Goal: Task Accomplishment & Management: Use online tool/utility

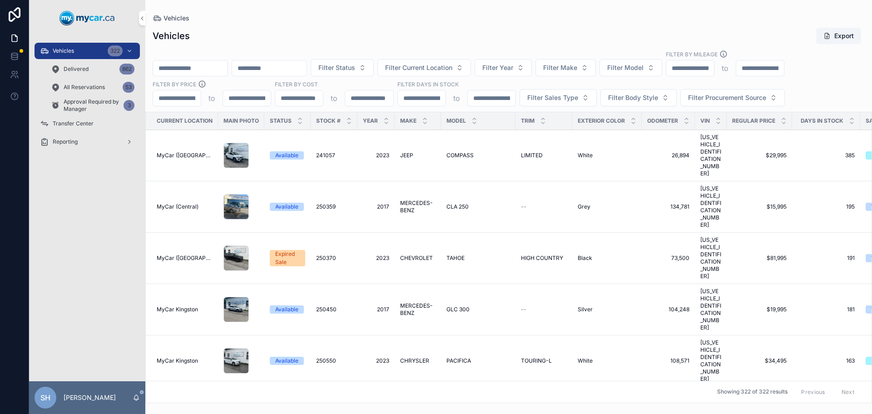
click at [82, 101] on span "Approval Required by Manager" at bounding box center [92, 105] width 56 height 15
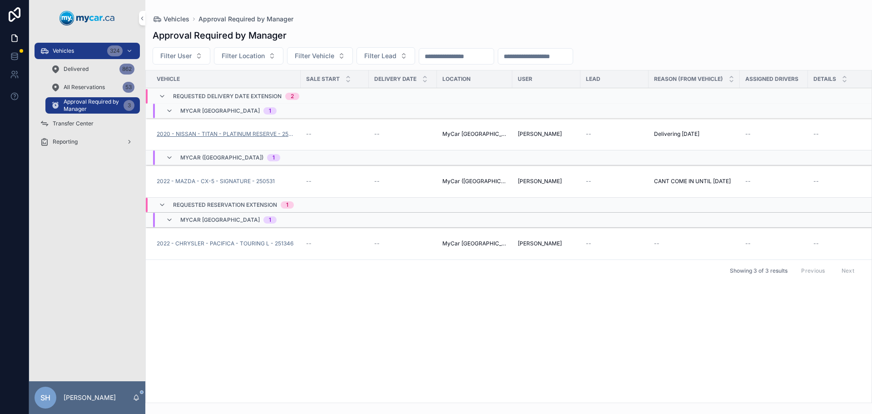
click at [230, 132] on span "2020 - NISSAN - TITAN - PLATINUM RESERVE - 250267A" at bounding box center [226, 133] width 139 height 7
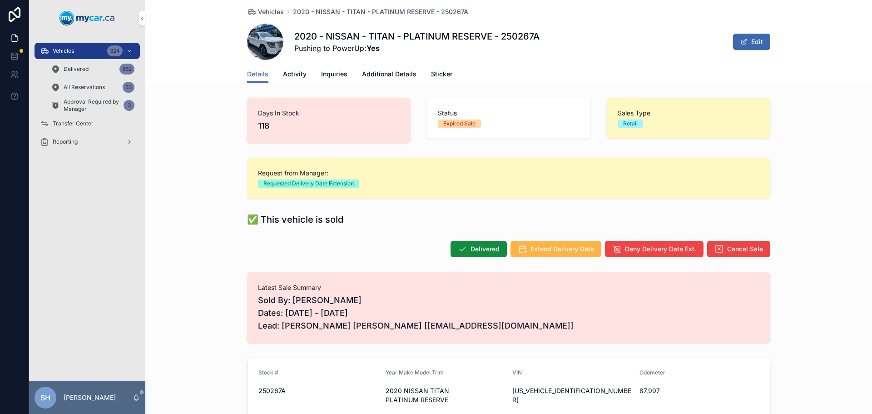
click at [559, 248] on span "Extend Delivery Date" at bounding box center [563, 248] width 64 height 9
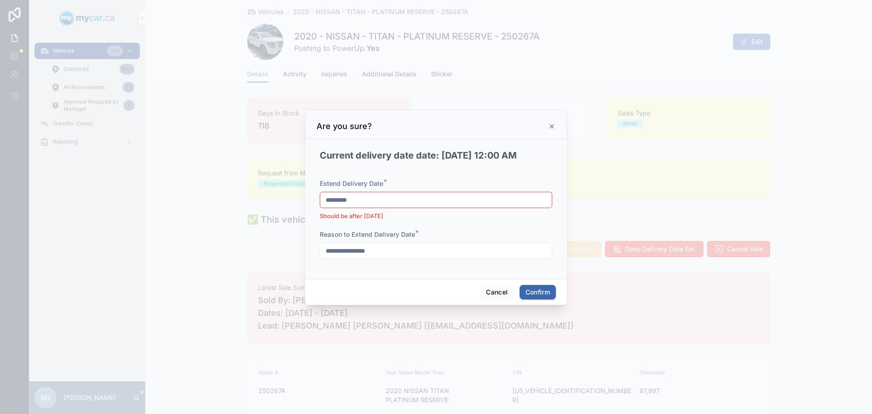
click at [385, 199] on input "*********" at bounding box center [436, 200] width 232 height 13
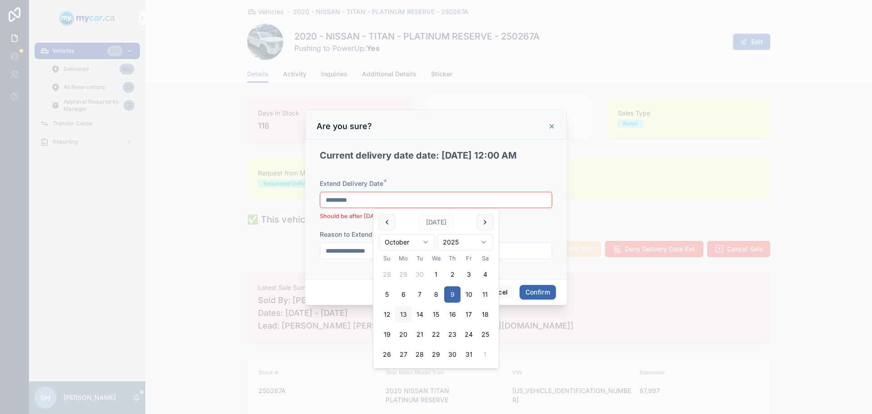
click at [399, 316] on button "13" at bounding box center [403, 314] width 16 height 16
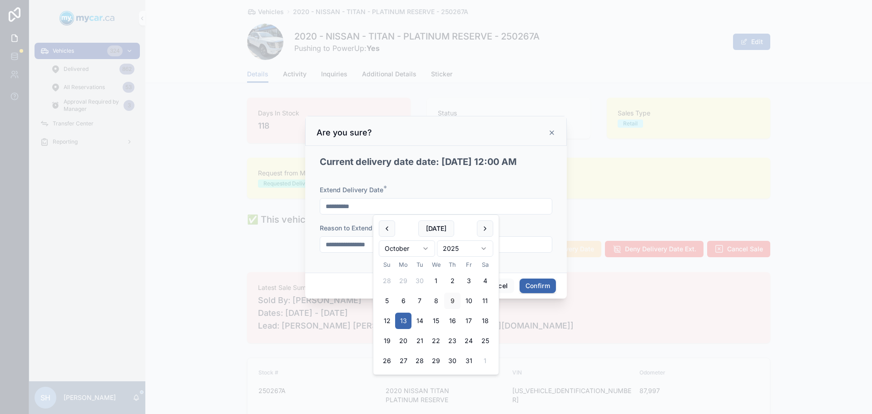
type input "**********"
click at [522, 291] on button "Confirm" at bounding box center [538, 285] width 36 height 15
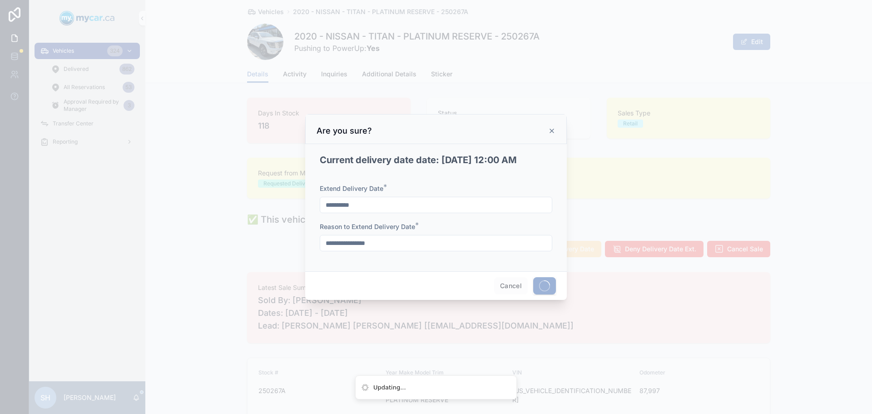
click at [541, 285] on span at bounding box center [544, 285] width 23 height 17
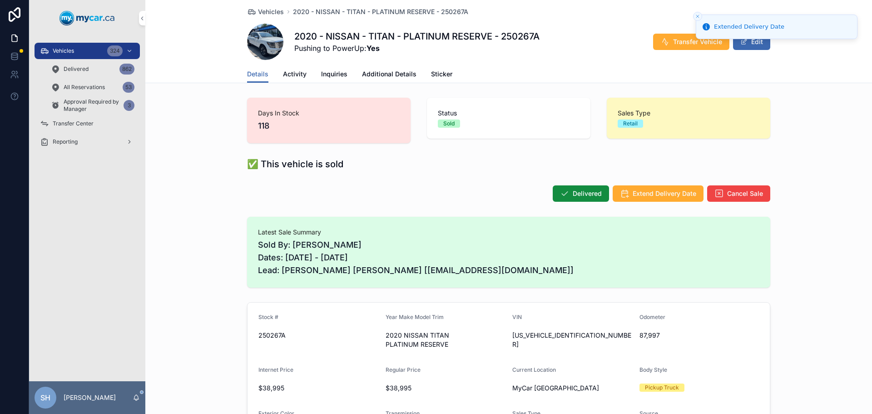
click at [84, 103] on span "Approval Required by Manager" at bounding box center [92, 105] width 56 height 15
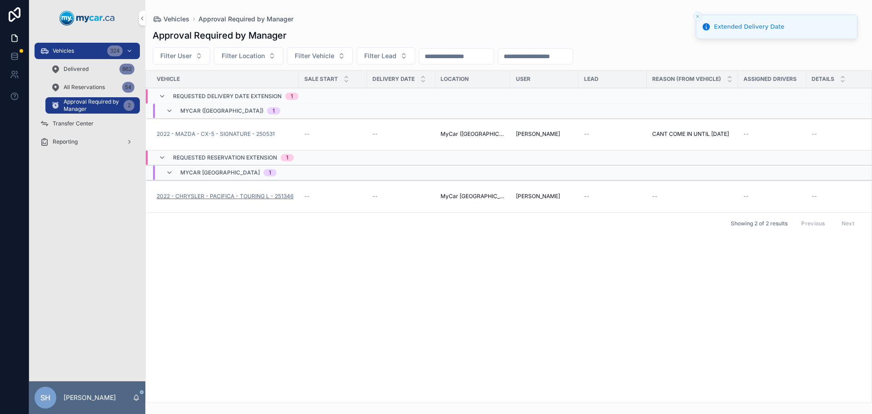
click at [208, 195] on span "2022 - CHRYSLER - PACIFICA - TOURING L - 251346" at bounding box center [225, 196] width 137 height 7
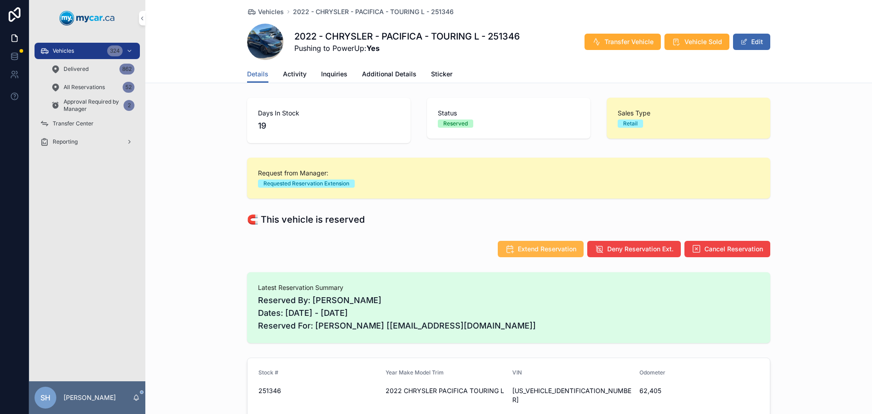
click at [535, 248] on span "Extend Reservation" at bounding box center [547, 248] width 59 height 9
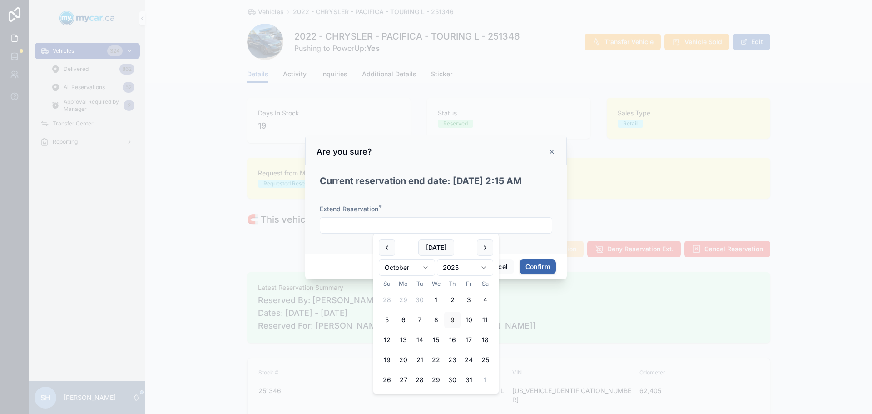
click at [370, 230] on input "text" at bounding box center [436, 225] width 232 height 13
click at [407, 335] on button "13" at bounding box center [403, 340] width 16 height 16
type input "**********"
click at [539, 271] on button "Confirm" at bounding box center [538, 266] width 36 height 15
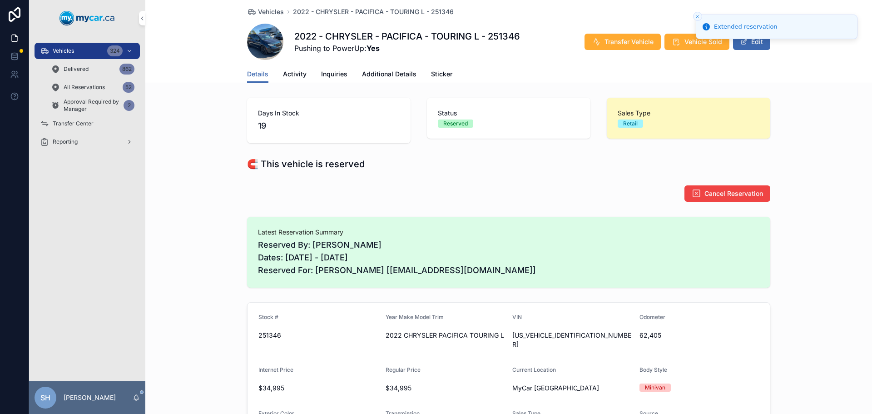
click at [96, 101] on span "Approval Required by Manager" at bounding box center [92, 105] width 56 height 15
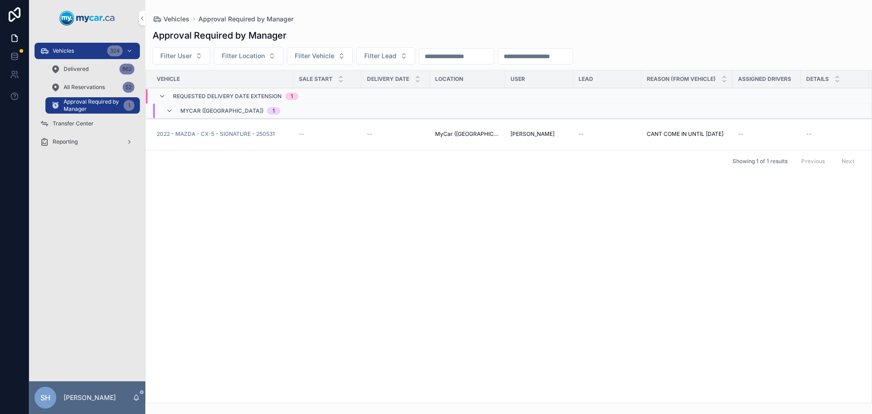
click at [221, 133] on span "2022 - MAZDA - CX-5 - SIGNATURE - 250531" at bounding box center [216, 133] width 118 height 7
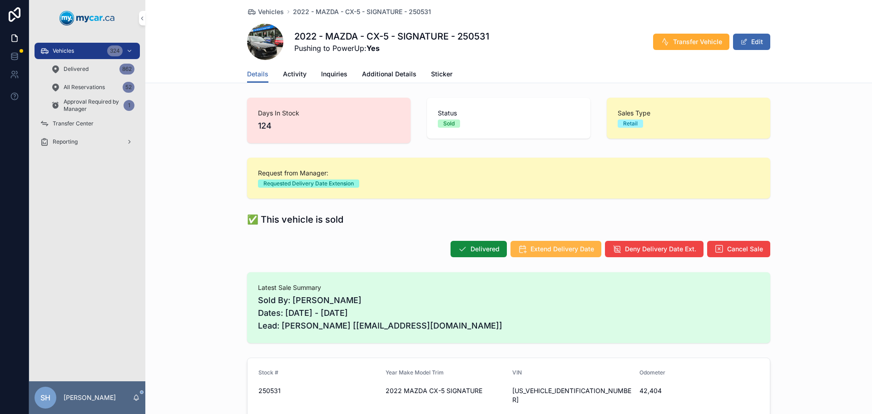
click at [552, 248] on span "Extend Delivery Date" at bounding box center [563, 248] width 64 height 9
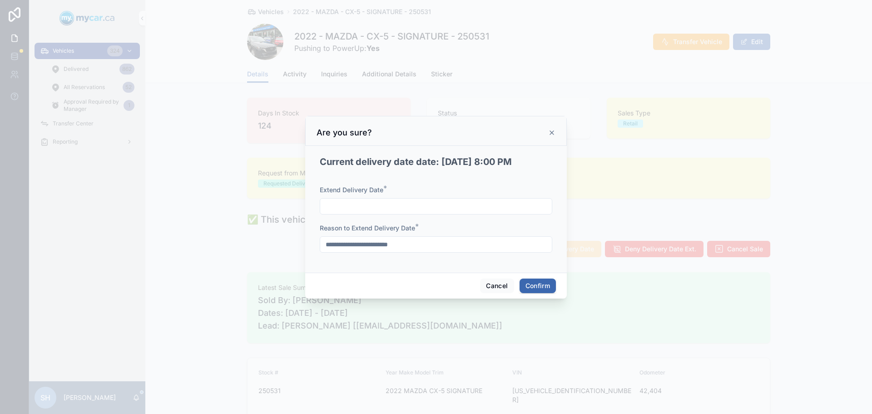
click at [386, 211] on input "text" at bounding box center [436, 206] width 232 height 13
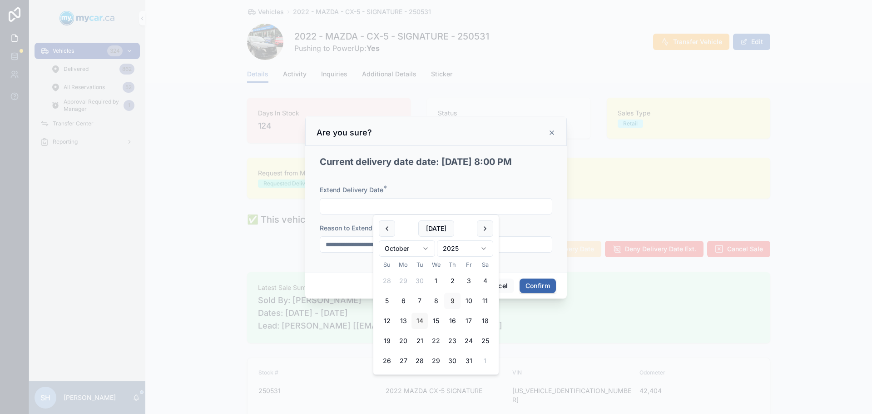
click at [418, 319] on button "14" at bounding box center [420, 321] width 16 height 16
type input "**********"
click at [541, 283] on button "Confirm" at bounding box center [538, 285] width 36 height 15
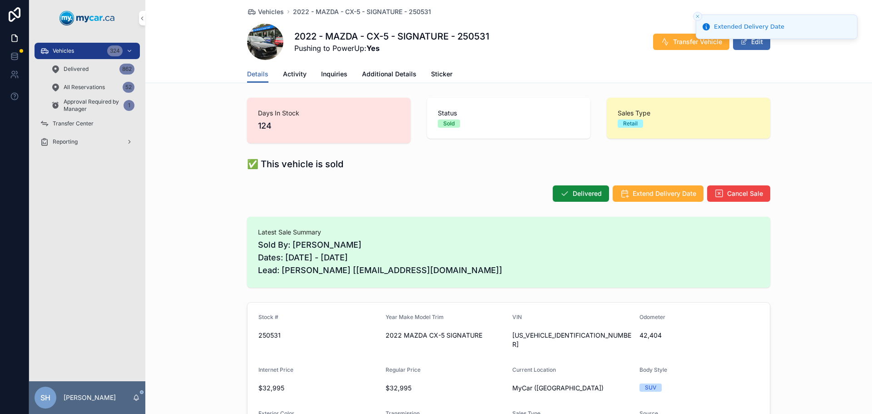
click at [96, 86] on span "All Reservations" at bounding box center [84, 87] width 41 height 7
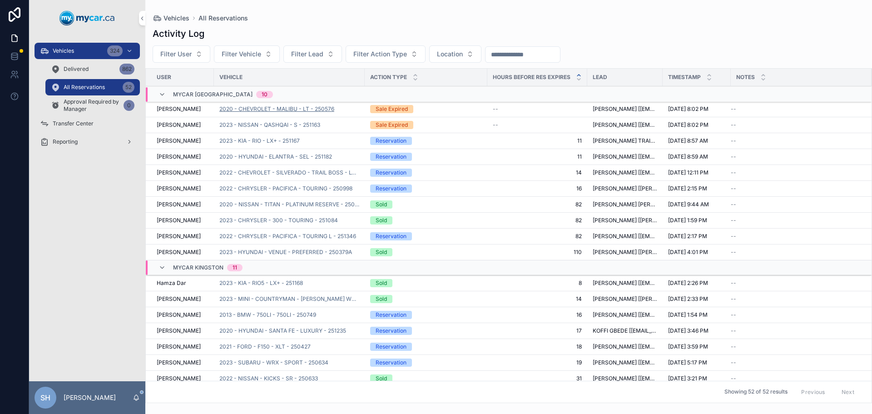
click at [309, 108] on span "2020 - CHEVROLET - MALIBU - LT - 250576" at bounding box center [276, 108] width 115 height 7
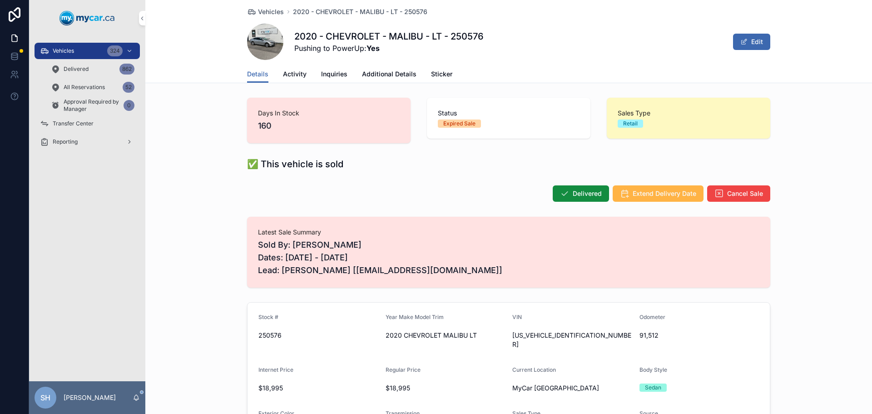
click at [657, 194] on span "Extend Delivery Date" at bounding box center [665, 193] width 64 height 9
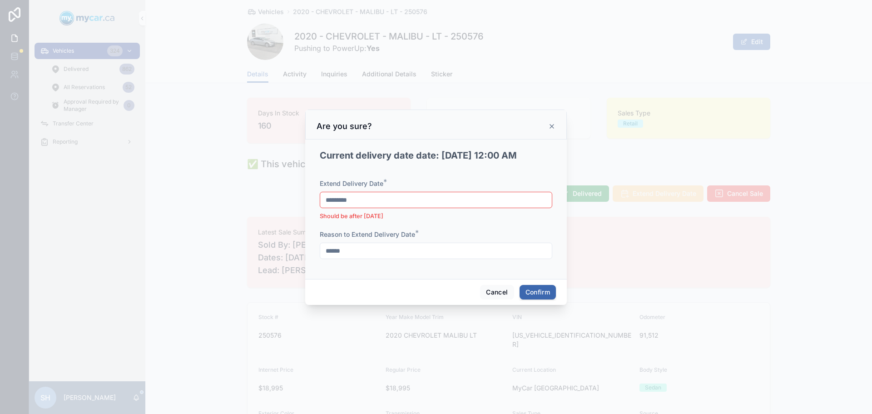
click at [403, 198] on input "*********" at bounding box center [436, 200] width 232 height 13
click at [422, 313] on button "14" at bounding box center [420, 314] width 16 height 16
type input "**********"
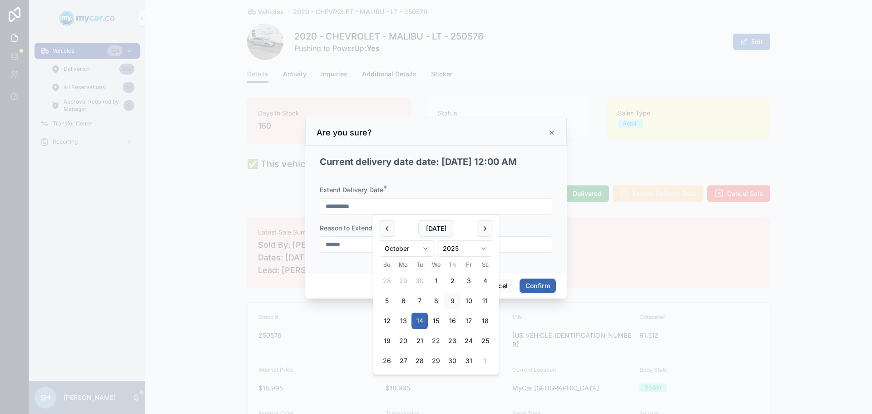
click at [532, 287] on button "Confirm" at bounding box center [538, 285] width 36 height 15
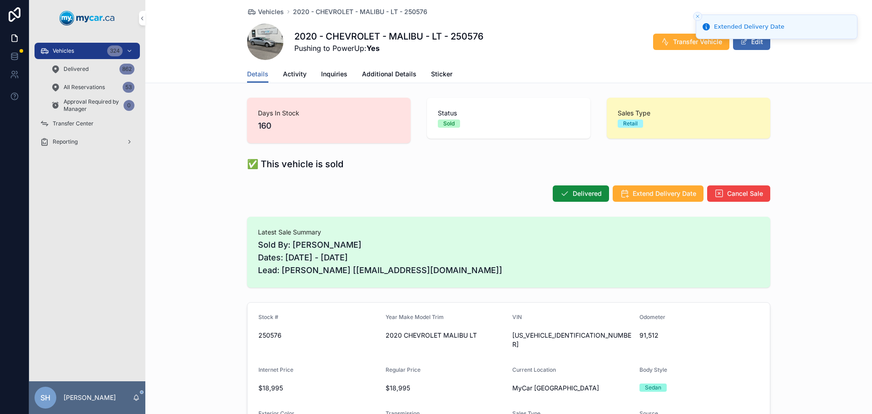
click at [90, 87] on span "All Reservations" at bounding box center [84, 87] width 41 height 7
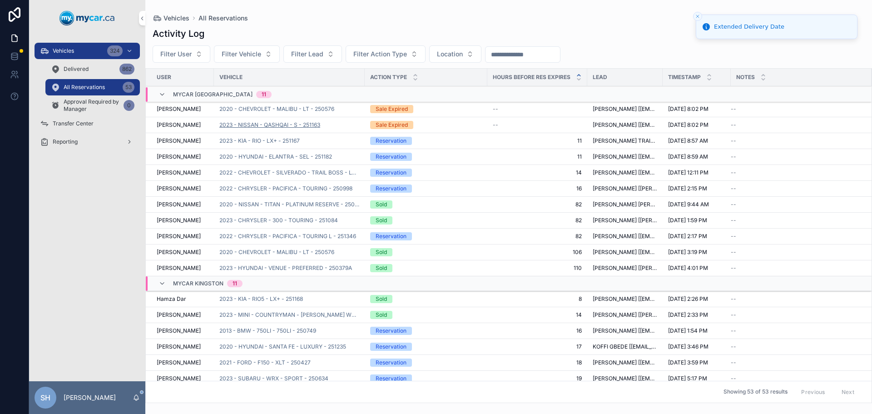
click at [261, 124] on span "2023 - NISSAN - QASHQAI - S - 251163" at bounding box center [269, 124] width 101 height 7
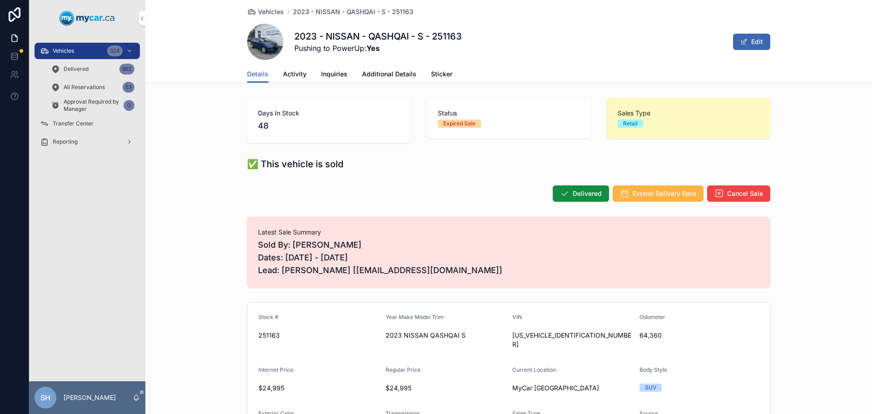
click at [640, 195] on span "Extend Delivery Date" at bounding box center [665, 193] width 64 height 9
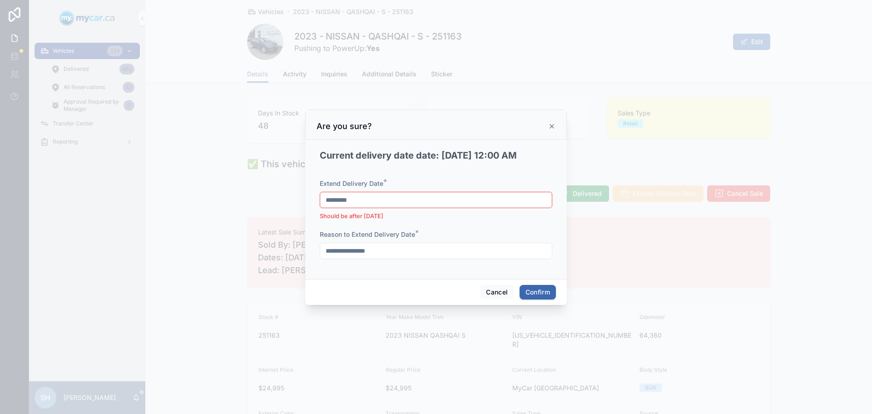
click at [358, 197] on input "*********" at bounding box center [436, 200] width 232 height 13
click at [471, 296] on button "10" at bounding box center [469, 294] width 16 height 16
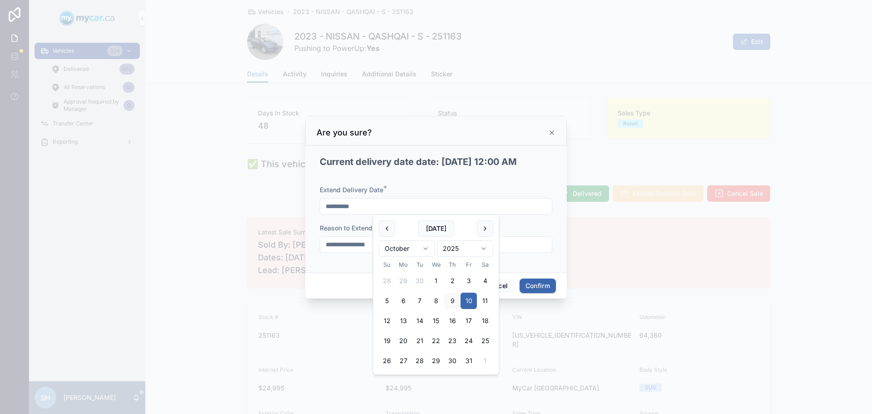
type input "**********"
click at [537, 283] on button "Confirm" at bounding box center [538, 285] width 36 height 15
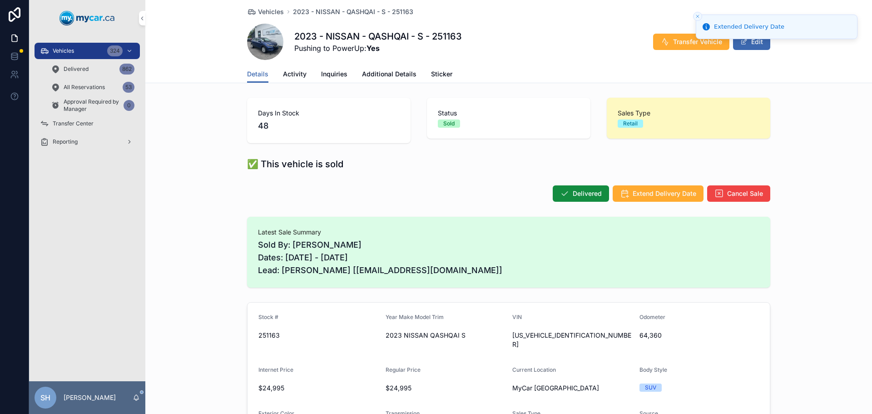
click at [79, 89] on span "All Reservations" at bounding box center [84, 87] width 41 height 7
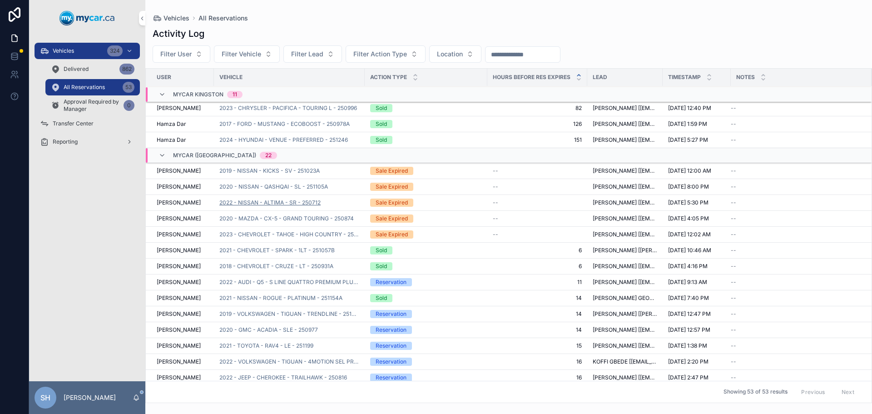
scroll to position [285, 0]
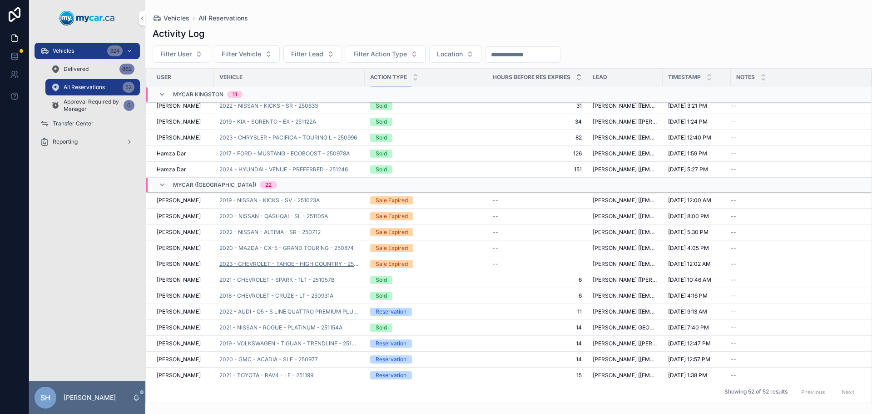
click at [264, 262] on span "2023 - CHEVROLET - TAHOE - HIGH COUNTRY - 250370" at bounding box center [289, 263] width 140 height 7
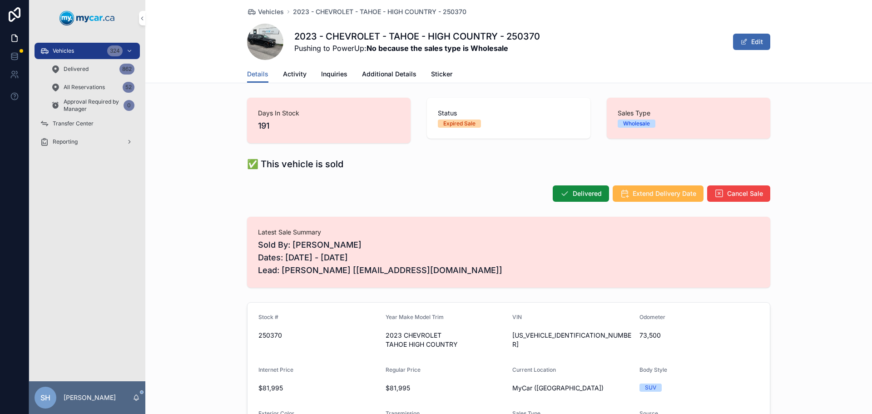
click at [651, 192] on span "Extend Delivery Date" at bounding box center [665, 193] width 64 height 9
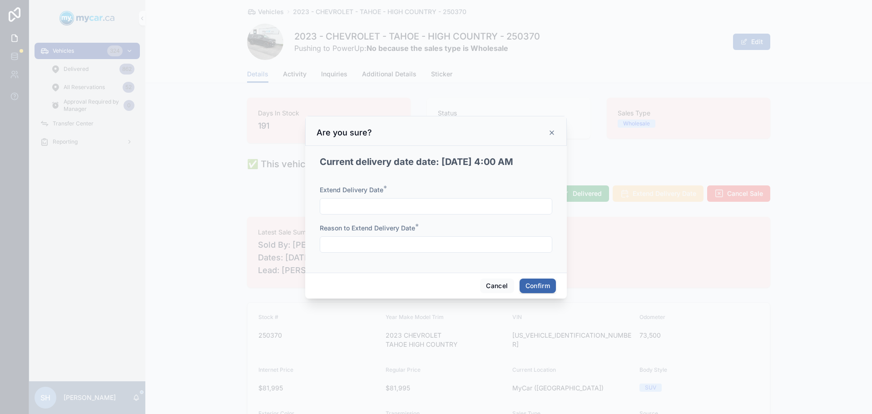
click at [388, 208] on input "text" at bounding box center [436, 206] width 232 height 13
click at [471, 321] on button "17" at bounding box center [469, 321] width 16 height 16
type input "**********"
click at [350, 244] on input "text" at bounding box center [436, 244] width 232 height 13
type input "**********"
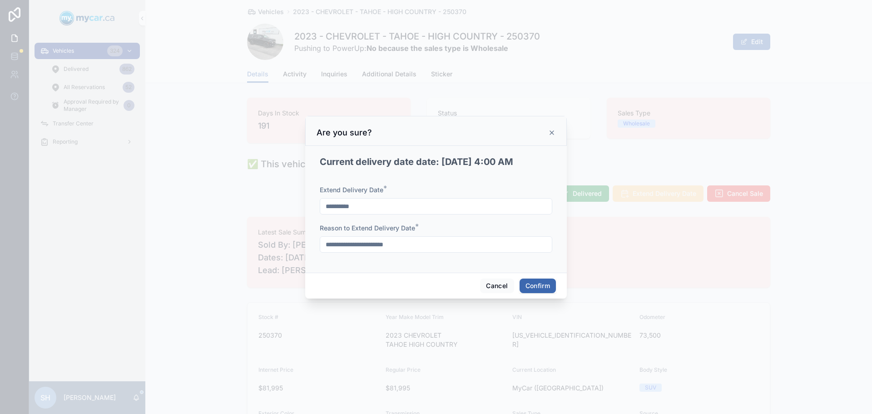
click at [547, 288] on button "Confirm" at bounding box center [538, 285] width 36 height 15
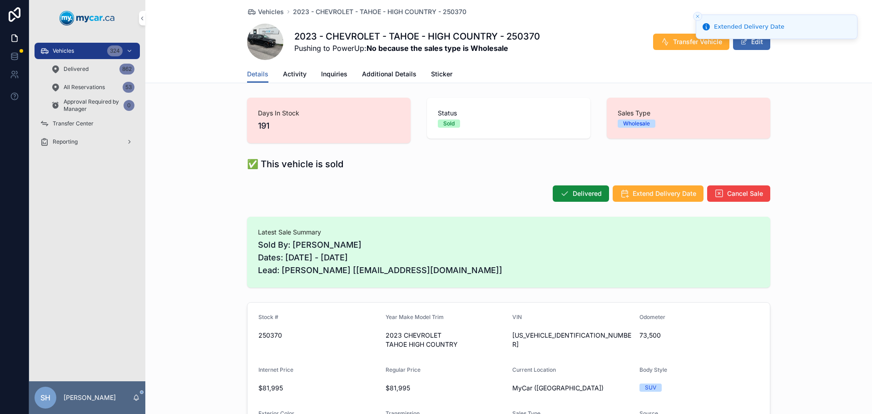
click at [89, 86] on span "All Reservations" at bounding box center [84, 87] width 41 height 7
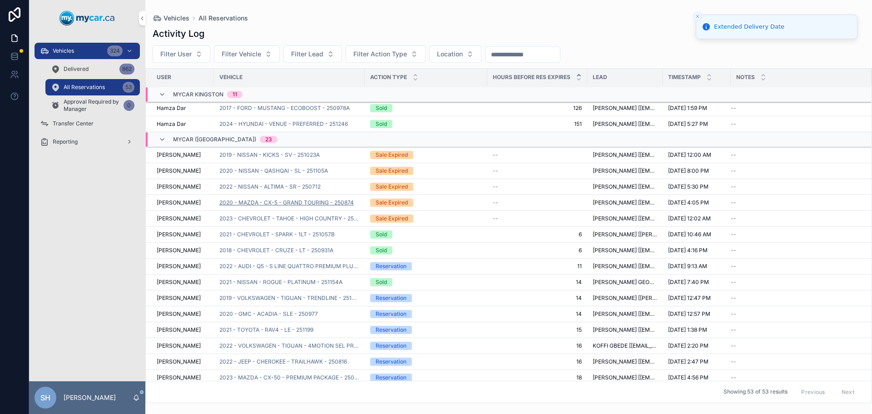
scroll to position [316, 0]
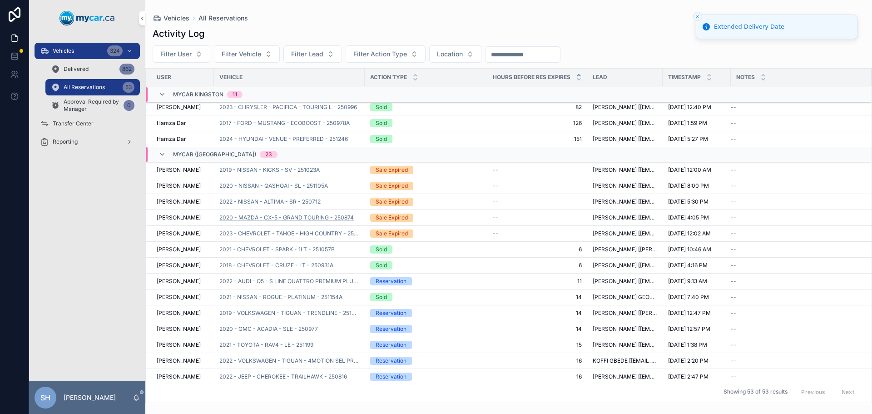
click at [255, 214] on span "2020 - MAZDA - CX-5 - GRAND TOURING - 250874" at bounding box center [286, 217] width 134 height 7
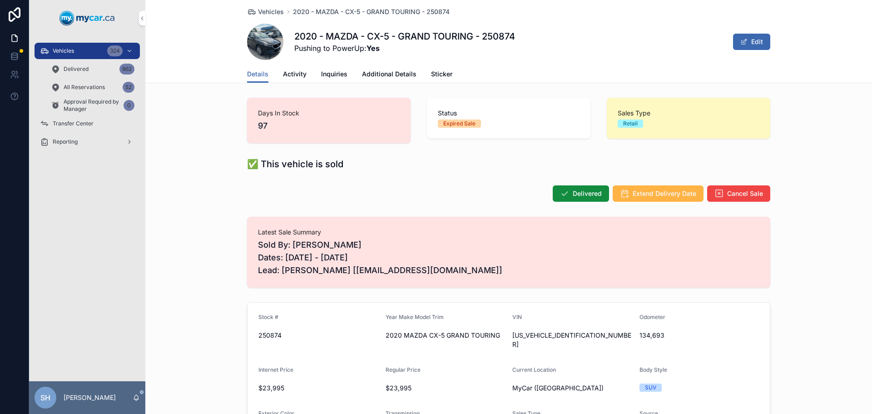
click at [645, 193] on span "Extend Delivery Date" at bounding box center [665, 193] width 64 height 9
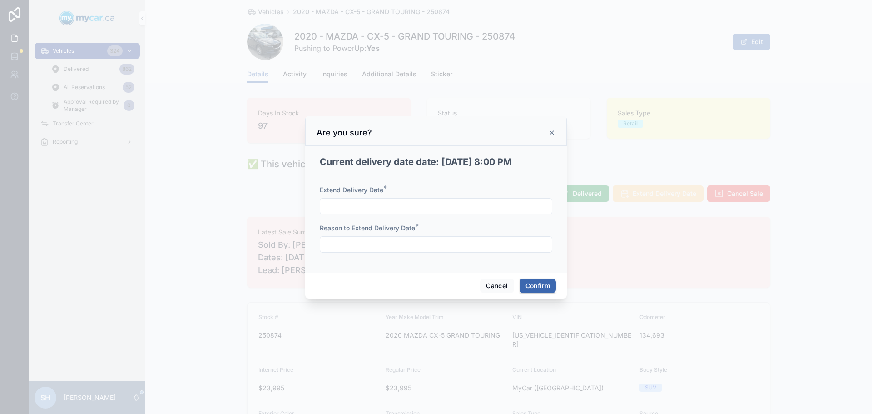
click at [402, 201] on input "text" at bounding box center [436, 206] width 232 height 13
click at [486, 301] on button "11" at bounding box center [485, 301] width 16 height 16
type input "**********"
click at [339, 246] on input "text" at bounding box center [436, 244] width 232 height 13
type input "******"
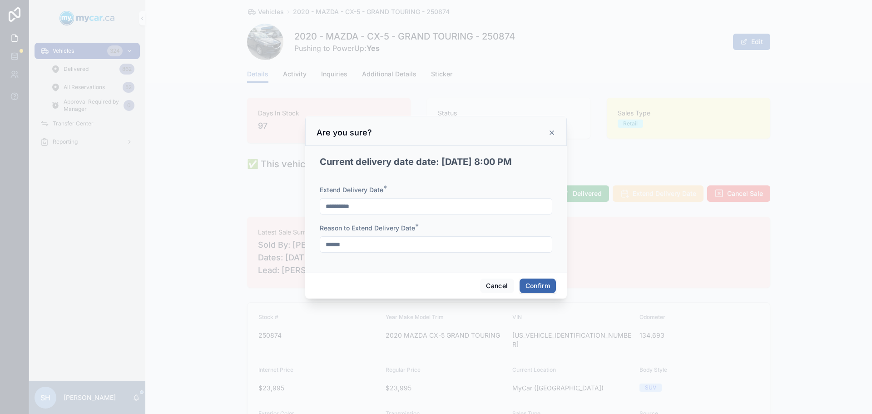
click at [527, 282] on button "Confirm" at bounding box center [538, 285] width 36 height 15
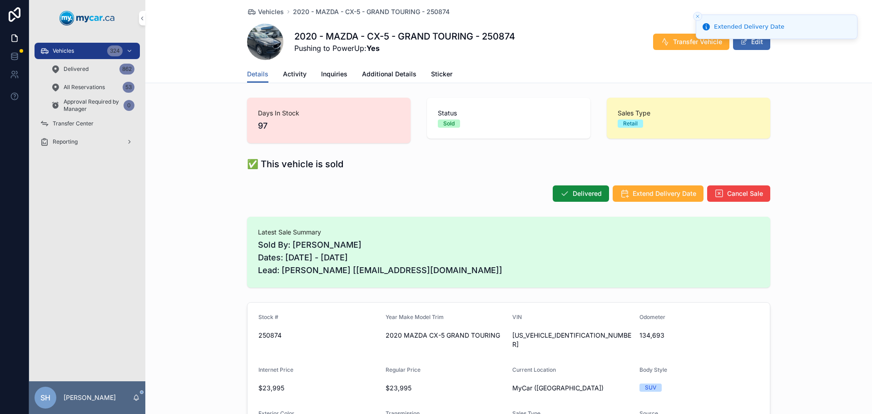
click at [84, 87] on span "All Reservations" at bounding box center [84, 87] width 41 height 7
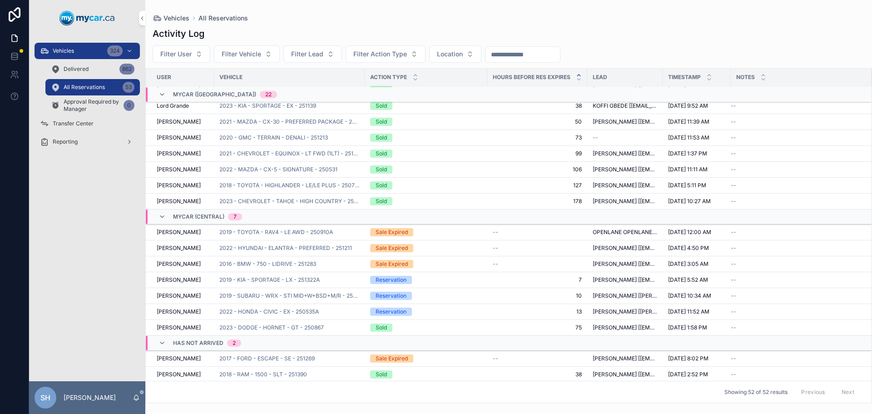
scroll to position [615, 0]
click at [83, 52] on div "Vehicles 324" at bounding box center [87, 51] width 94 height 15
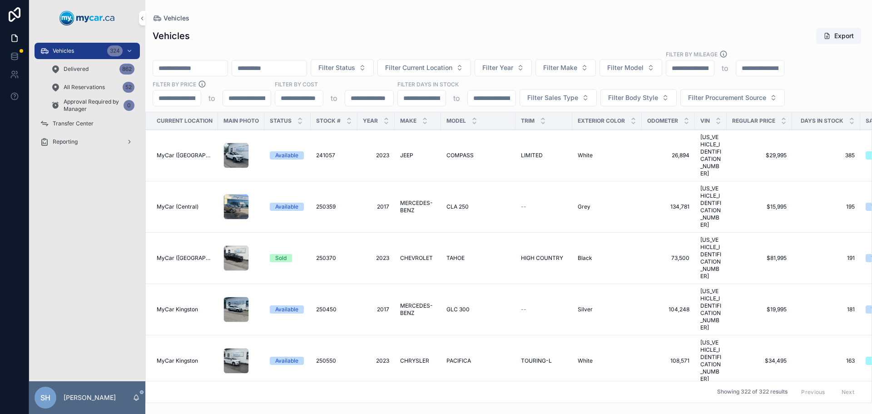
click at [174, 63] on input "scrollable content" at bounding box center [190, 68] width 75 height 13
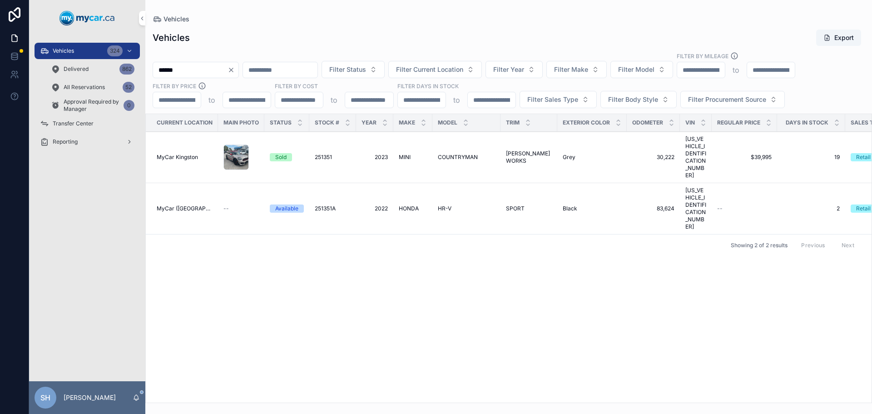
type input "******"
click at [407, 154] on span "MINI" at bounding box center [405, 157] width 12 height 7
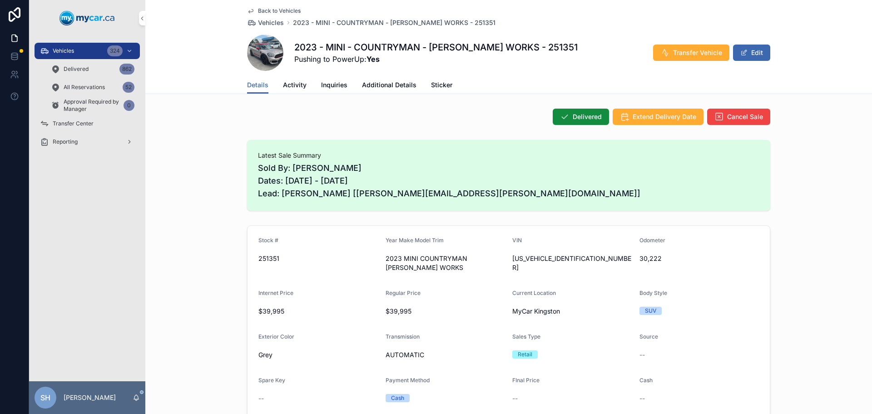
scroll to position [91, 0]
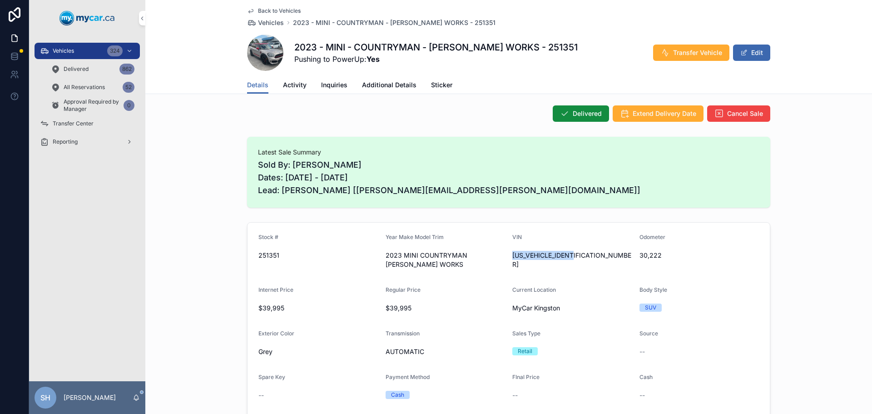
drag, startPoint x: 582, startPoint y: 256, endPoint x: 509, endPoint y: 260, distance: 72.8
click at [512, 260] on div "[US_VEHICLE_IDENTIFICATION_NUMBER]" at bounding box center [572, 260] width 120 height 24
copy span "[US_VEHICLE_IDENTIFICATION_NUMBER]"
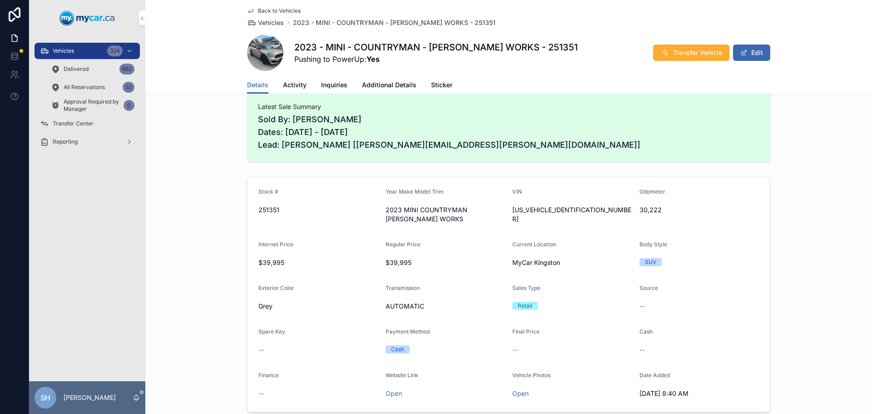
click at [373, 85] on span "Additional Details" at bounding box center [389, 84] width 55 height 9
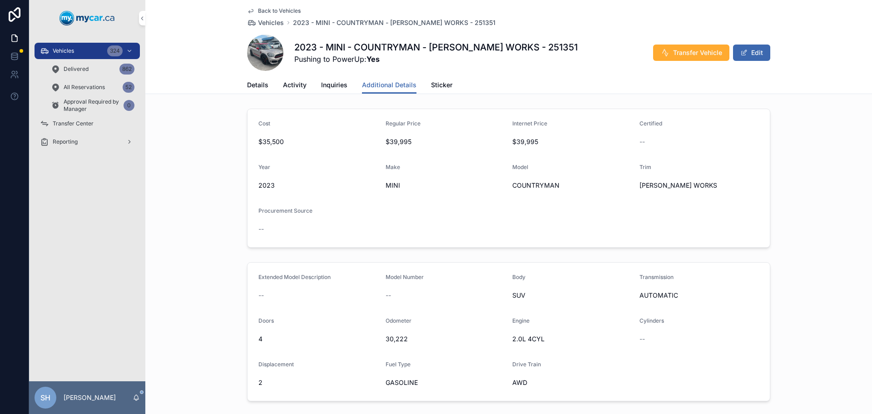
click at [257, 85] on span "Details" at bounding box center [257, 84] width 21 height 9
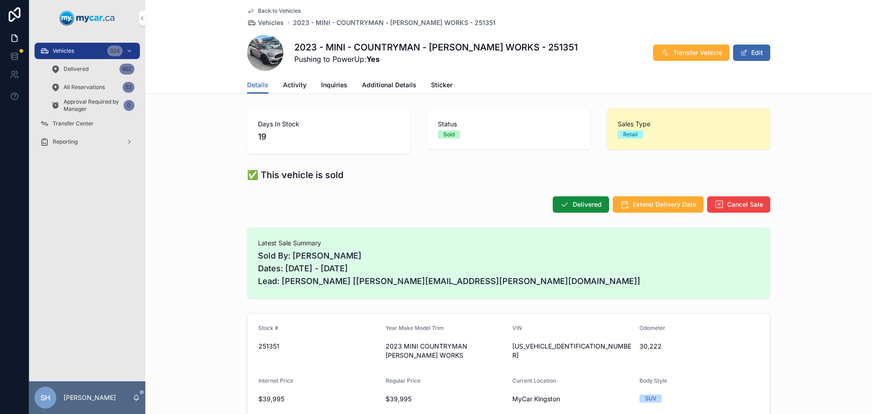
click at [88, 53] on div "Vehicles 324" at bounding box center [87, 51] width 94 height 15
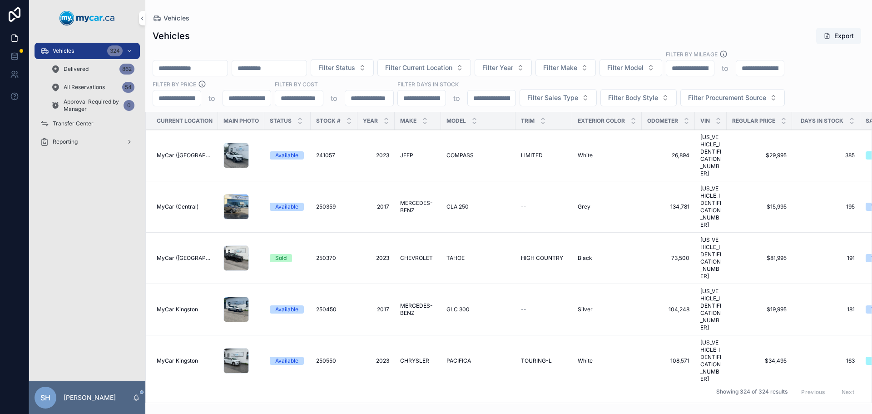
click at [67, 50] on span "Vehicles" at bounding box center [63, 50] width 21 height 7
click at [327, 22] on div "Vehicles Export Filter Status Filter Current Location Filter Year Filter Make F…" at bounding box center [508, 212] width 727 height 381
click at [355, 69] on span "Filter Status" at bounding box center [336, 67] width 37 height 9
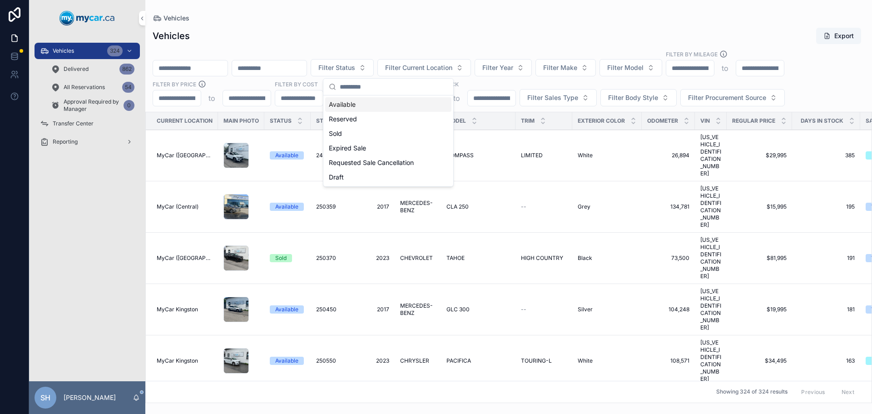
drag, startPoint x: 407, startPoint y: 32, endPoint x: 463, endPoint y: 45, distance: 58.1
click at [407, 32] on div "Vehicles Export" at bounding box center [509, 35] width 712 height 17
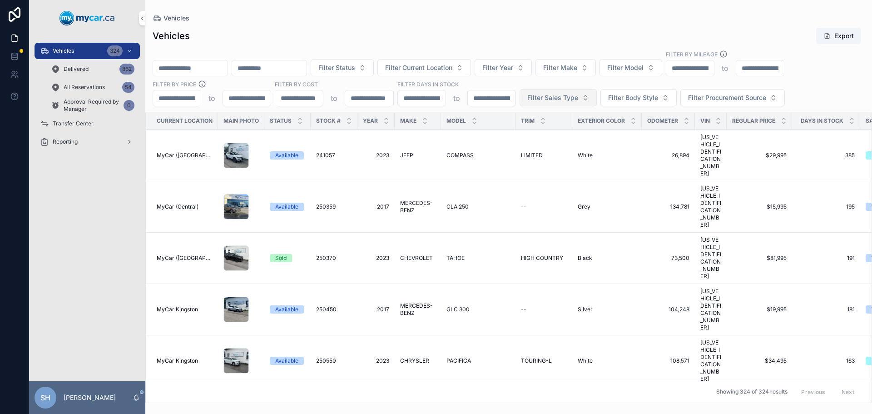
click at [555, 100] on span "Filter Sales Type" at bounding box center [552, 97] width 51 height 9
click at [513, 149] on div "Retail" at bounding box center [558, 149] width 126 height 15
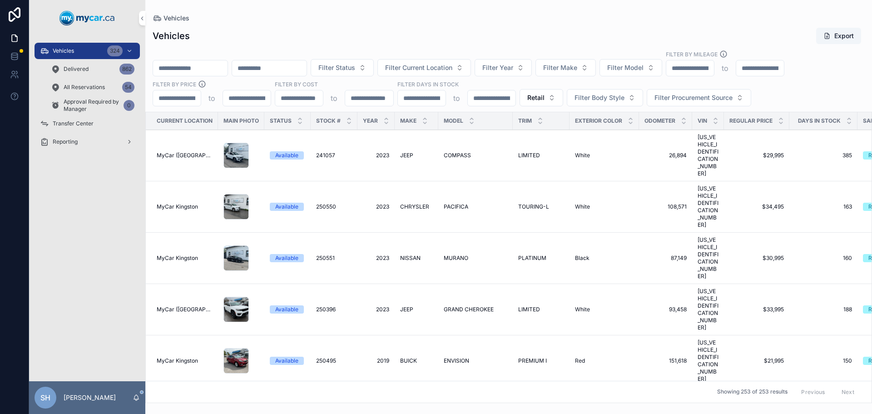
click at [423, 38] on div "Vehicles Export" at bounding box center [509, 35] width 712 height 17
click at [482, 30] on div "Vehicles Export" at bounding box center [509, 35] width 712 height 17
click at [214, 62] on input "scrollable content" at bounding box center [190, 68] width 75 height 13
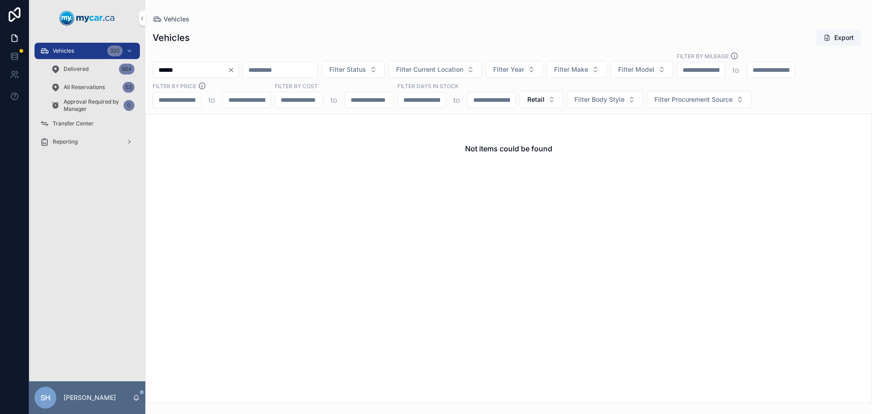
click at [79, 52] on div "Vehicles 320" at bounding box center [87, 51] width 94 height 15
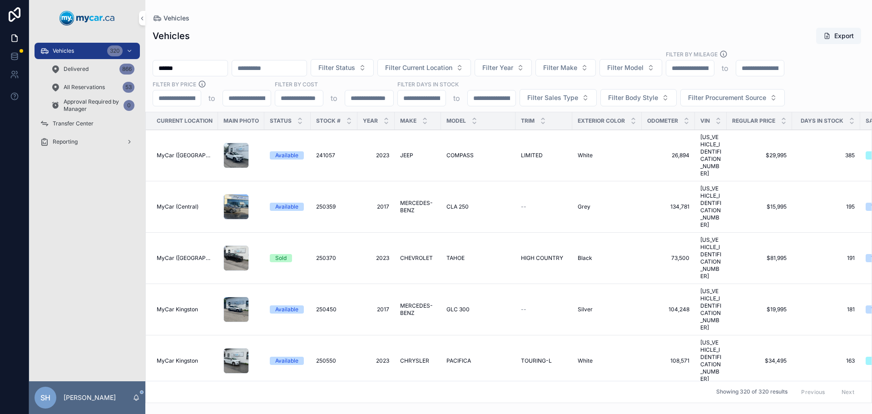
drag, startPoint x: 193, startPoint y: 63, endPoint x: 139, endPoint y: 65, distance: 53.6
click at [139, 65] on div "Vehicles 320 Delivered 866 All Reservations 53 Approval Required by Manager 0 T…" at bounding box center [450, 207] width 843 height 414
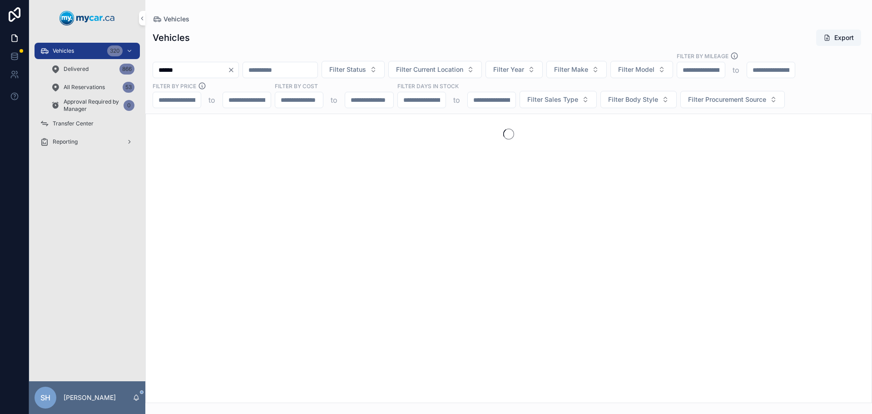
type input "******"
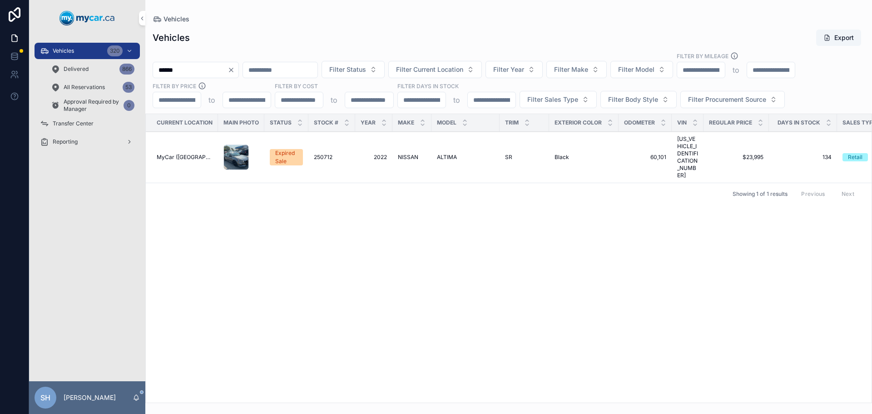
click at [406, 154] on span "NISSAN" at bounding box center [408, 157] width 20 height 7
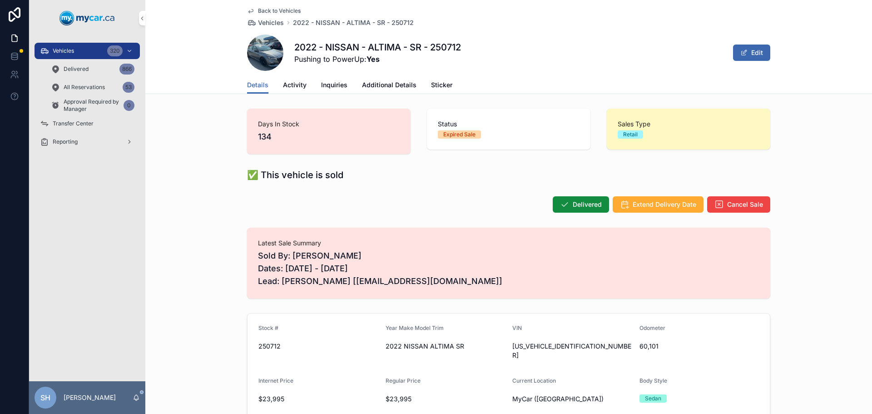
click at [55, 51] on span "Vehicles" at bounding box center [63, 50] width 21 height 7
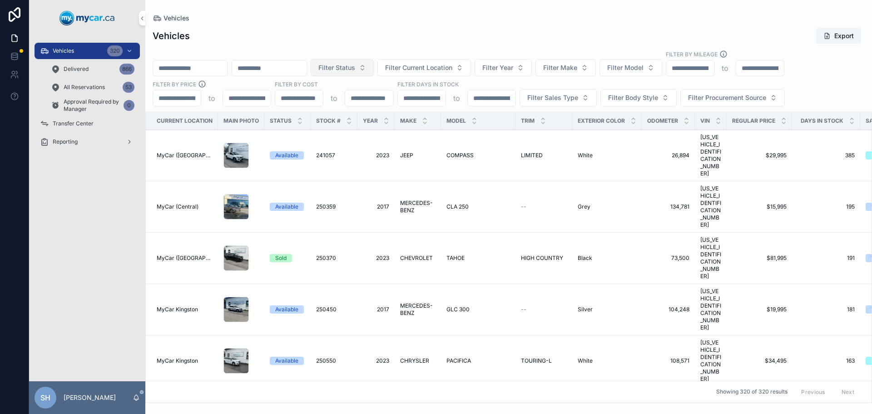
click at [355, 71] on span "Filter Status" at bounding box center [336, 67] width 37 height 9
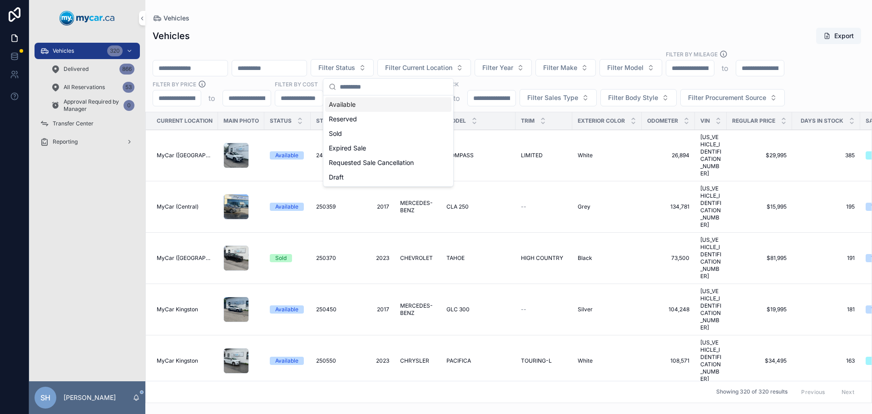
click at [365, 105] on div "Available" at bounding box center [388, 104] width 126 height 15
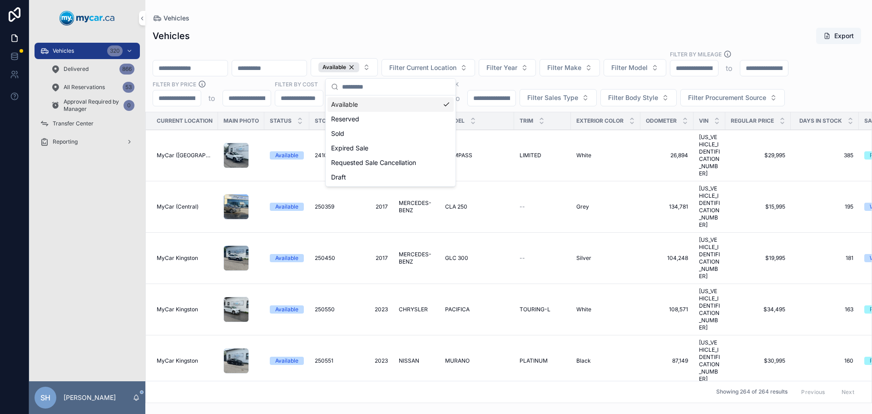
click at [490, 31] on div "Vehicles Export" at bounding box center [509, 35] width 712 height 17
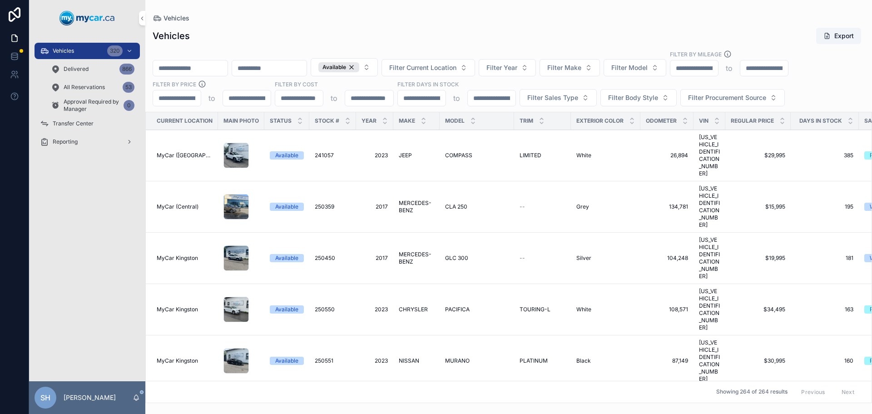
click at [473, 59] on div "Available Filter Current Location Filter Year Filter Make Filter Model Filter B…" at bounding box center [508, 78] width 727 height 56
click at [457, 64] on span "Filter Current Location" at bounding box center [422, 67] width 67 height 9
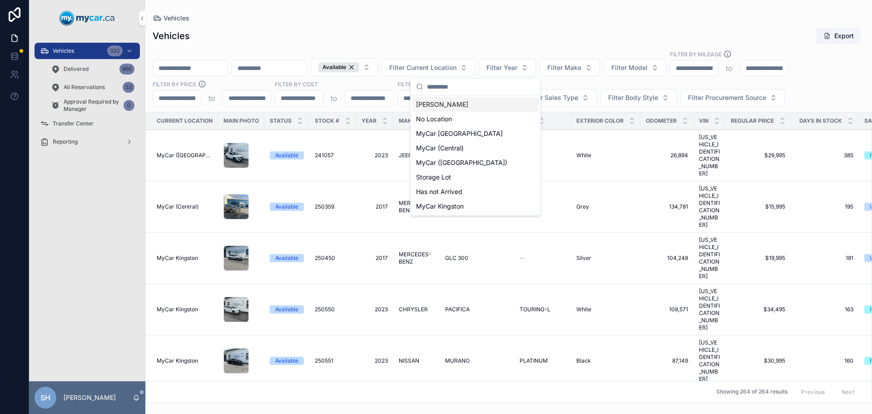
click at [477, 41] on div "Vehicles Export" at bounding box center [509, 35] width 712 height 17
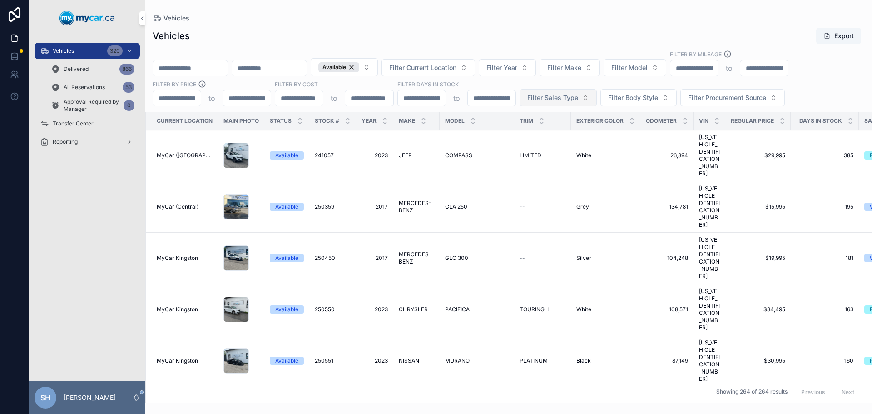
click at [543, 102] on button "Filter Sales Type" at bounding box center [558, 97] width 77 height 17
click at [519, 137] on div "Wholesale" at bounding box center [558, 134] width 126 height 15
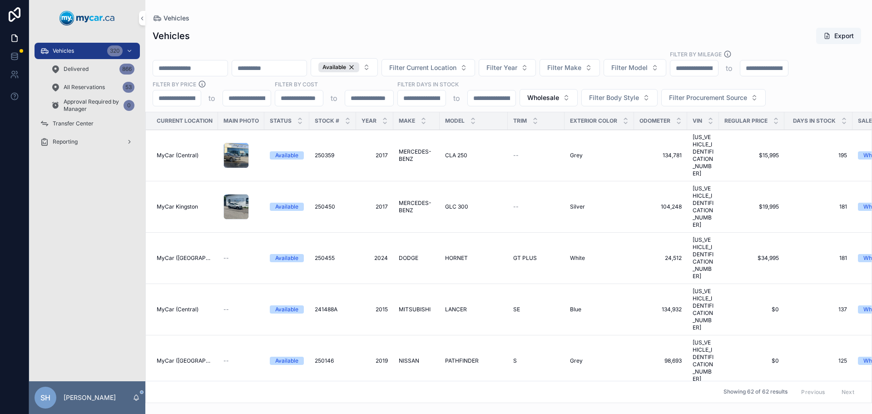
click at [498, 33] on div "Vehicles Export" at bounding box center [509, 35] width 712 height 17
click at [715, 94] on span "Filter Procurement Source" at bounding box center [708, 97] width 78 height 9
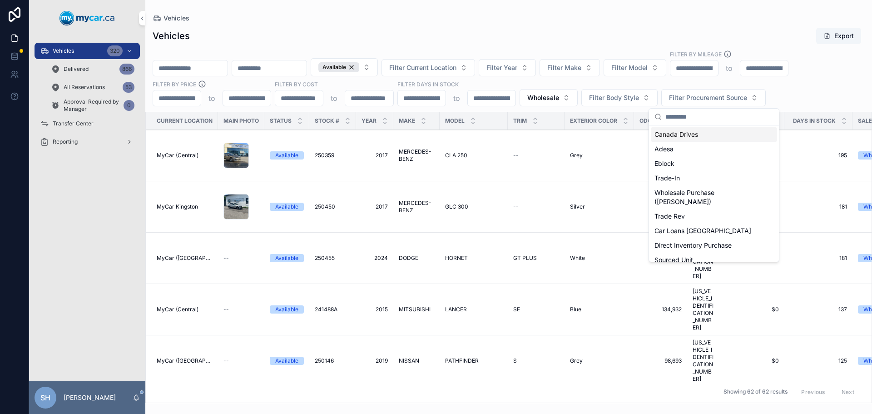
click at [641, 40] on div "Vehicles Export" at bounding box center [509, 35] width 712 height 17
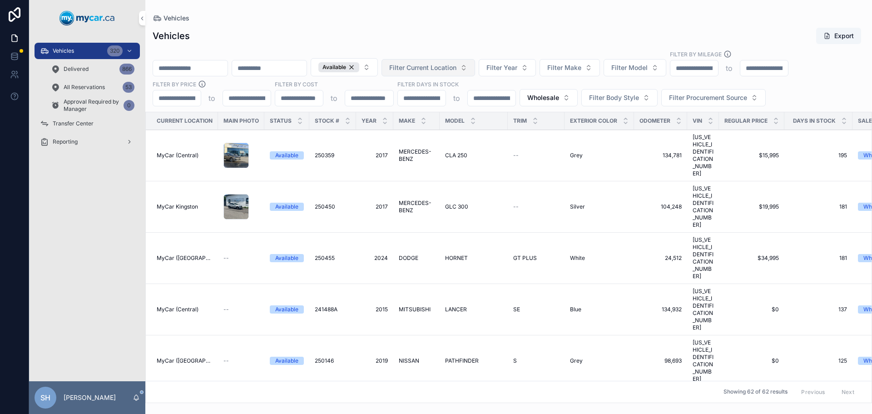
click at [443, 69] on span "Filter Current Location" at bounding box center [422, 67] width 67 height 9
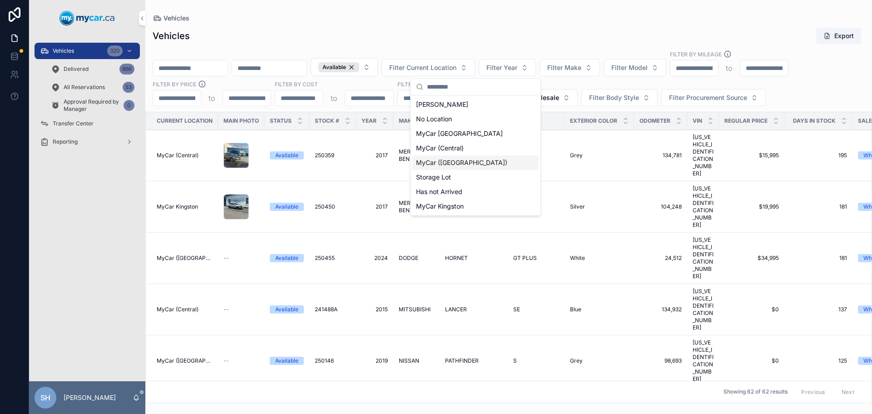
click at [437, 165] on span "MyCar ([GEOGRAPHIC_DATA])" at bounding box center [461, 162] width 91 height 9
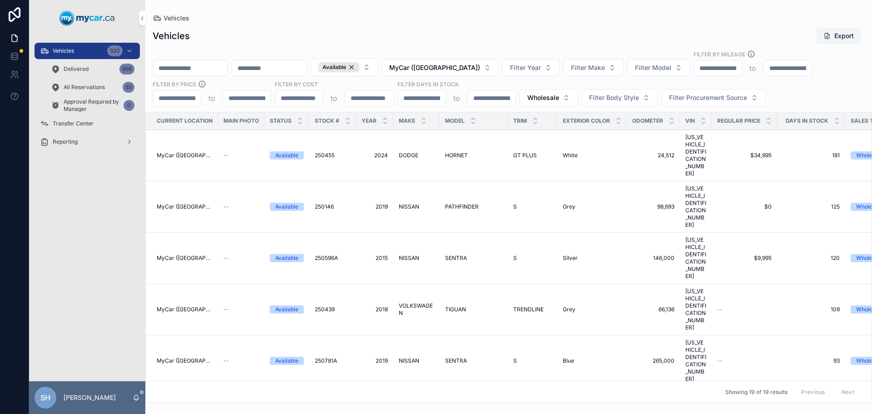
click at [468, 26] on div "Vehicles Export Available MyCar ([GEOGRAPHIC_DATA]) Filter Year Filter Make Fil…" at bounding box center [508, 212] width 727 height 381
click at [701, 98] on span "Filter Procurement Source" at bounding box center [708, 97] width 78 height 9
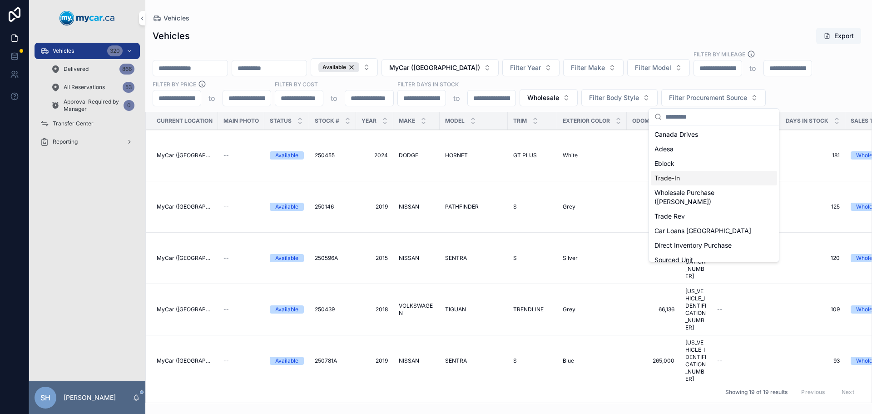
click at [682, 176] on div "Trade-In" at bounding box center [714, 178] width 126 height 15
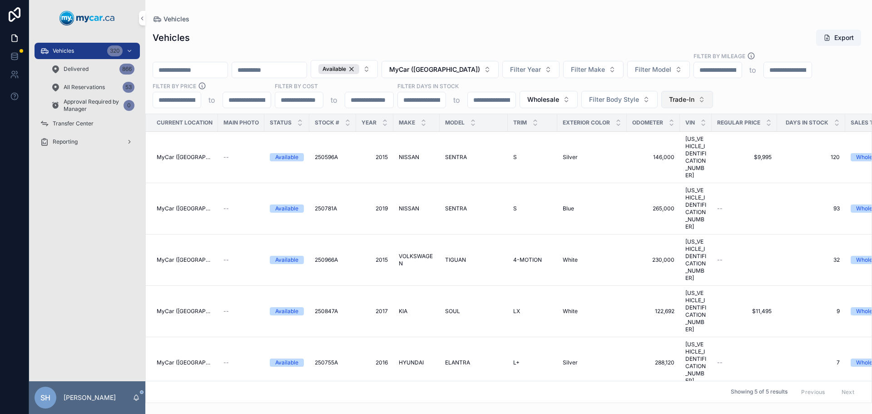
click at [681, 100] on span "Trade-In" at bounding box center [681, 99] width 25 height 9
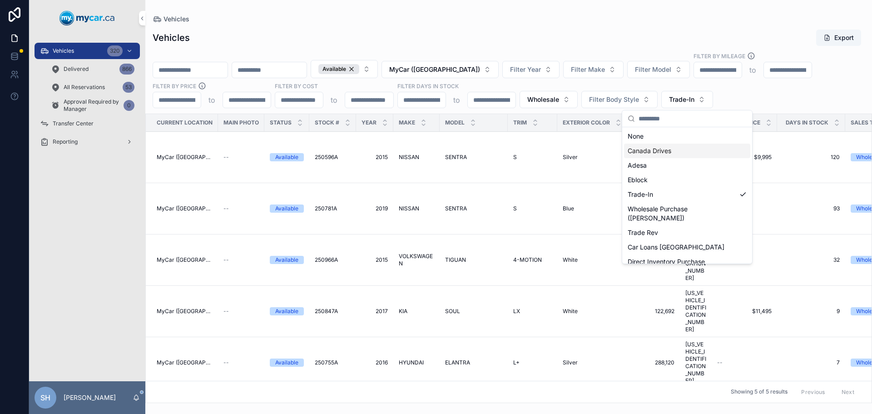
click at [664, 149] on div "Canada Drives" at bounding box center [687, 151] width 126 height 15
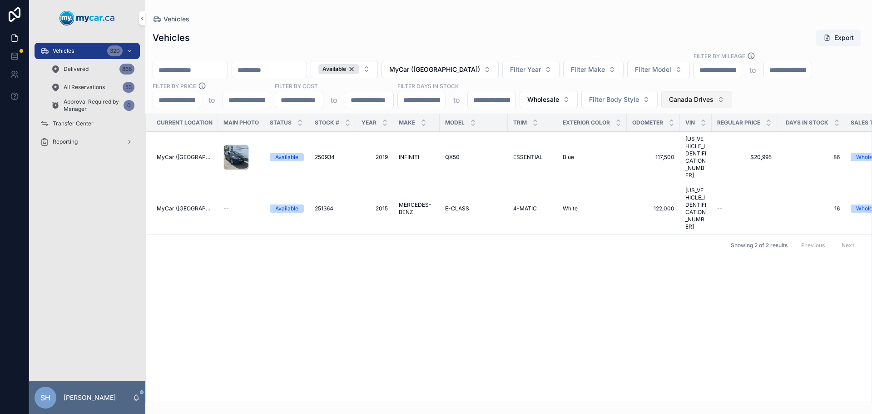
click at [689, 99] on span "Canada Drives" at bounding box center [691, 99] width 45 height 9
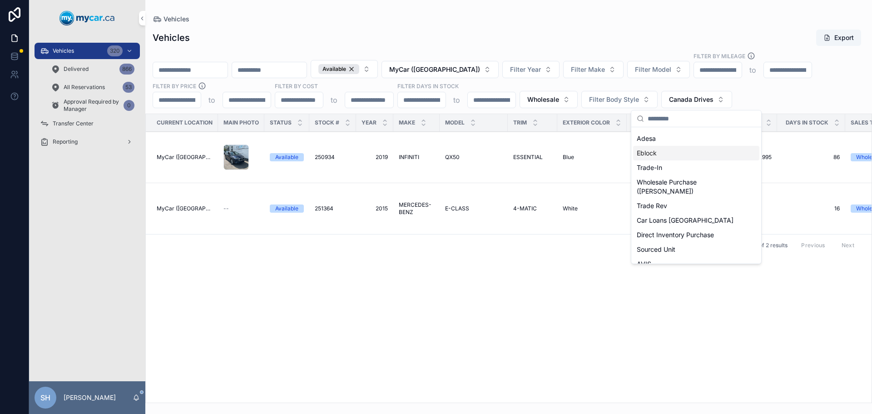
scroll to position [42, 0]
click at [686, 165] on div "Wholesale Purchase ([PERSON_NAME])" at bounding box center [696, 172] width 126 height 24
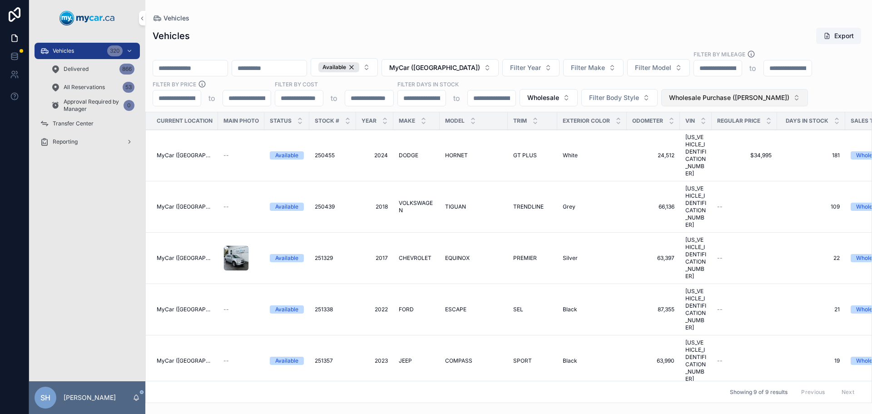
click at [729, 89] on button "Wholesale Purchase ([PERSON_NAME])" at bounding box center [734, 97] width 147 height 17
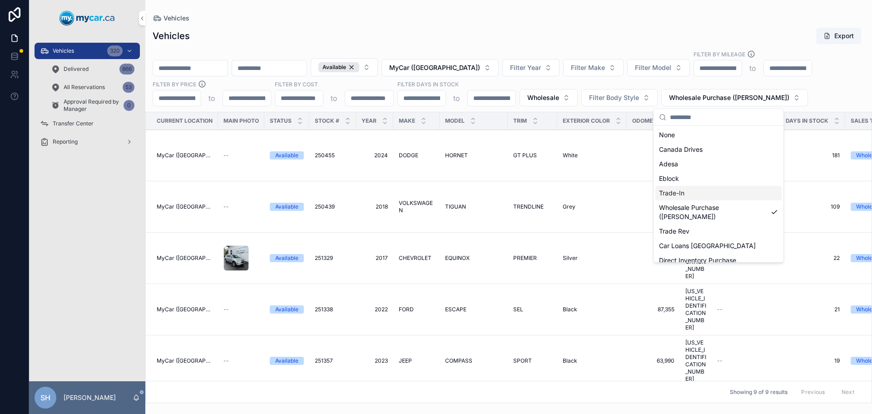
click at [689, 191] on div "Trade-In" at bounding box center [719, 193] width 126 height 15
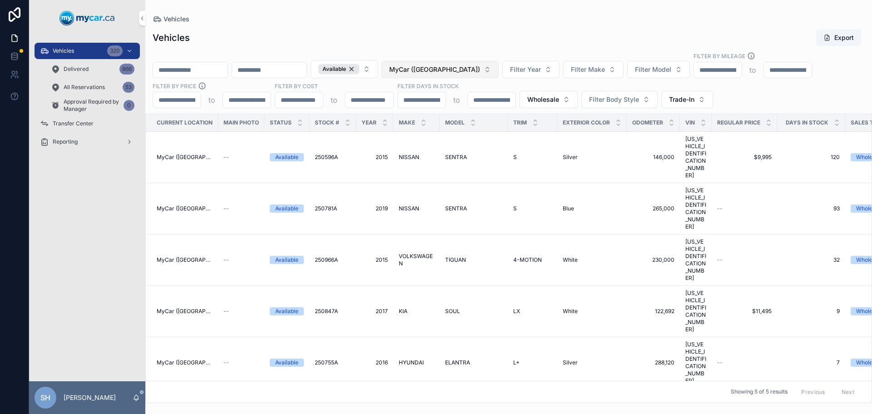
click at [455, 74] on button "MyCar ([GEOGRAPHIC_DATA])" at bounding box center [440, 69] width 117 height 17
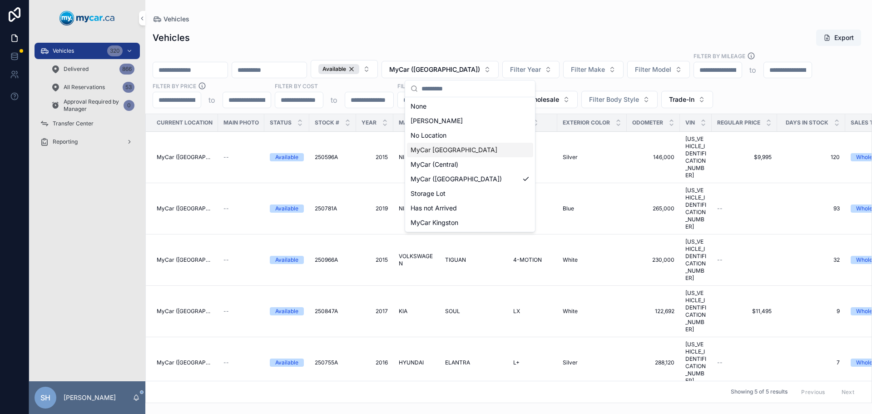
click at [452, 148] on span "MyCar [GEOGRAPHIC_DATA]" at bounding box center [454, 149] width 87 height 9
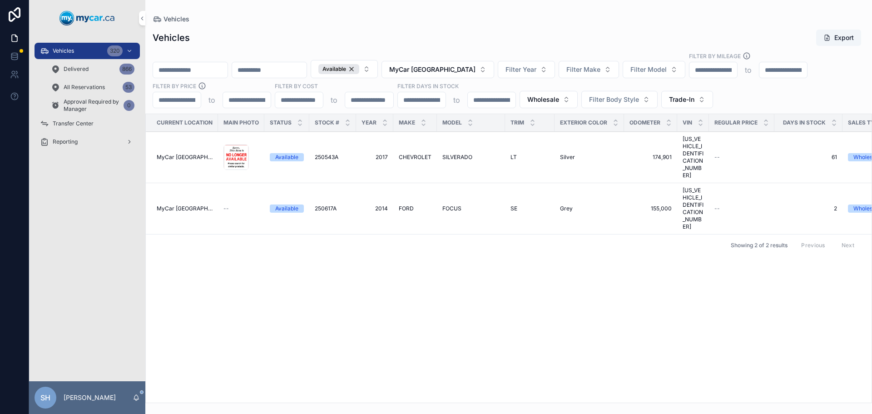
click at [684, 316] on div "Current Location Main Photo Status Stock # Year Make Model Trim Exterior Color …" at bounding box center [509, 258] width 726 height 288
click at [446, 70] on span "MyCar [GEOGRAPHIC_DATA]" at bounding box center [432, 69] width 86 height 9
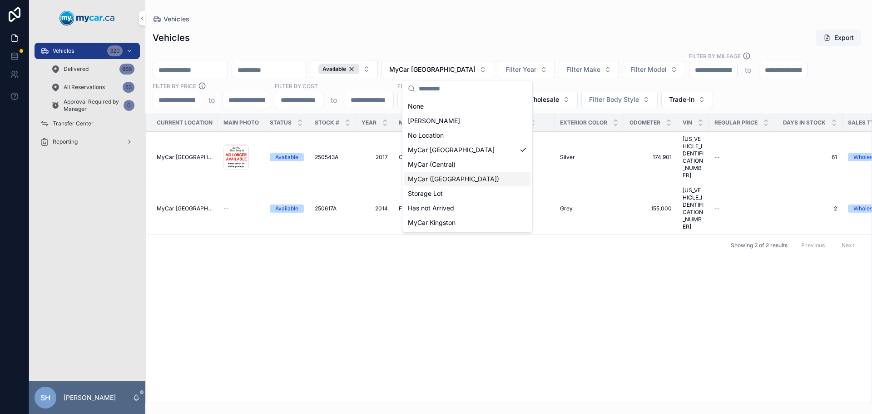
click at [461, 179] on span "MyCar ([GEOGRAPHIC_DATA])" at bounding box center [453, 178] width 91 height 9
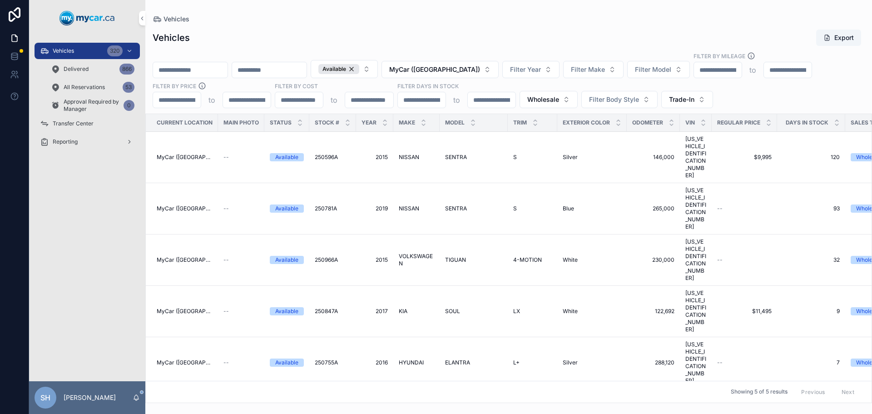
click at [660, 373] on div "Current Location Main Photo Status Stock # Year Make Model Trim Exterior Color …" at bounding box center [509, 258] width 726 height 288
click at [88, 53] on div "Vehicles 320" at bounding box center [87, 51] width 94 height 15
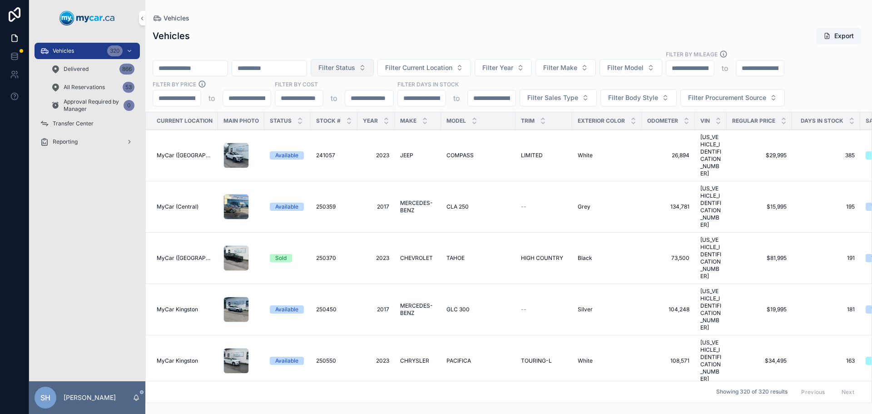
click at [355, 71] on span "Filter Status" at bounding box center [336, 67] width 37 height 9
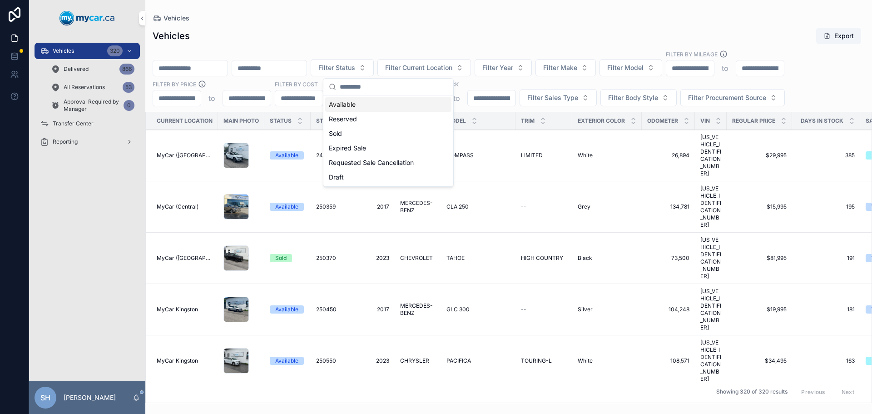
click at [350, 105] on div "Available" at bounding box center [388, 104] width 126 height 15
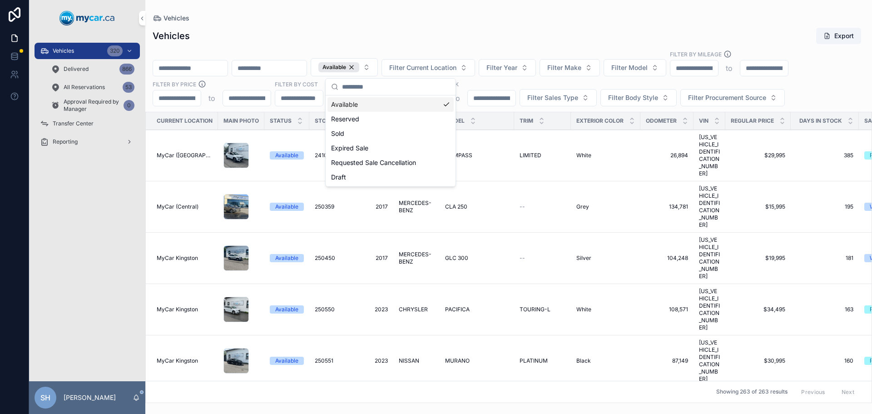
click at [345, 23] on div "Vehicles Export Available Filter Current Location Filter Year Filter Make Filte…" at bounding box center [508, 212] width 727 height 381
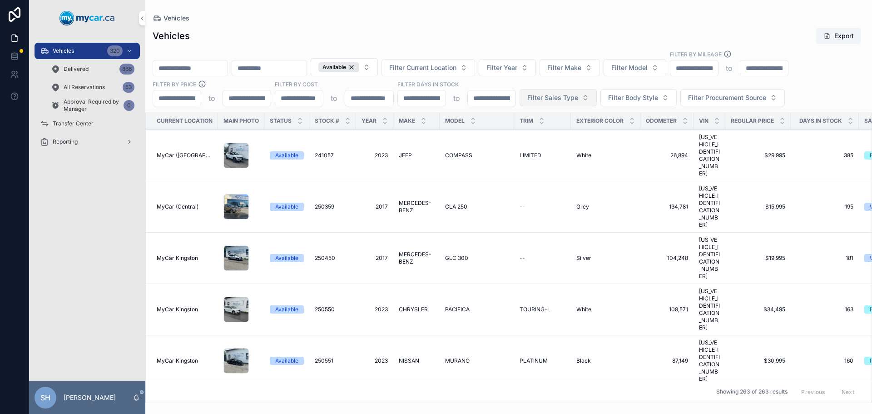
click at [535, 93] on button "Filter Sales Type" at bounding box center [558, 97] width 77 height 17
click at [522, 149] on div "Retail" at bounding box center [558, 149] width 126 height 15
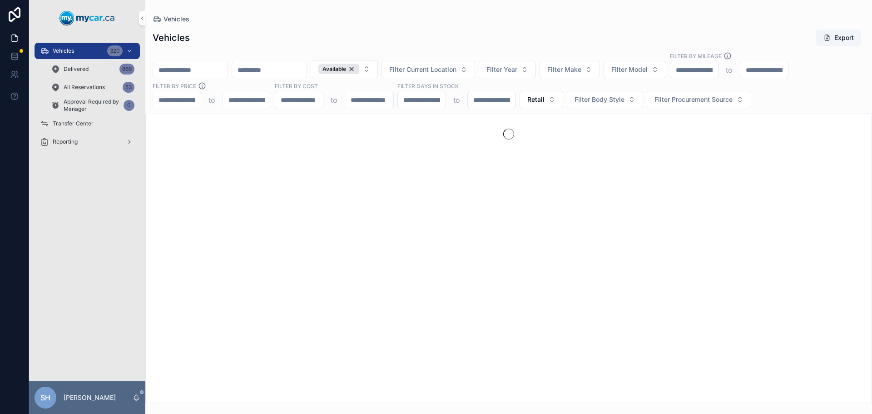
click at [467, 25] on div "Vehicles Export Available Filter Current Location Filter Year Filter Make Filte…" at bounding box center [508, 213] width 727 height 379
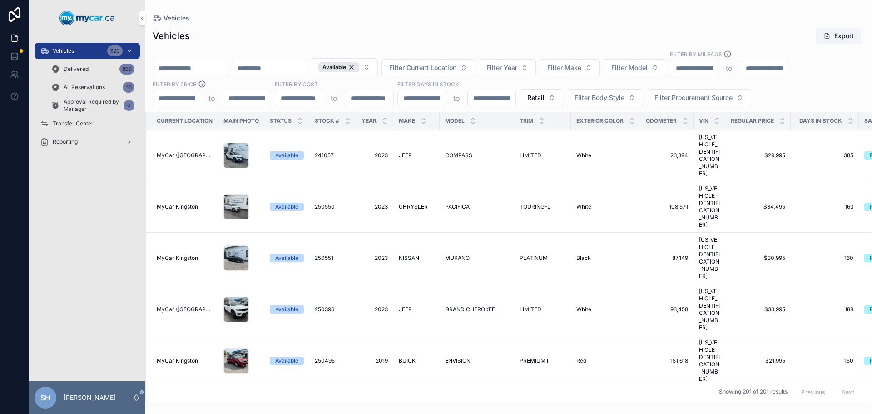
click at [359, 66] on div "Available" at bounding box center [338, 67] width 41 height 10
click at [355, 71] on span "Filter Status" at bounding box center [336, 67] width 37 height 9
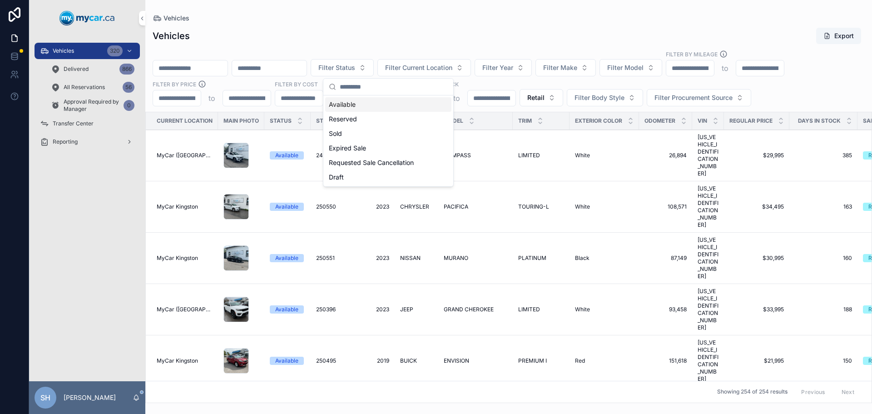
drag, startPoint x: 394, startPoint y: 49, endPoint x: 419, endPoint y: 46, distance: 25.1
click at [394, 49] on div "Vehicles Export Filter Status Filter Current Location Filter Year Filter Make F…" at bounding box center [508, 212] width 727 height 381
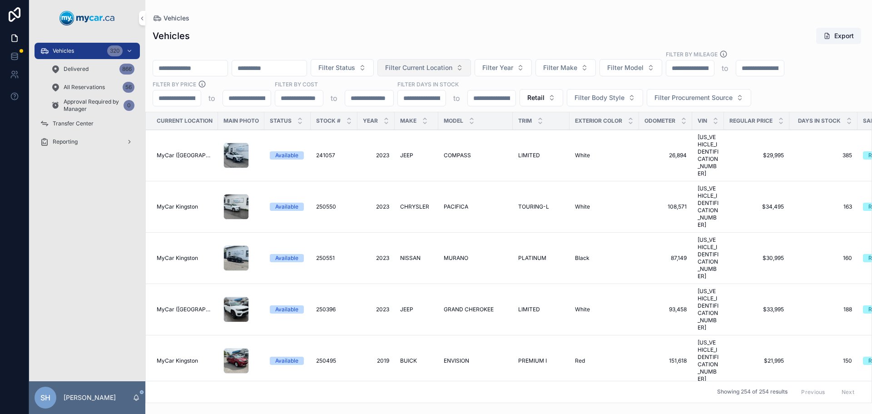
click at [452, 65] on span "Filter Current Location" at bounding box center [418, 67] width 67 height 9
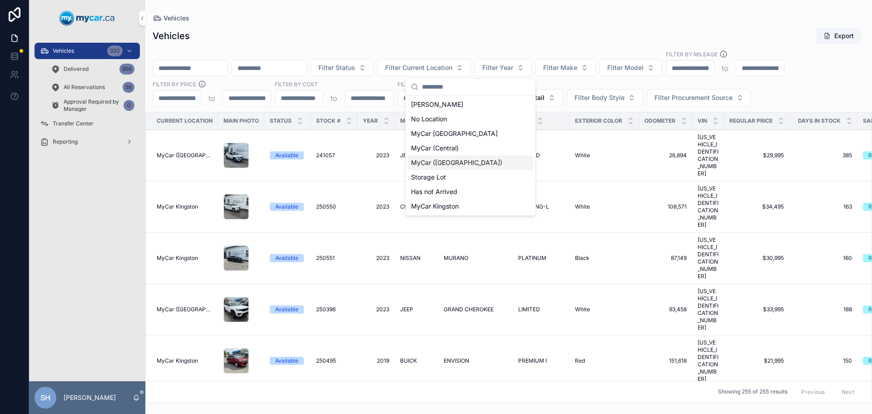
click at [448, 164] on span "MyCar ([GEOGRAPHIC_DATA])" at bounding box center [456, 162] width 91 height 9
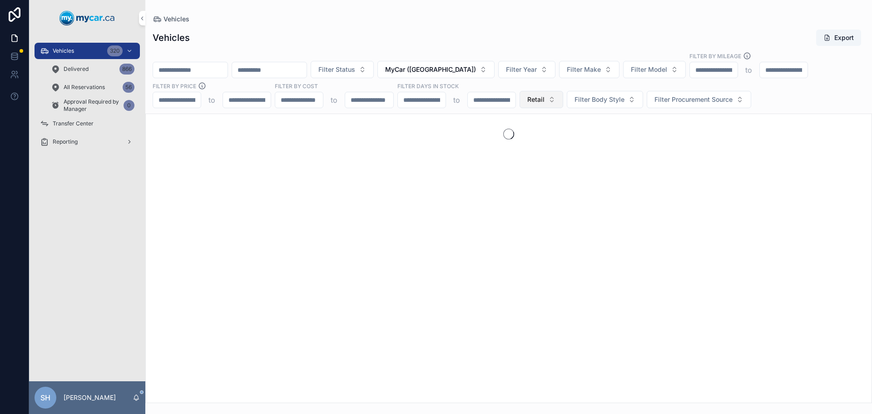
click at [537, 98] on span "Retail" at bounding box center [535, 99] width 17 height 9
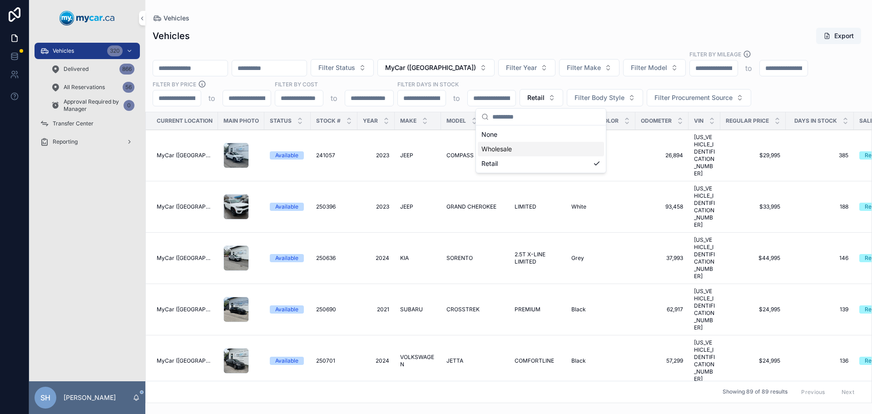
click at [497, 150] on div "Wholesale" at bounding box center [541, 149] width 126 height 15
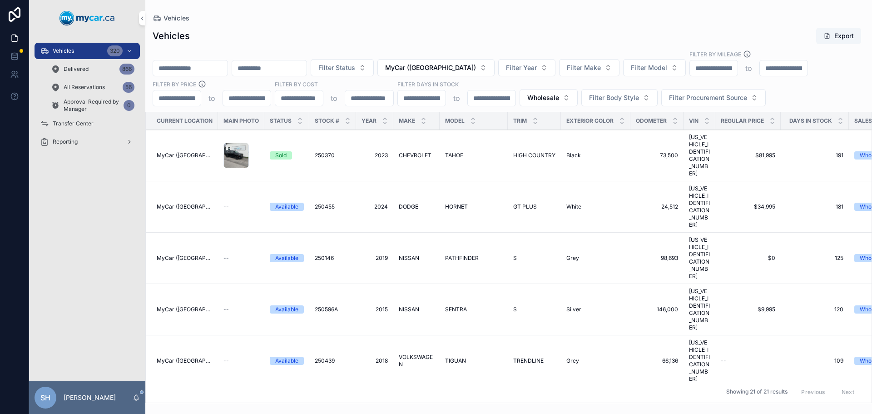
click at [452, 33] on div "Vehicles Export" at bounding box center [509, 35] width 712 height 17
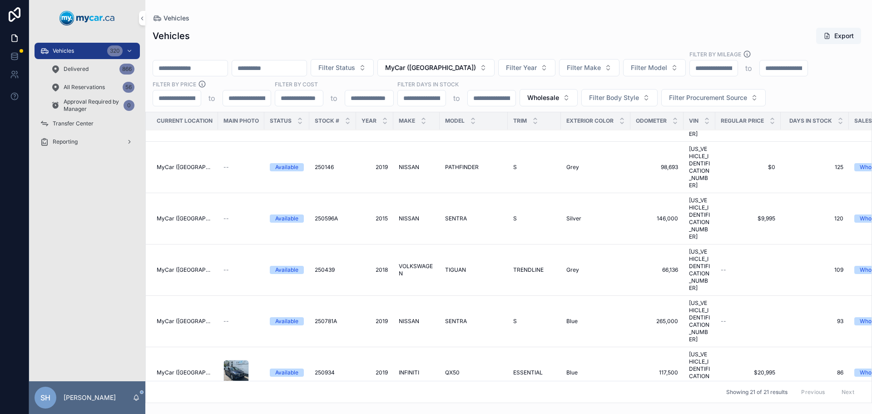
scroll to position [136, 0]
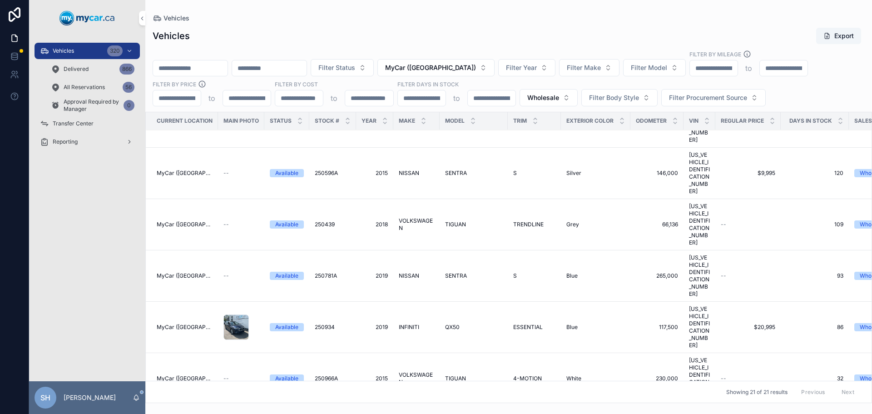
click at [456, 272] on span "SENTRA" at bounding box center [456, 275] width 22 height 7
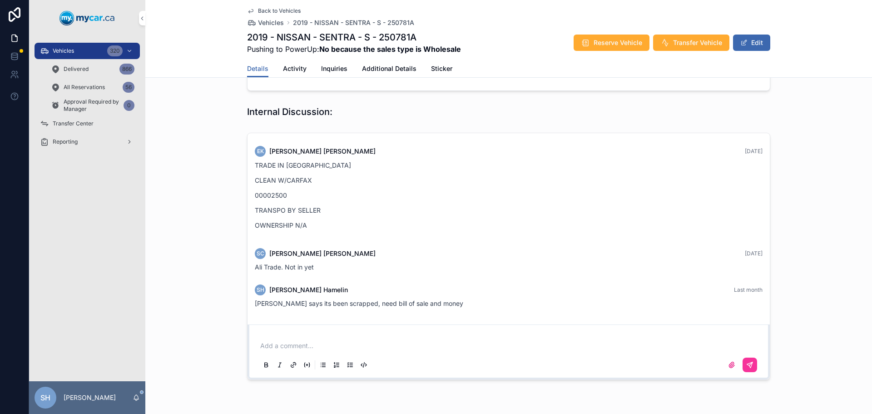
scroll to position [208, 0]
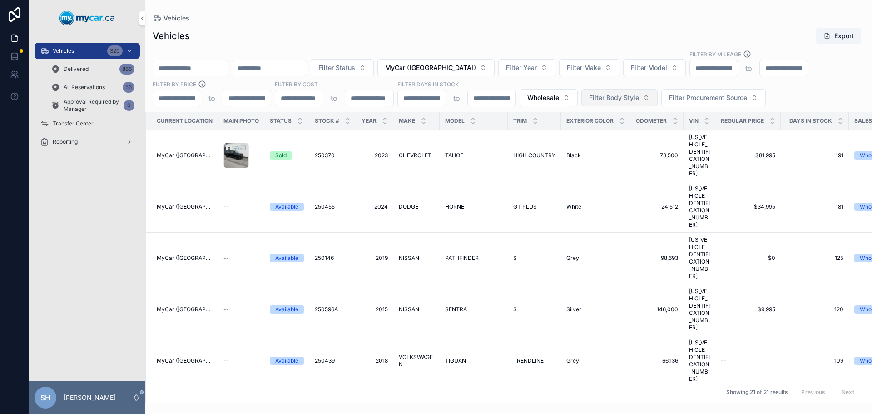
click at [613, 96] on span "Filter Body Style" at bounding box center [614, 97] width 50 height 9
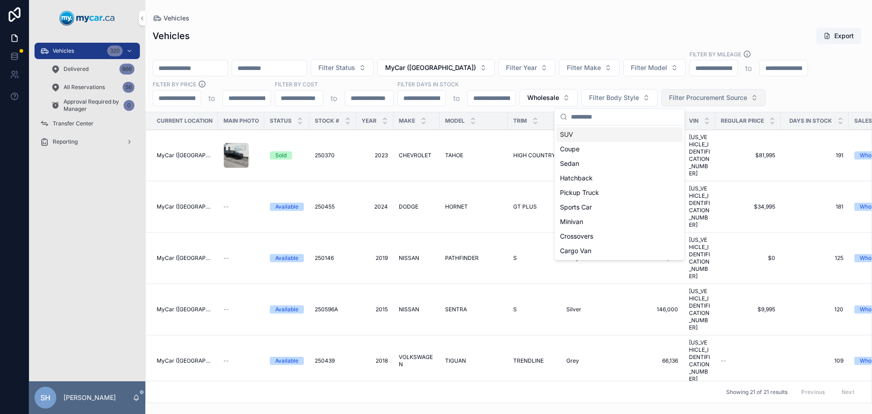
click at [691, 93] on button "Filter Procurement Source" at bounding box center [713, 97] width 104 height 17
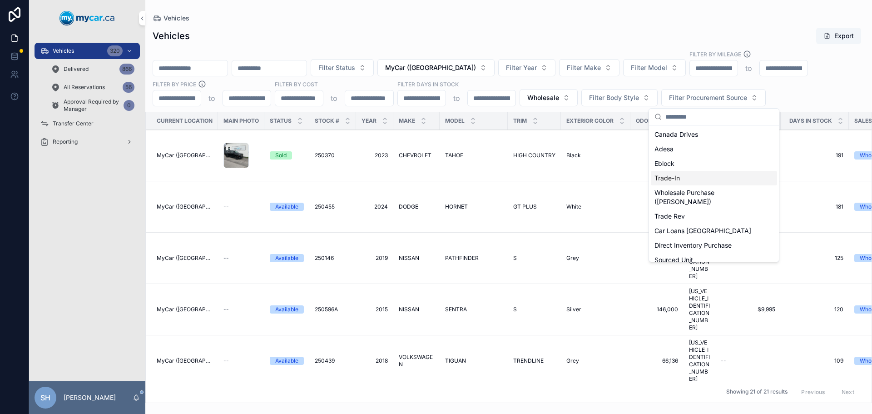
click at [675, 178] on div "Trade-In" at bounding box center [714, 178] width 126 height 15
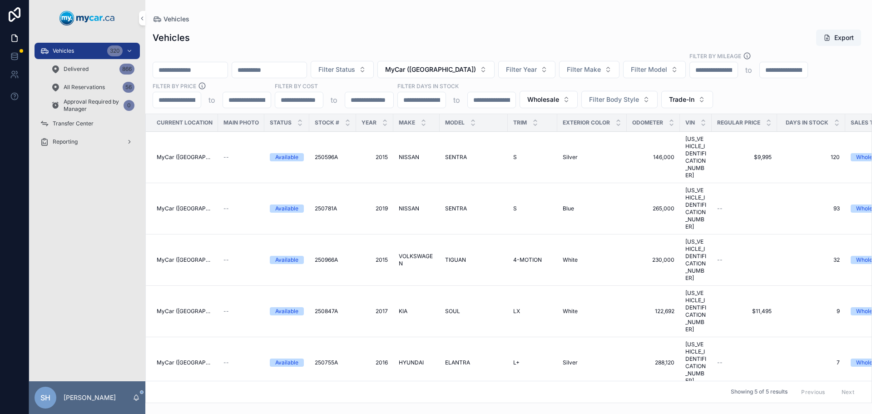
click at [460, 359] on span "ELANTRA" at bounding box center [457, 362] width 25 height 7
click at [457, 359] on span "ELANTRA" at bounding box center [457, 362] width 25 height 7
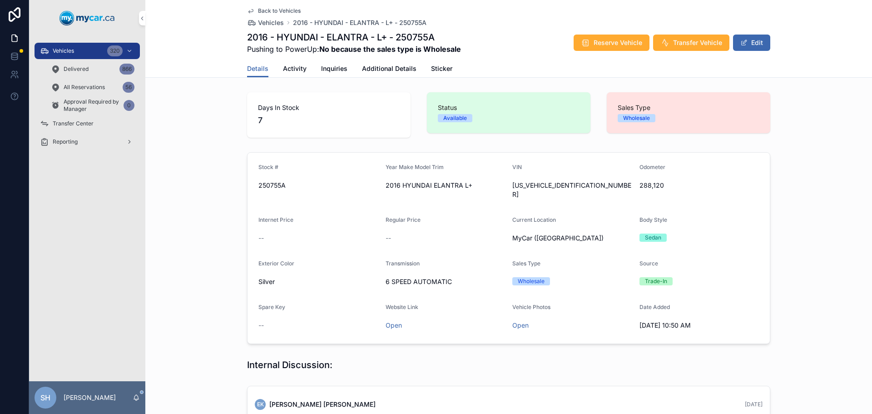
click at [291, 73] on link "Activity" at bounding box center [295, 69] width 24 height 18
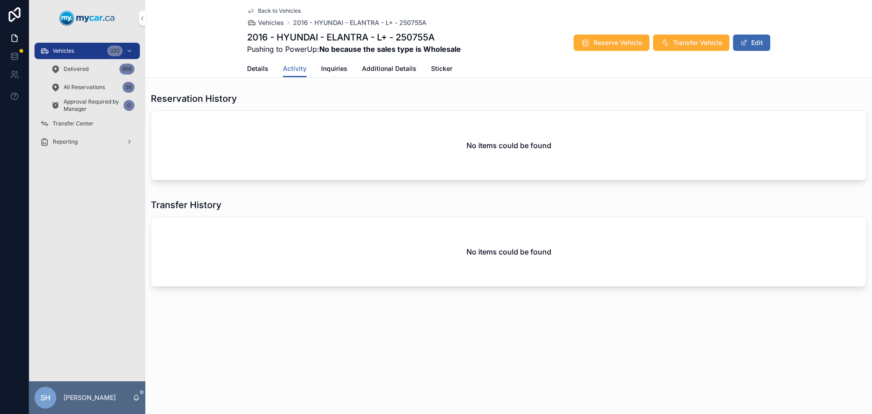
click at [255, 69] on span "Details" at bounding box center [257, 68] width 21 height 9
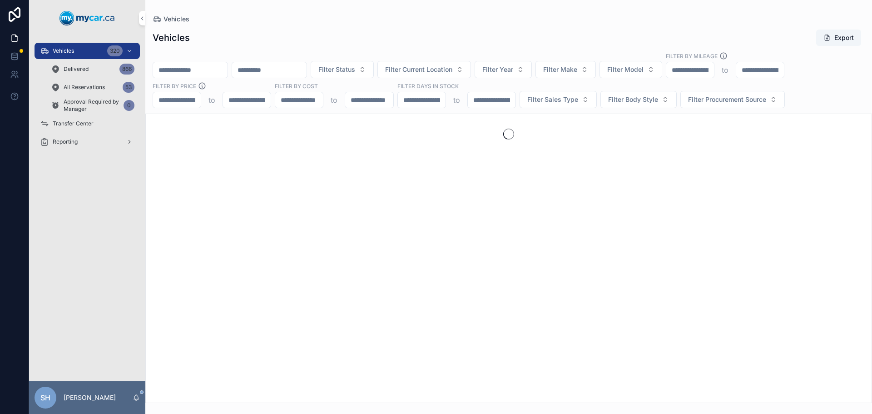
click at [206, 66] on input "scrollable content" at bounding box center [190, 70] width 75 height 13
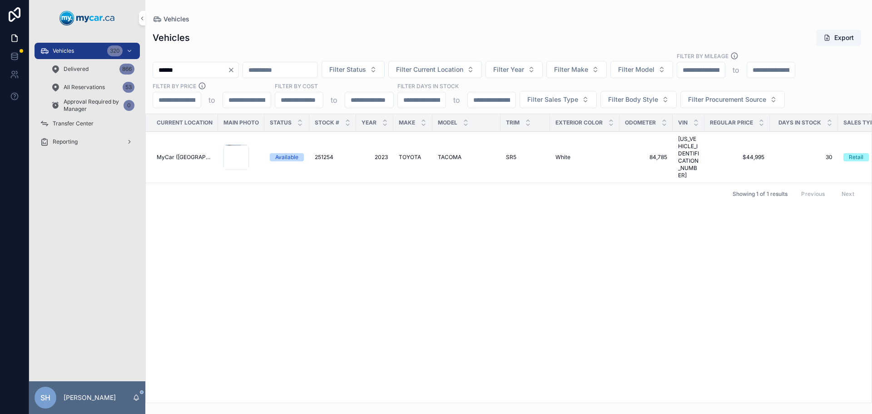
type input "******"
click at [69, 53] on span "Vehicles" at bounding box center [63, 50] width 21 height 7
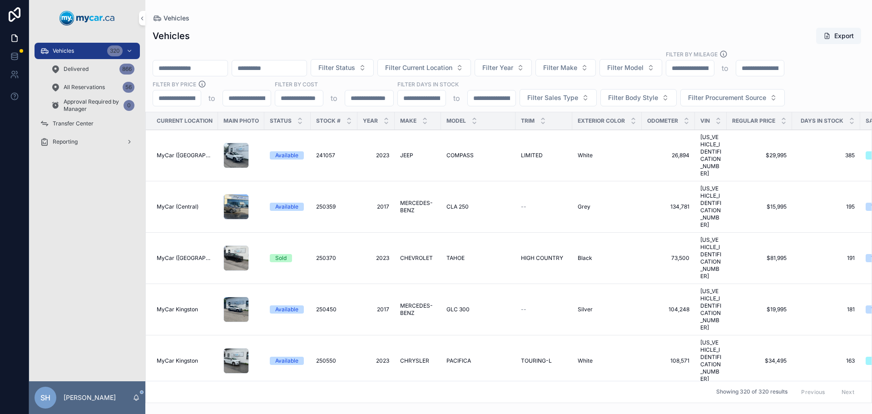
click at [75, 45] on div "Vehicles 320" at bounding box center [87, 51] width 94 height 15
click at [85, 68] on span "Delivered" at bounding box center [76, 68] width 25 height 7
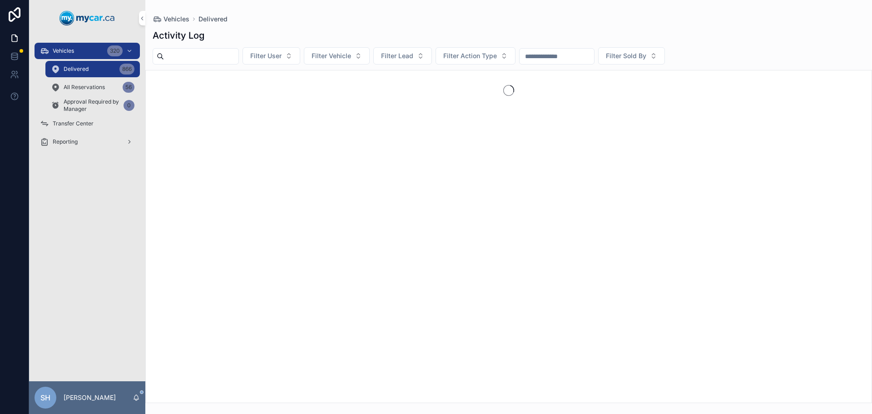
click at [79, 48] on div "Vehicles 320" at bounding box center [87, 51] width 94 height 15
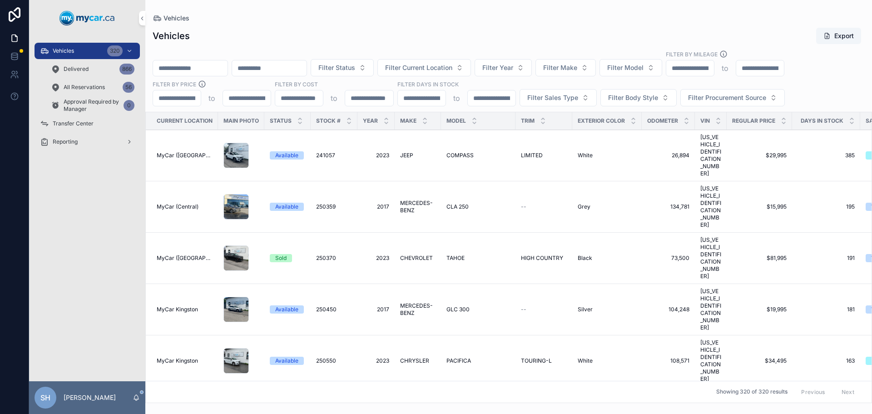
click at [291, 34] on div "Vehicles Export" at bounding box center [509, 35] width 712 height 17
click at [374, 61] on button "Filter Status" at bounding box center [342, 67] width 63 height 17
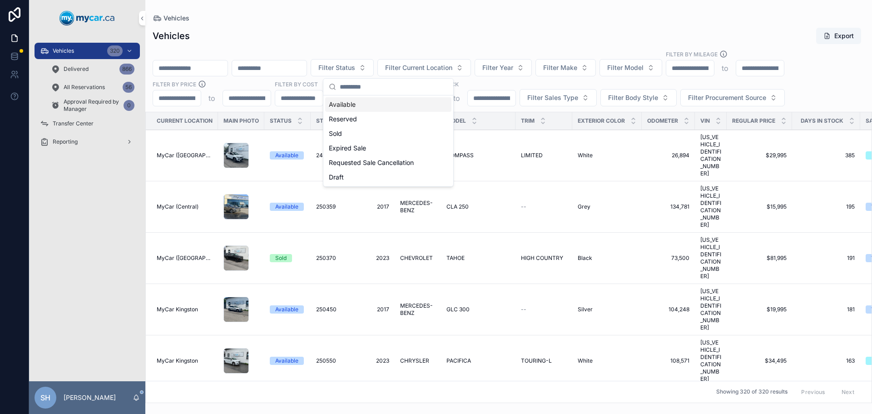
click at [358, 103] on div "Available" at bounding box center [388, 104] width 126 height 15
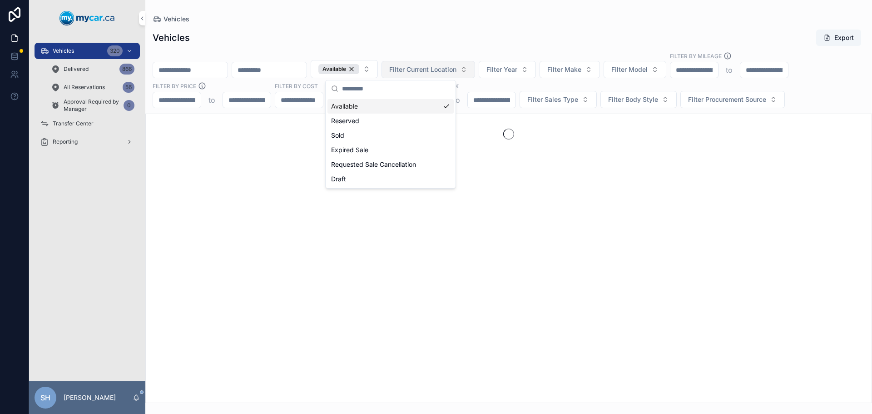
click at [457, 70] on span "Filter Current Location" at bounding box center [422, 69] width 67 height 9
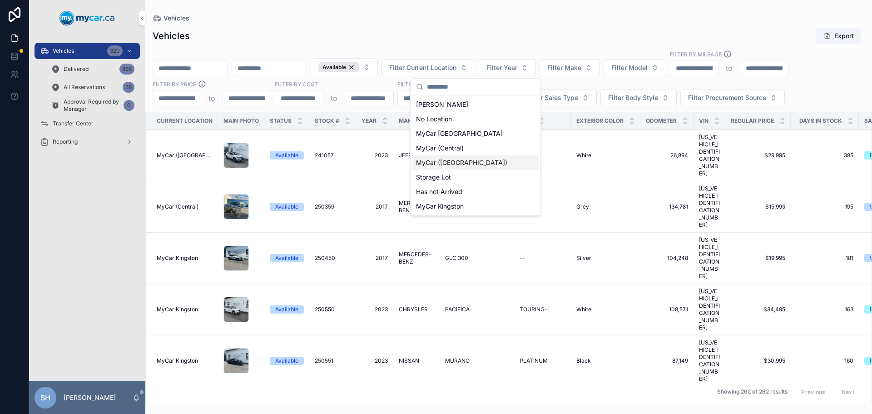
click at [462, 162] on span "MyCar ([GEOGRAPHIC_DATA])" at bounding box center [461, 162] width 91 height 9
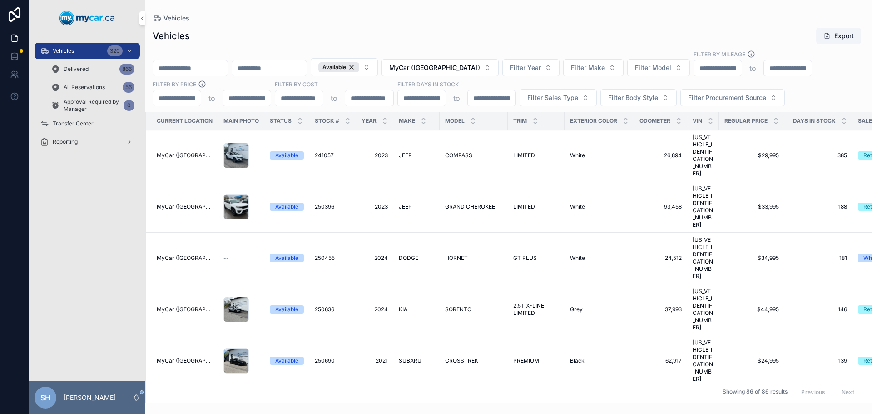
click at [457, 37] on div "Vehicles Export" at bounding box center [509, 35] width 712 height 17
click at [631, 95] on span "Filter Body Style" at bounding box center [633, 97] width 50 height 9
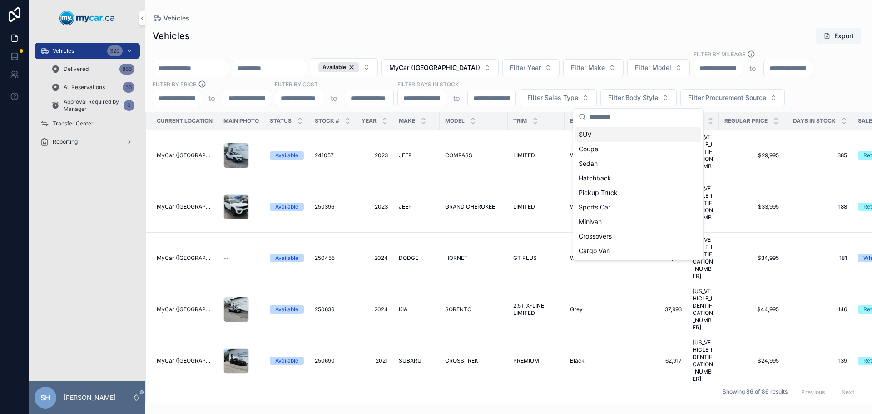
click at [503, 25] on div "Vehicles Export Available MyCar (Richmond) Filter Year Filter Make Filter Model…" at bounding box center [508, 212] width 727 height 381
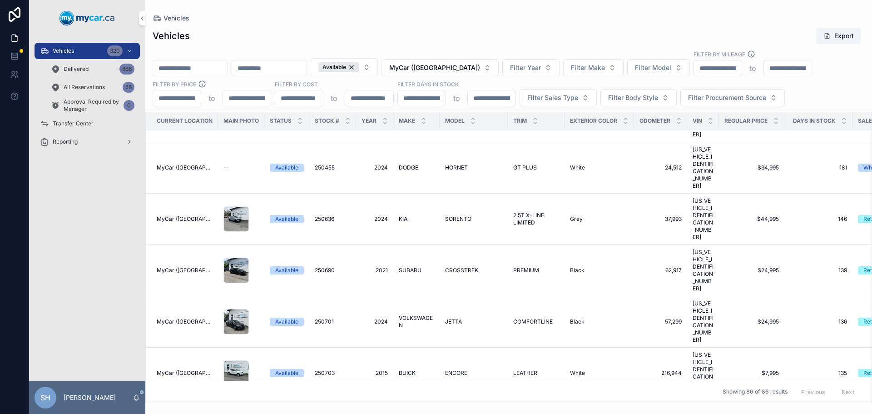
scroll to position [91, 0]
click at [402, 215] on span "KIA" at bounding box center [403, 218] width 9 height 7
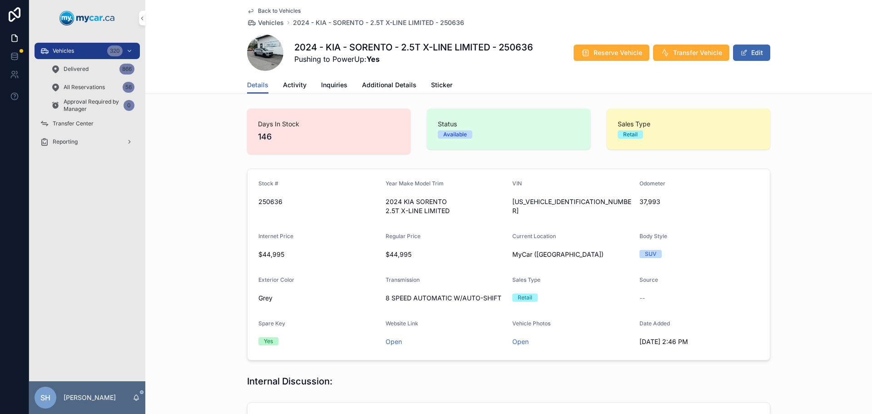
scroll to position [37, 0]
click at [292, 84] on span "Activity" at bounding box center [295, 84] width 24 height 9
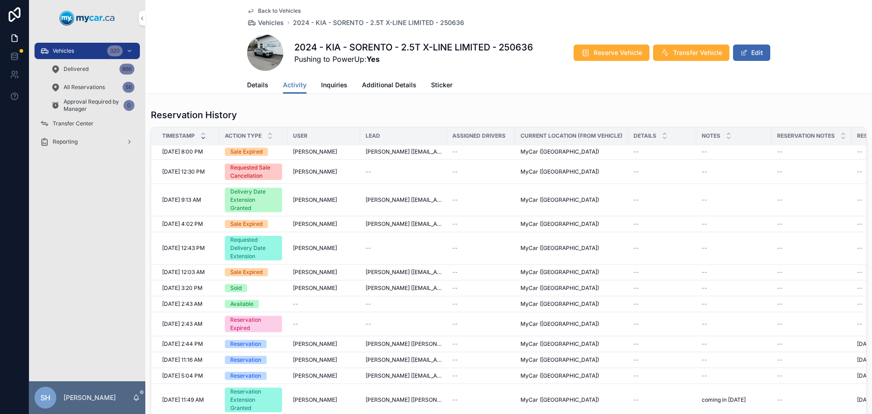
scroll to position [104, 0]
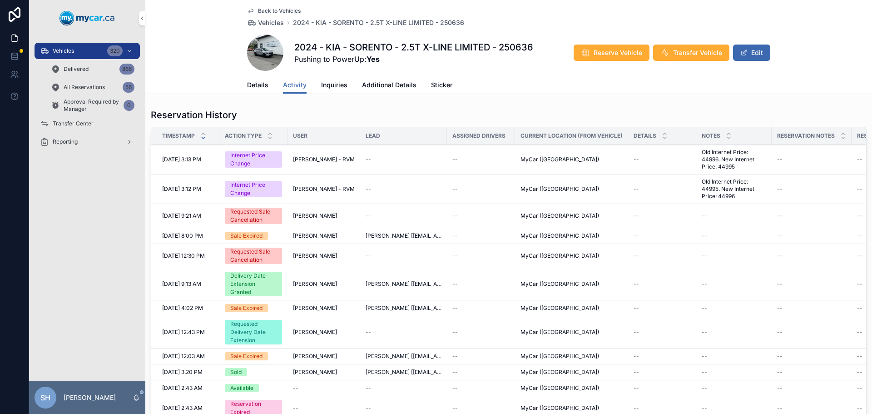
click at [251, 88] on span "Details" at bounding box center [257, 84] width 21 height 9
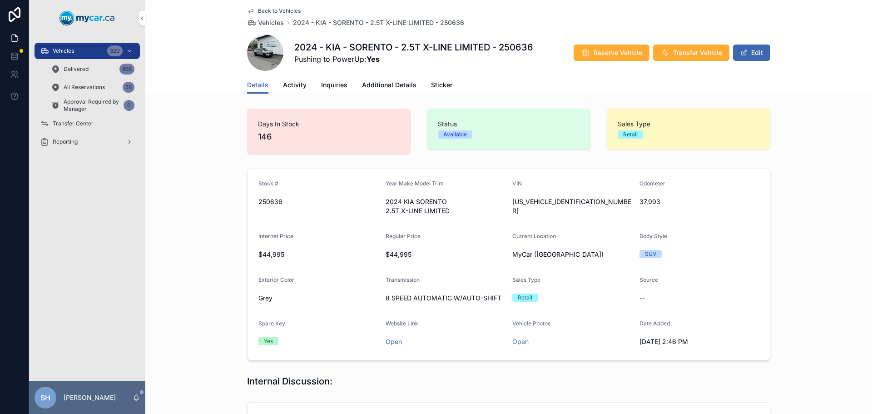
scroll to position [70, 0]
click at [283, 82] on span "Activity" at bounding box center [295, 84] width 24 height 9
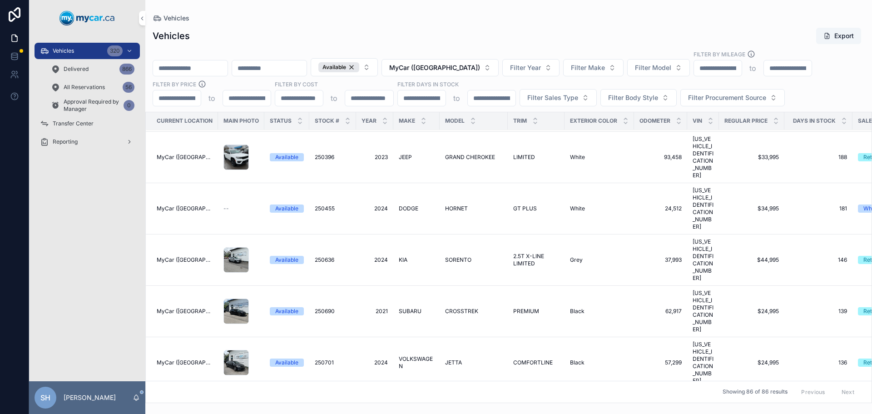
scroll to position [45, 0]
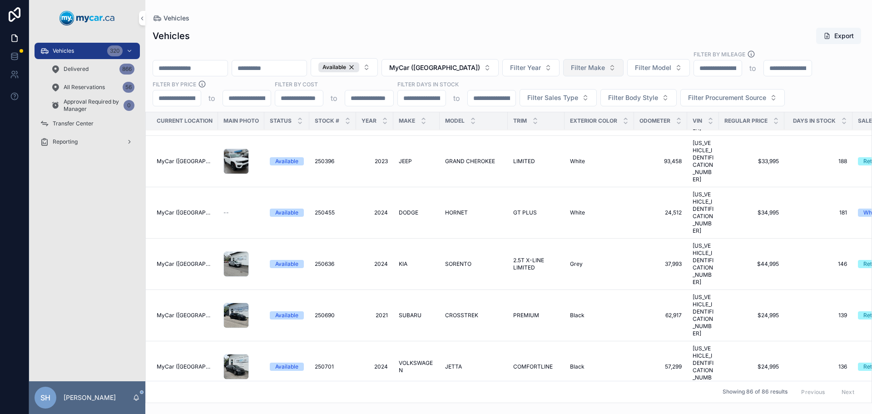
click at [606, 62] on button "Filter Make" at bounding box center [593, 67] width 60 height 17
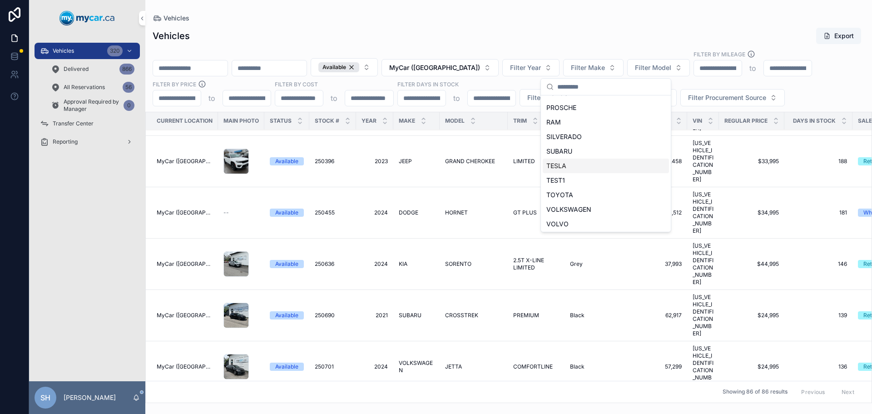
scroll to position [434, 0]
click at [570, 208] on span "VOLKSWAGEN" at bounding box center [569, 208] width 45 height 9
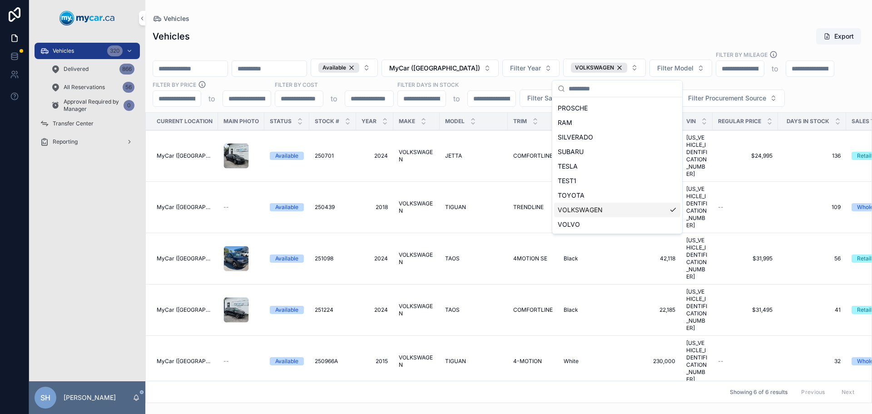
click at [484, 383] on div "Current Location Main Photo Status Stock # Year Make Model Trim Exterior Color …" at bounding box center [509, 258] width 726 height 290
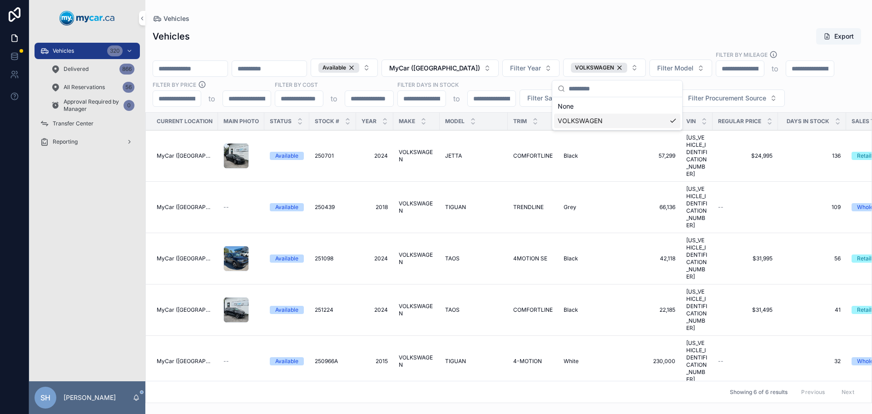
scroll to position [0, 0]
click at [455, 67] on span "MyCar ([GEOGRAPHIC_DATA])" at bounding box center [434, 68] width 91 height 9
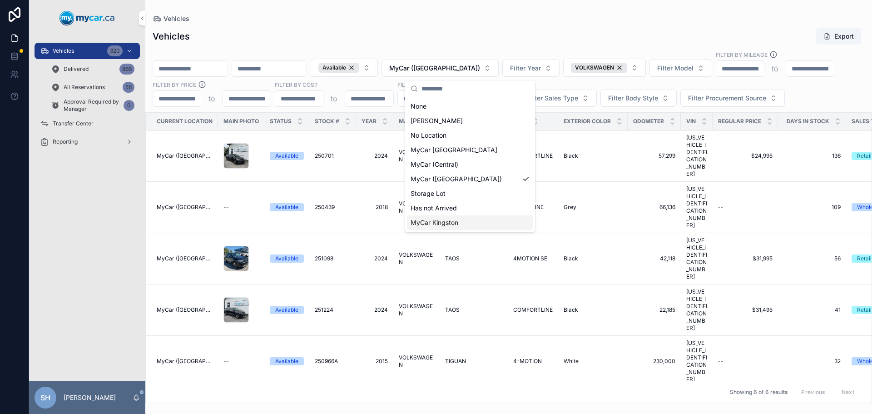
click at [456, 222] on span "MyCar Kingston" at bounding box center [435, 222] width 48 height 9
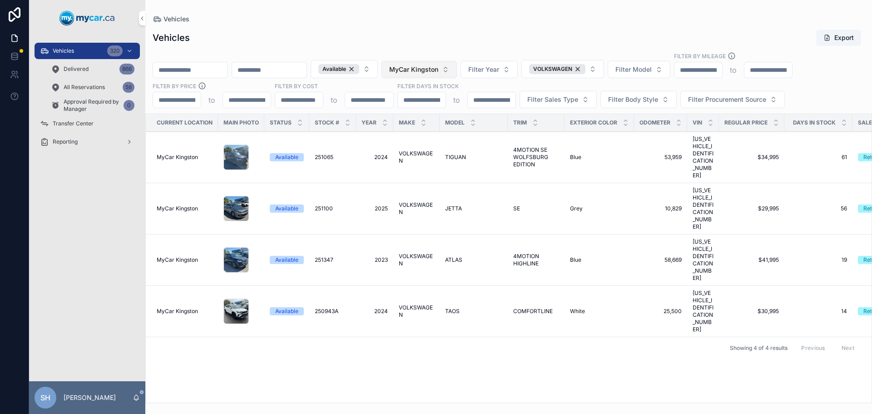
click at [438, 66] on span "MyCar Kingston" at bounding box center [413, 69] width 49 height 9
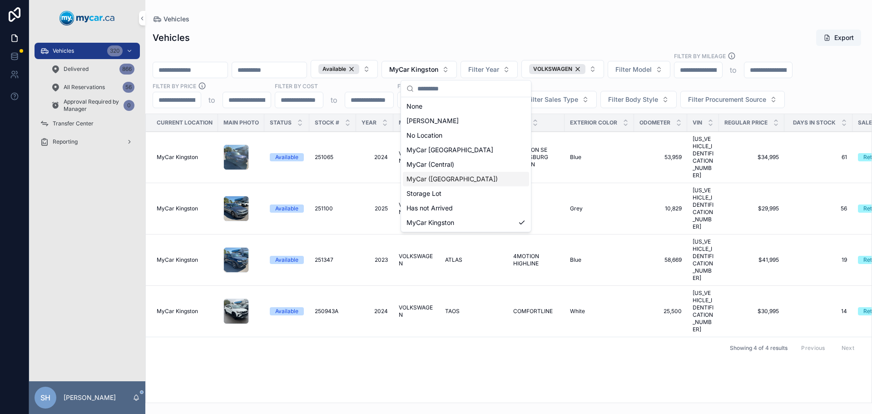
click at [444, 179] on span "MyCar ([GEOGRAPHIC_DATA])" at bounding box center [452, 178] width 91 height 9
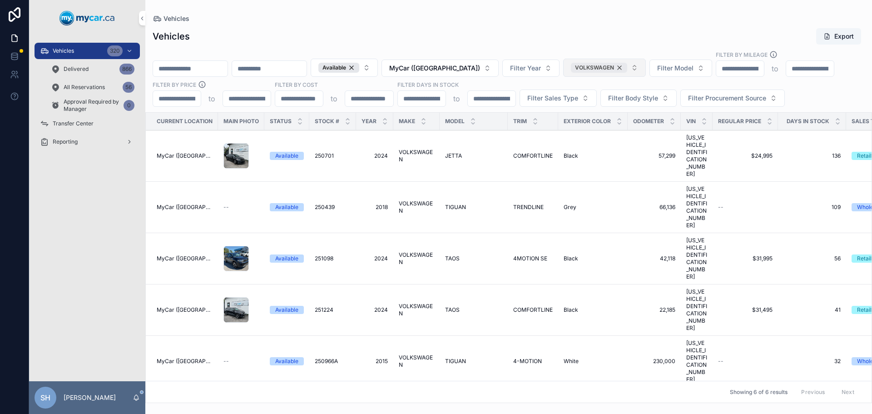
click at [627, 68] on div "VOLKSWAGEN" at bounding box center [599, 68] width 56 height 10
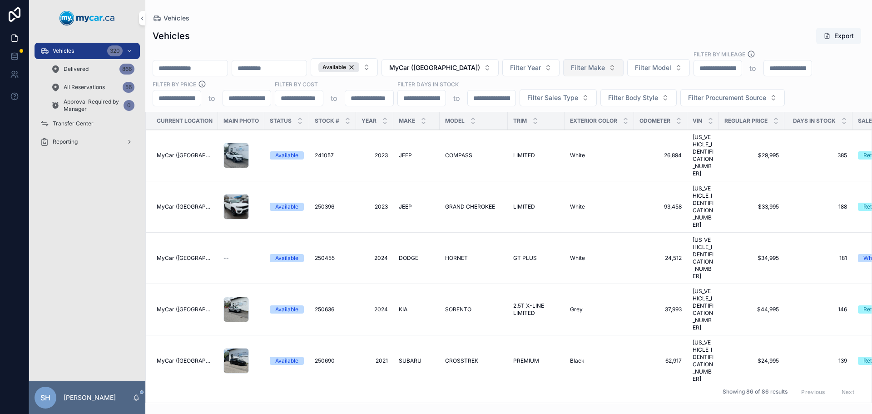
click at [605, 64] on span "Filter Make" at bounding box center [588, 67] width 34 height 9
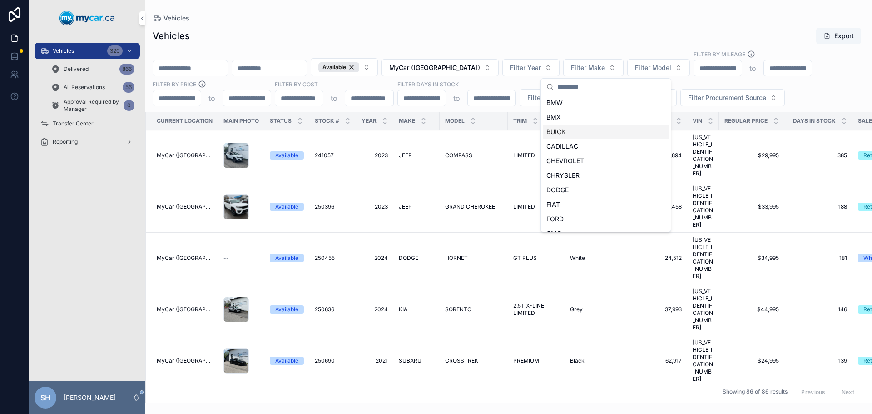
click at [564, 129] on span "BUICK" at bounding box center [556, 131] width 19 height 9
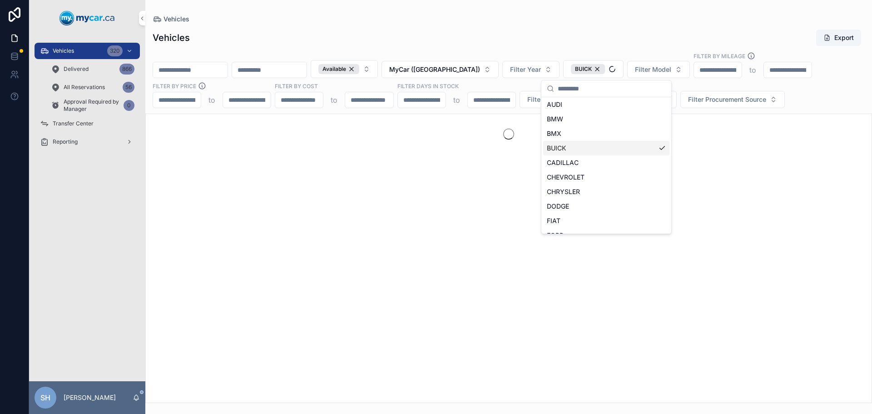
scroll to position [60, 0]
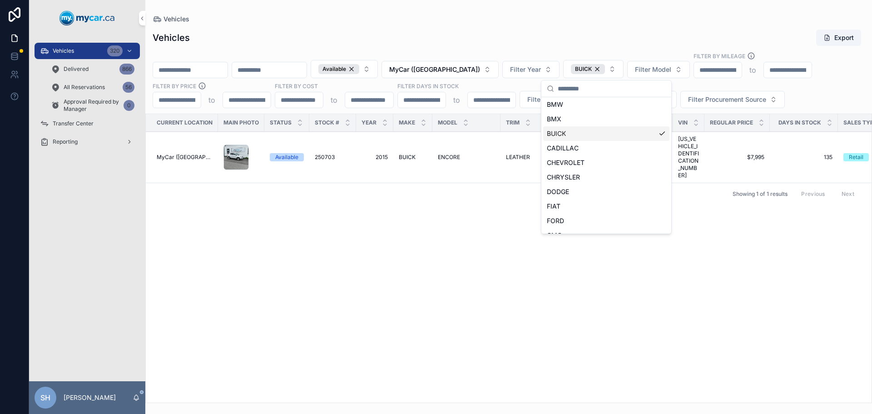
click at [564, 130] on span "BUICK" at bounding box center [556, 133] width 19 height 9
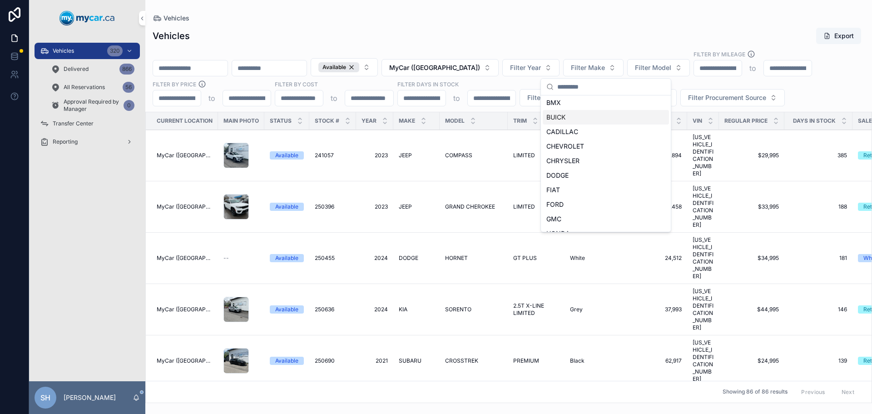
scroll to position [45, 0]
click at [580, 163] on span "CHEVROLET" at bounding box center [566, 160] width 38 height 9
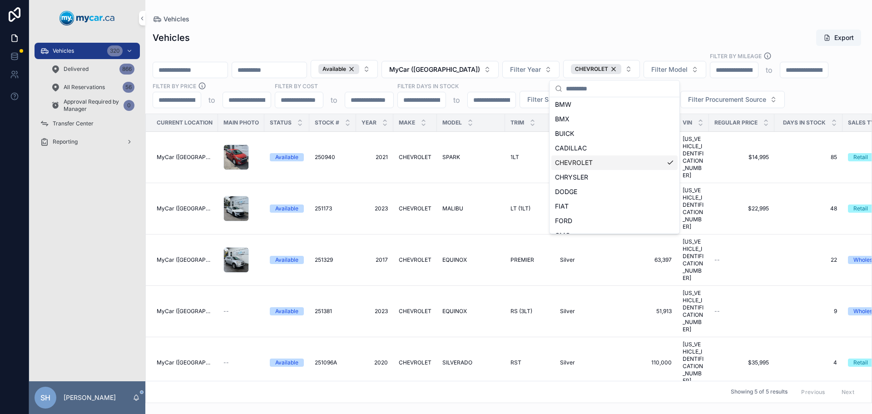
click at [581, 159] on span "CHEVROLET" at bounding box center [574, 162] width 38 height 9
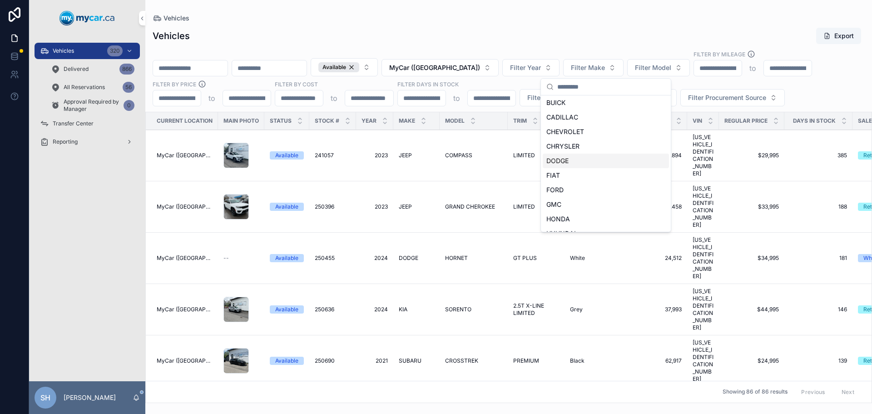
scroll to position [91, 0]
click at [567, 172] on div "FORD" at bounding box center [606, 173] width 126 height 15
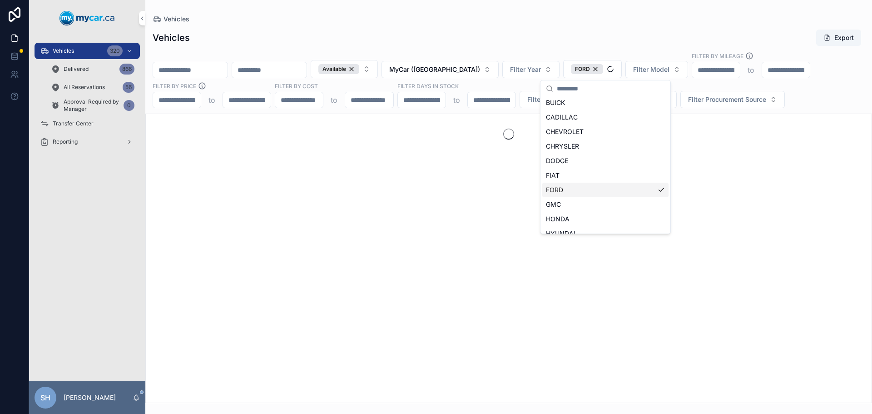
scroll to position [105, 0]
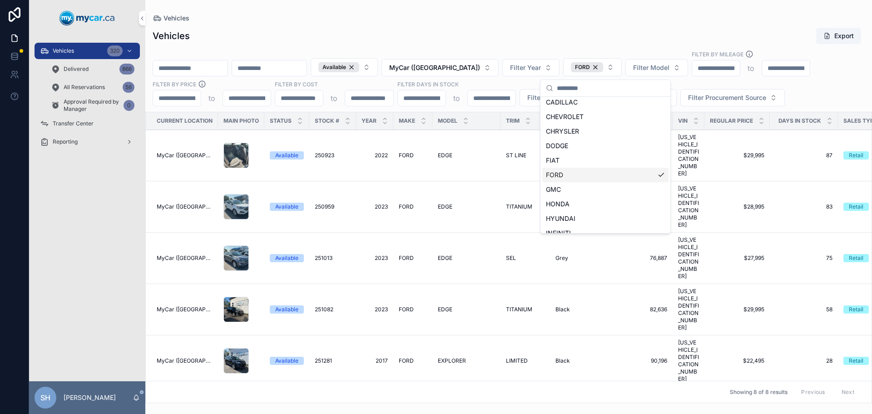
click at [567, 172] on div "FORD" at bounding box center [605, 175] width 126 height 15
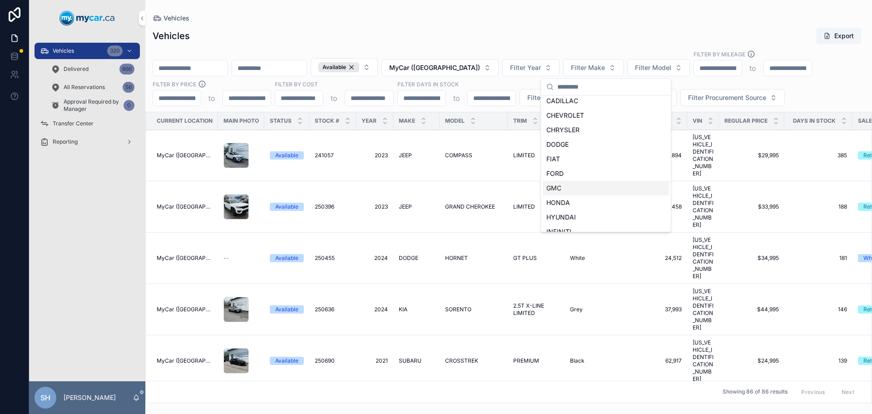
click at [564, 188] on div "GMC" at bounding box center [606, 188] width 126 height 15
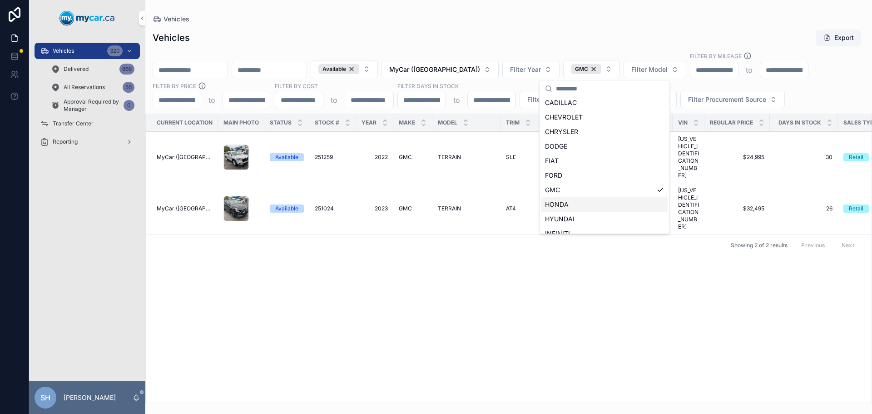
click at [488, 269] on div "Current Location Main Photo Status Stock # Year Make Model Trim Exterior Color …" at bounding box center [509, 258] width 726 height 288
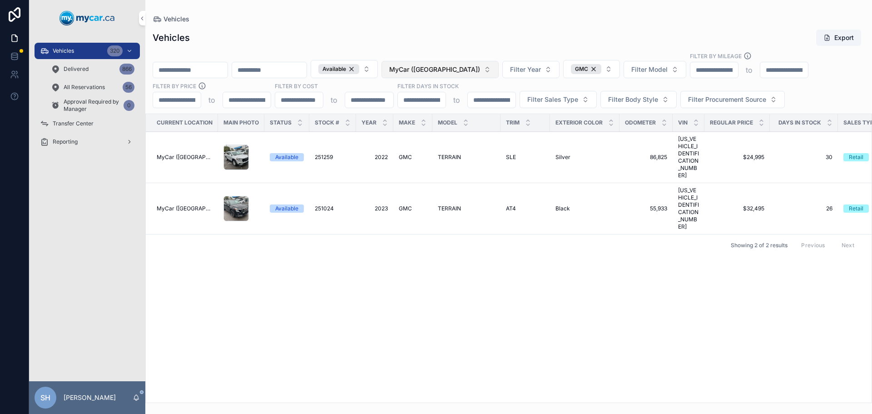
click at [463, 70] on span "MyCar ([GEOGRAPHIC_DATA])" at bounding box center [434, 69] width 91 height 9
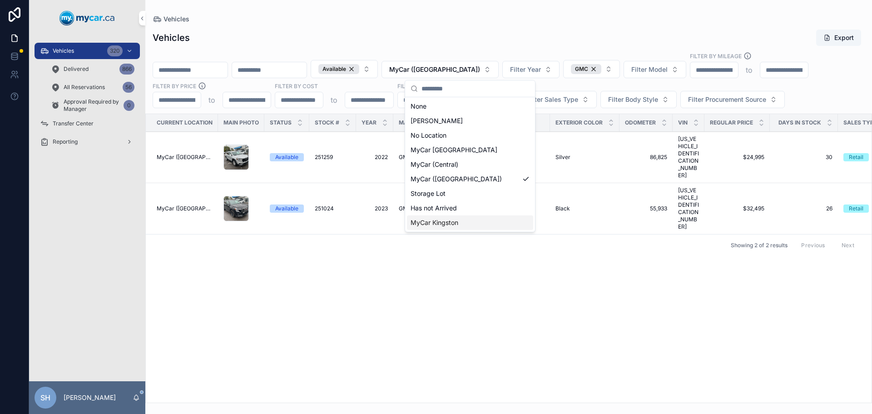
click at [472, 222] on div "MyCar Kingston" at bounding box center [470, 222] width 126 height 15
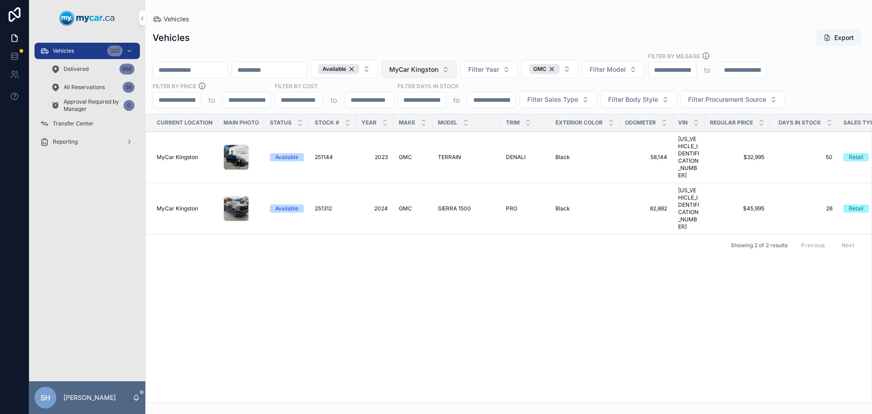
click at [438, 71] on span "MyCar Kingston" at bounding box center [413, 69] width 49 height 9
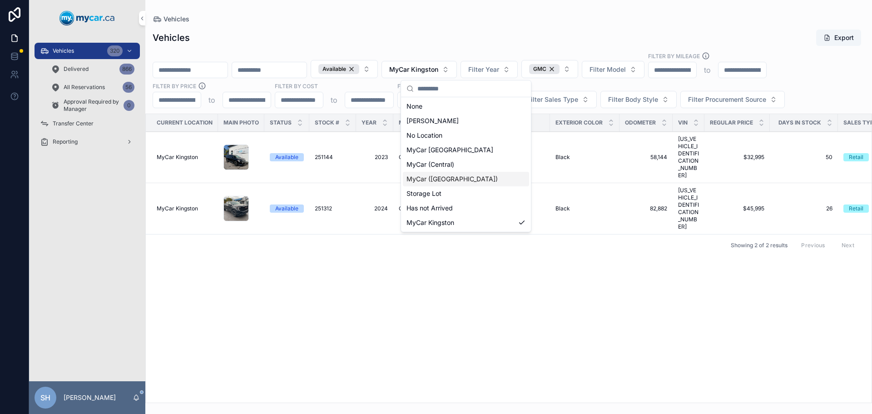
click at [462, 179] on span "MyCar ([GEOGRAPHIC_DATA])" at bounding box center [452, 178] width 91 height 9
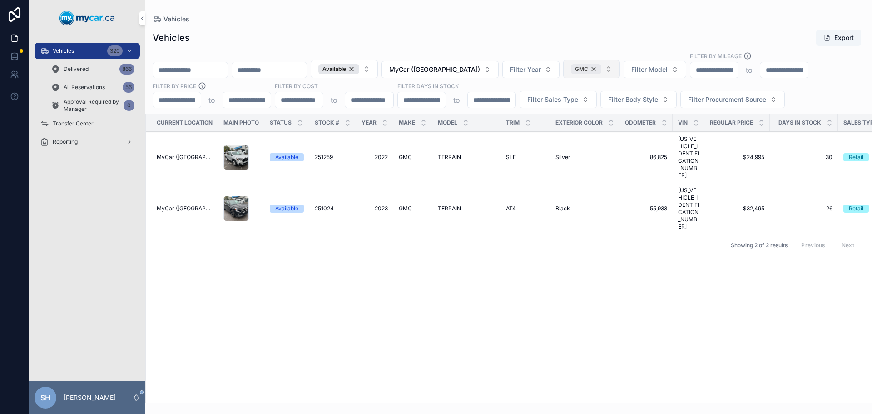
click at [601, 65] on div "GMC" at bounding box center [586, 69] width 30 height 10
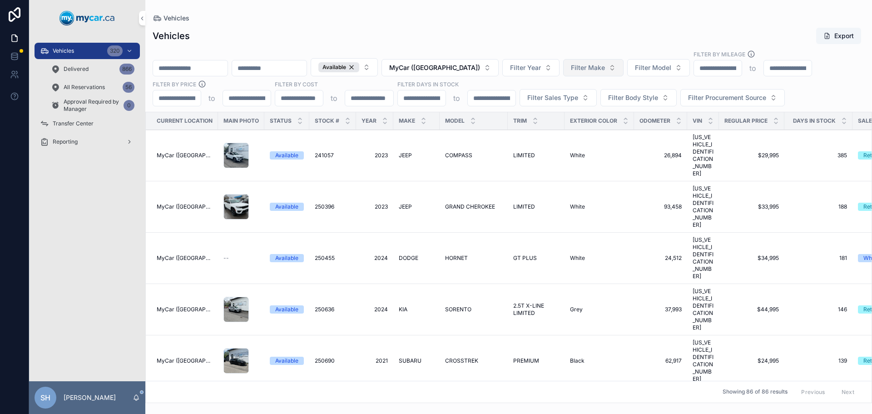
click at [605, 67] on span "Filter Make" at bounding box center [588, 67] width 34 height 9
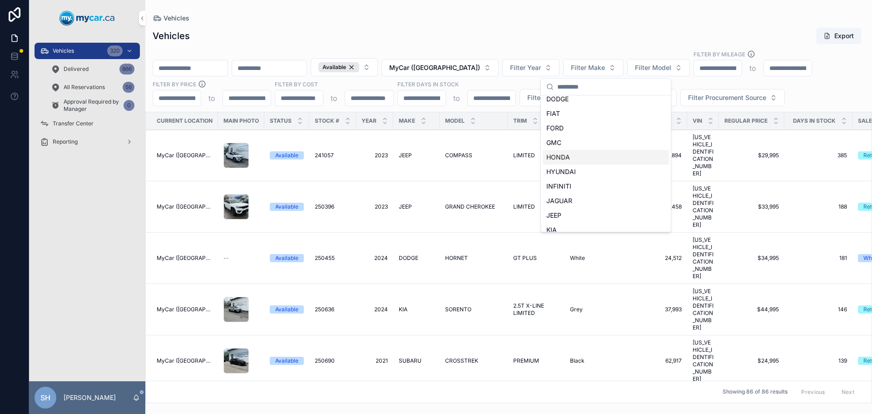
click at [568, 155] on span "HONDA" at bounding box center [559, 157] width 24 height 9
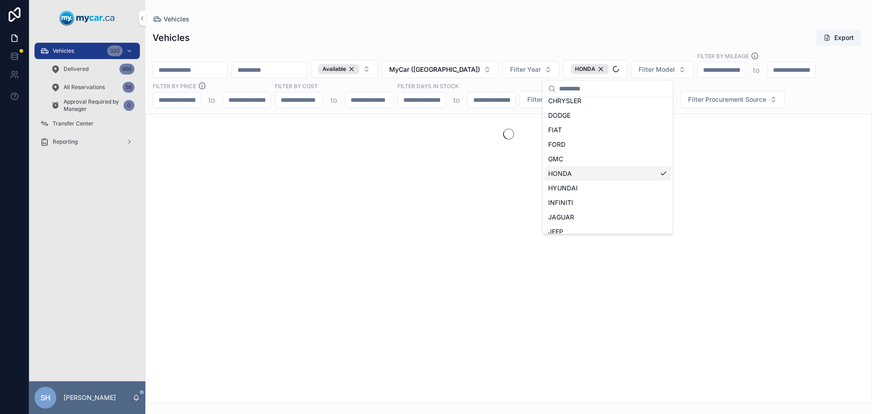
scroll to position [151, 0]
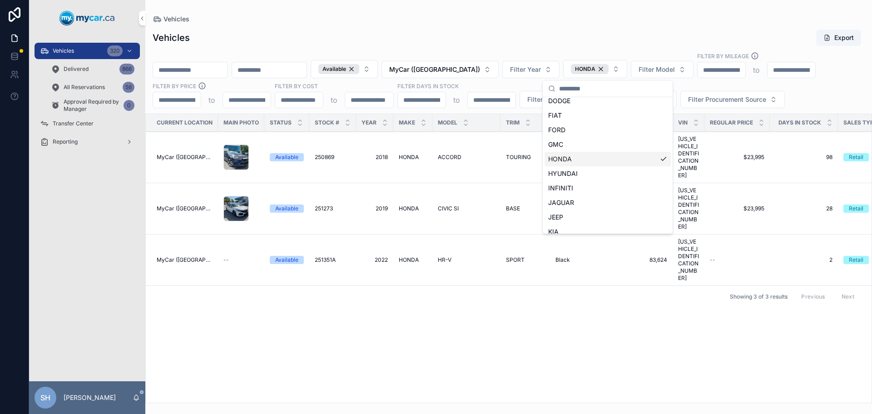
click at [604, 159] on div "HONDA" at bounding box center [608, 159] width 126 height 15
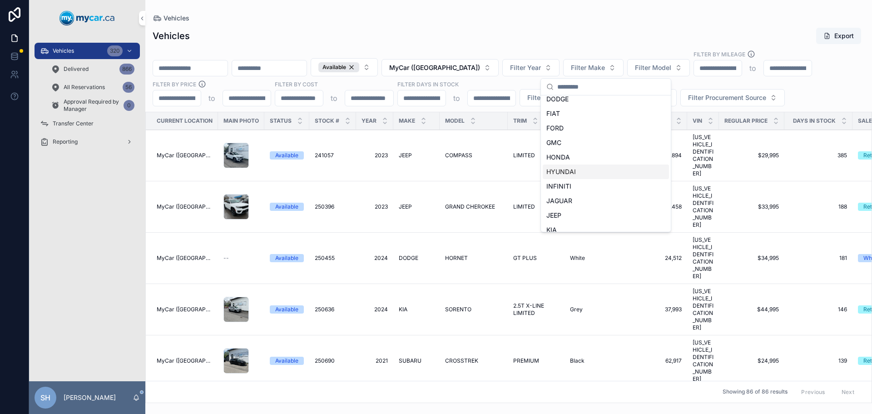
click at [569, 173] on span "HYUNDAI" at bounding box center [562, 171] width 30 height 9
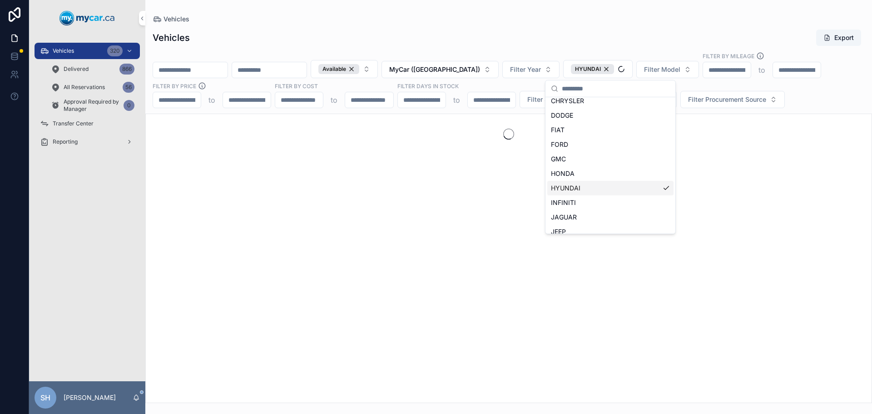
scroll to position [151, 0]
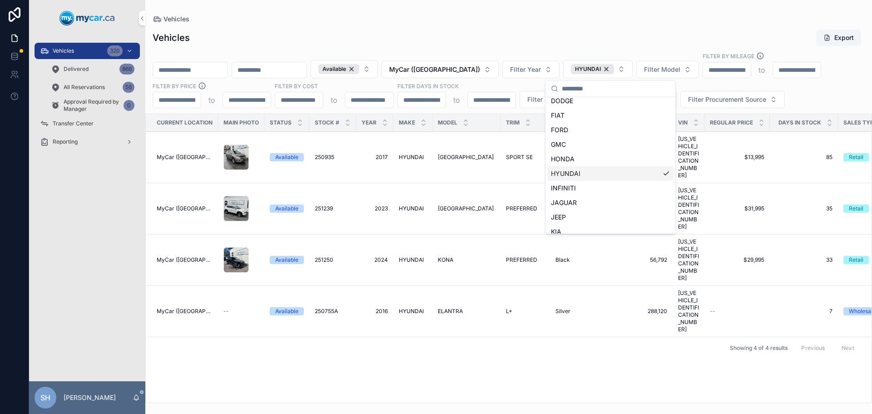
click at [569, 173] on span "HYUNDAI" at bounding box center [566, 173] width 30 height 9
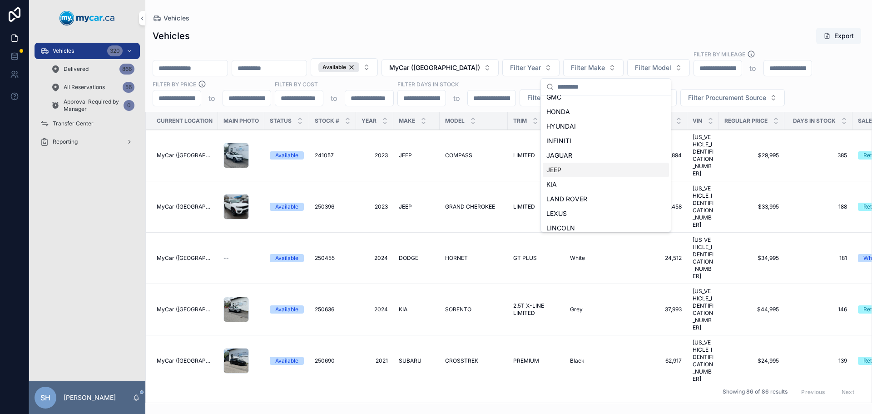
click at [569, 168] on div "JEEP" at bounding box center [606, 170] width 126 height 15
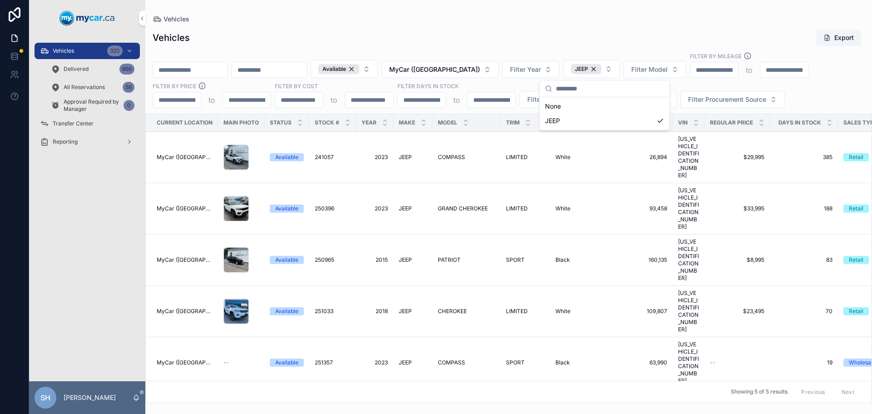
click at [556, 333] on div "Current Location Main Photo Status Stock # Year Make Model Trim Exterior Color …" at bounding box center [509, 258] width 726 height 288
click at [575, 102] on span "Filter Sales Type" at bounding box center [552, 99] width 51 height 9
click at [521, 150] on div "Retail" at bounding box center [558, 151] width 126 height 15
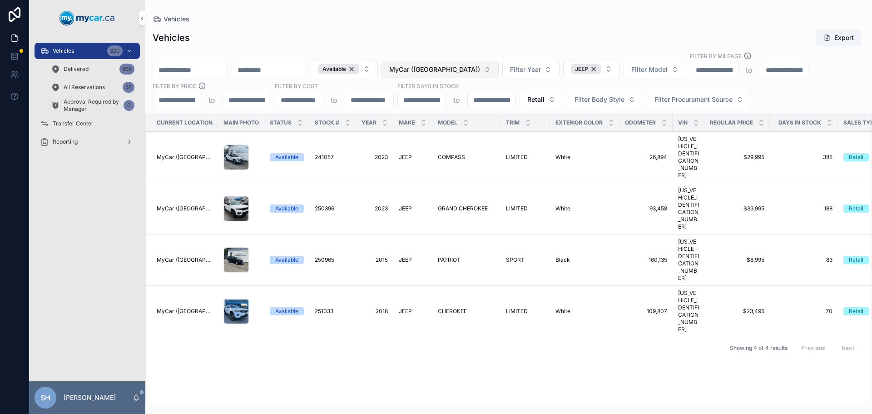
click at [480, 67] on span "MyCar ([GEOGRAPHIC_DATA])" at bounding box center [434, 69] width 91 height 9
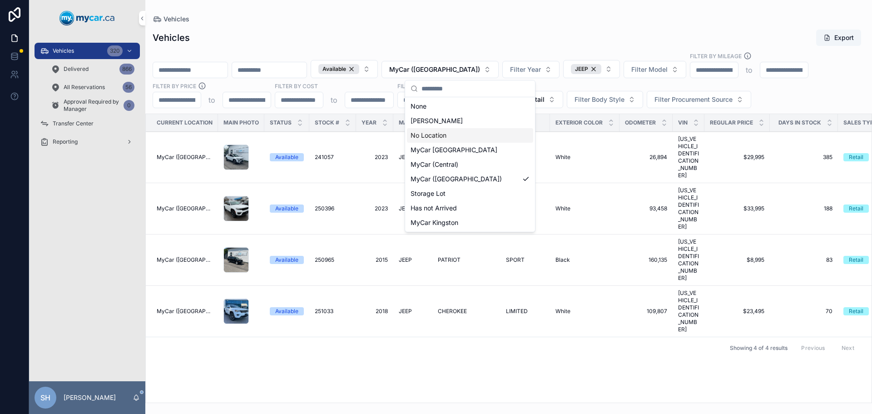
click at [547, 12] on div "Vehicles Vehicles Export Available MyCar (Richmond) Filter Year JEEP Filter Mod…" at bounding box center [508, 201] width 727 height 403
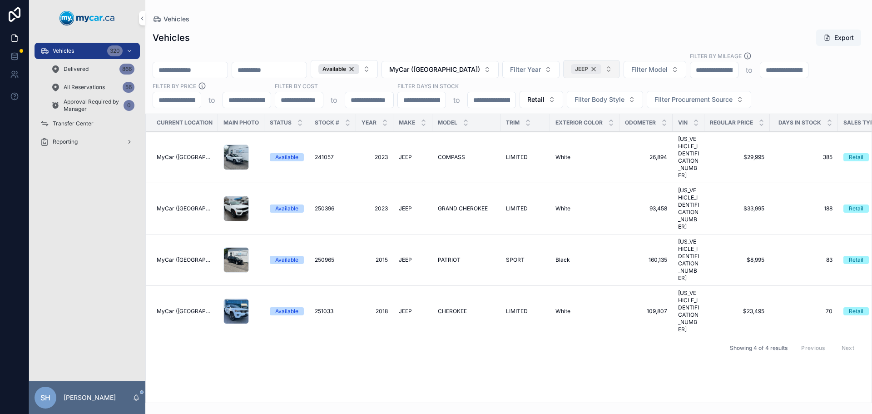
click at [601, 65] on div "JEEP" at bounding box center [586, 69] width 30 height 10
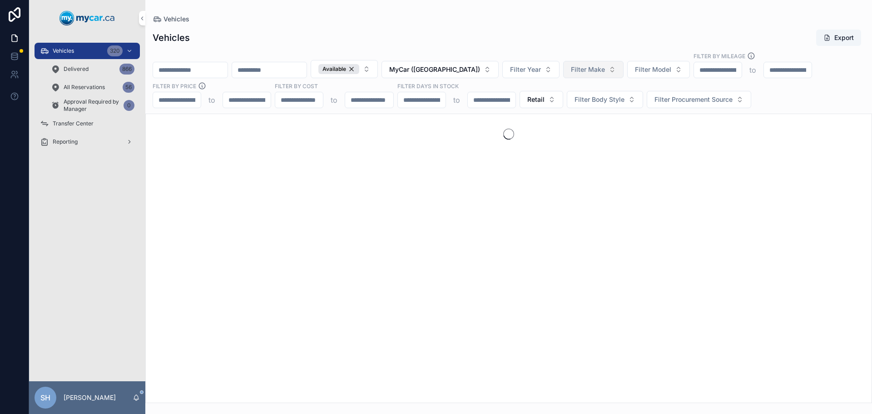
click at [597, 71] on span "Filter Make" at bounding box center [588, 69] width 34 height 9
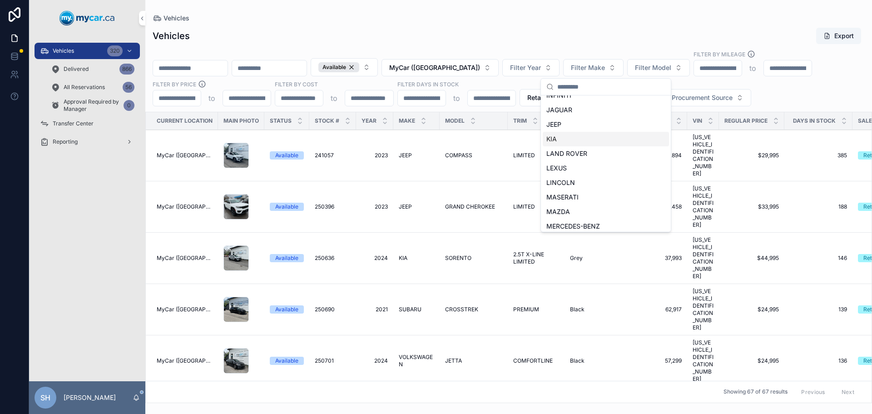
click at [581, 139] on div "KIA" at bounding box center [606, 139] width 126 height 15
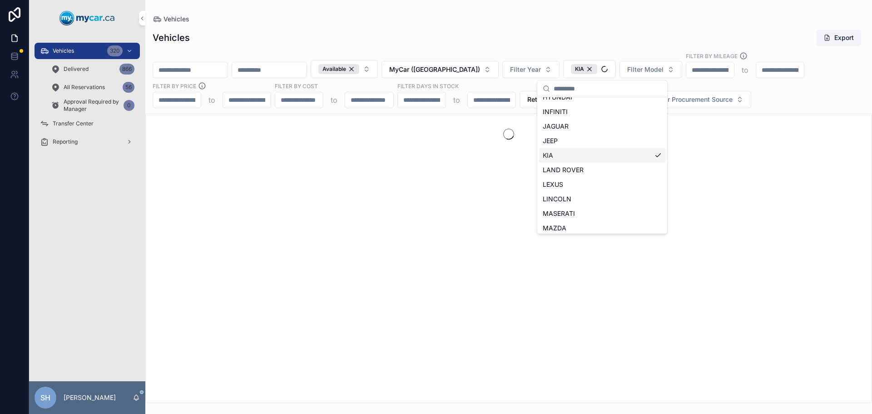
scroll to position [242, 0]
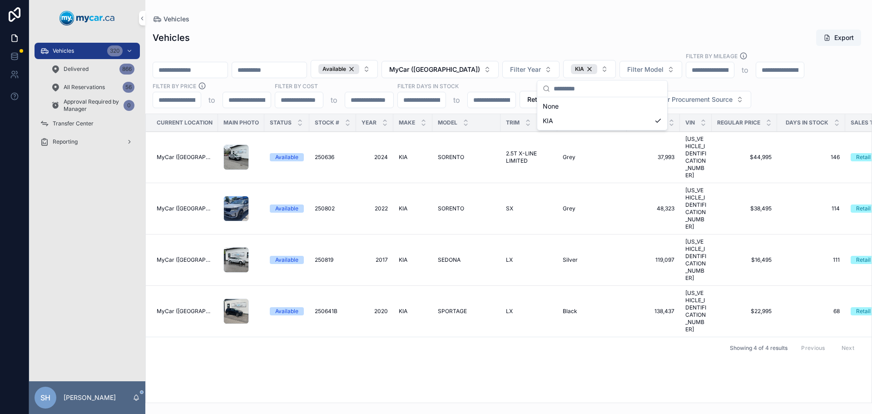
click at [482, 313] on div "Current Location Main Photo Status Stock # Year Make Model Trim Exterior Color …" at bounding box center [509, 258] width 726 height 288
click at [597, 67] on div "KIA" at bounding box center [584, 69] width 26 height 10
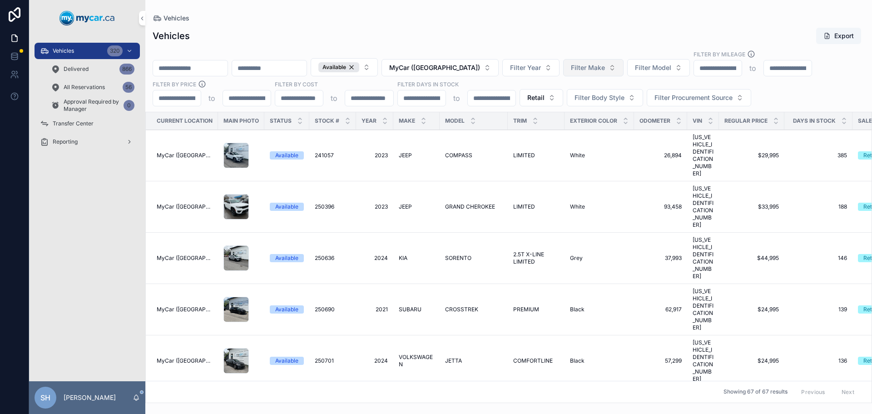
click at [596, 71] on span "Filter Make" at bounding box center [588, 67] width 34 height 9
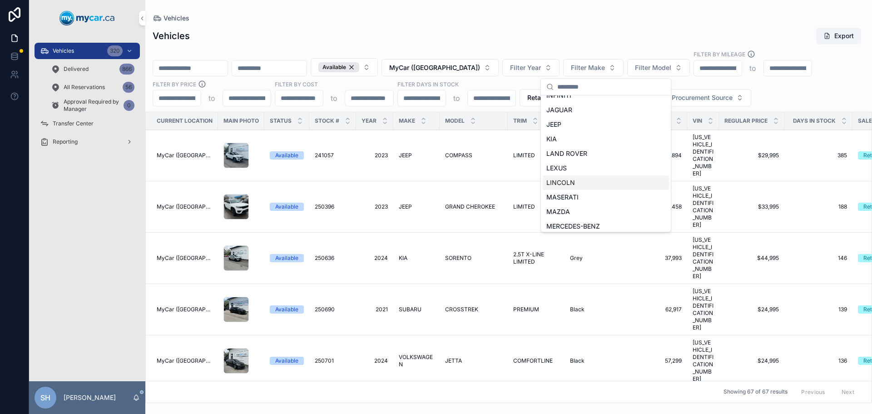
scroll to position [273, 0]
click at [585, 167] on div "MAZDA" at bounding box center [606, 166] width 126 height 15
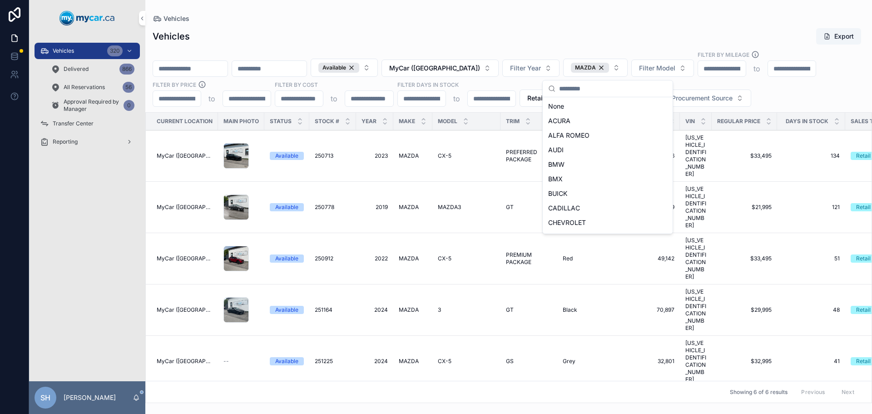
click at [560, 381] on div "Showing 6 of 6 results Previous Next" at bounding box center [509, 392] width 726 height 22
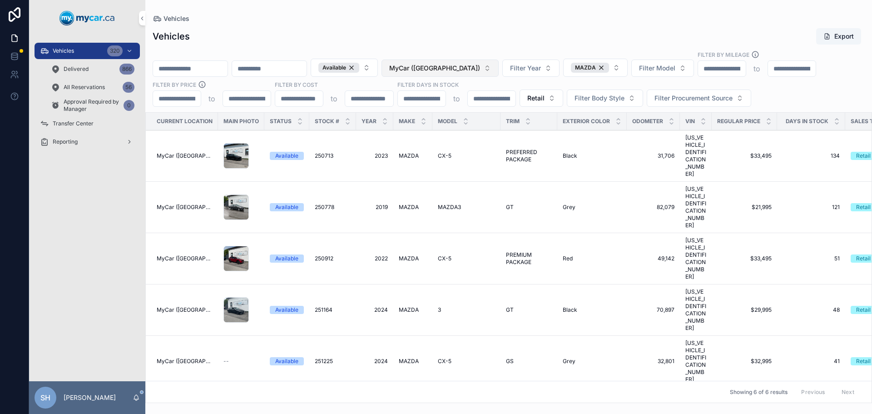
click at [458, 65] on button "MyCar ([GEOGRAPHIC_DATA])" at bounding box center [440, 68] width 117 height 17
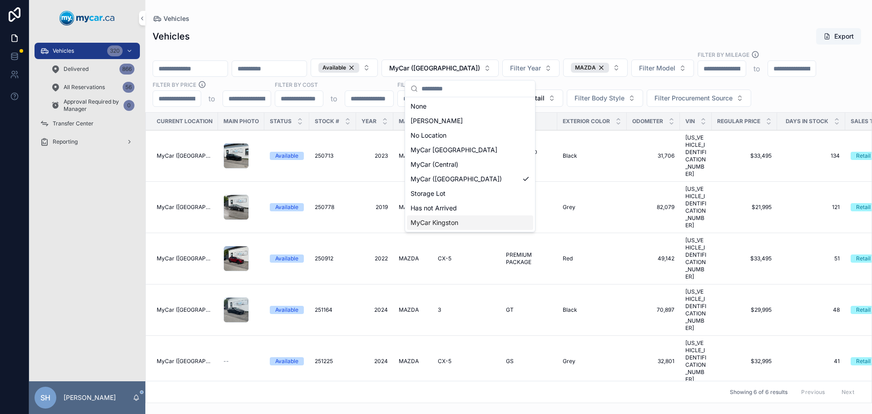
click at [458, 220] on span "MyCar Kingston" at bounding box center [435, 222] width 48 height 9
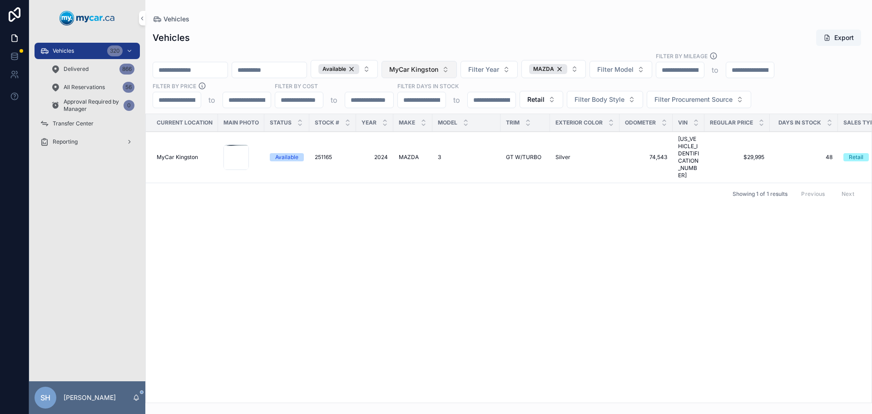
click at [438, 72] on span "MyCar Kingston" at bounding box center [413, 69] width 49 height 9
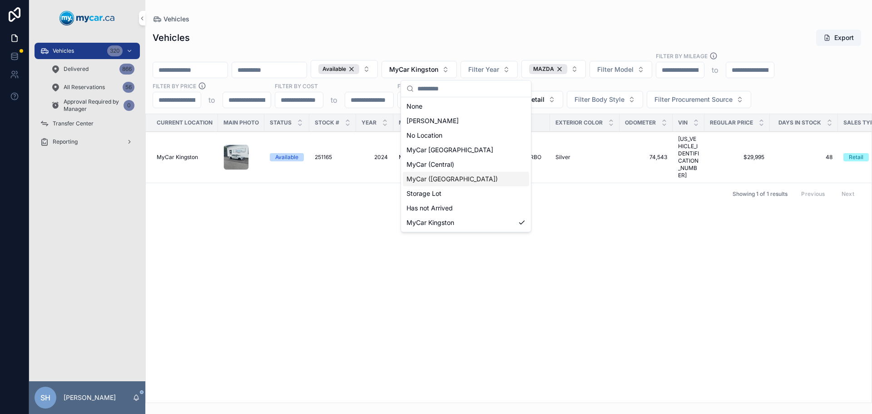
click at [457, 179] on span "MyCar ([GEOGRAPHIC_DATA])" at bounding box center [452, 178] width 91 height 9
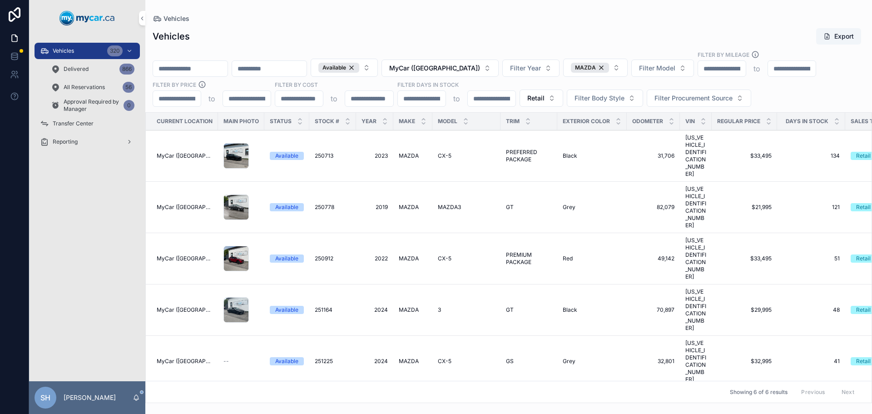
click at [407, 152] on span "MAZDA" at bounding box center [409, 155] width 20 height 7
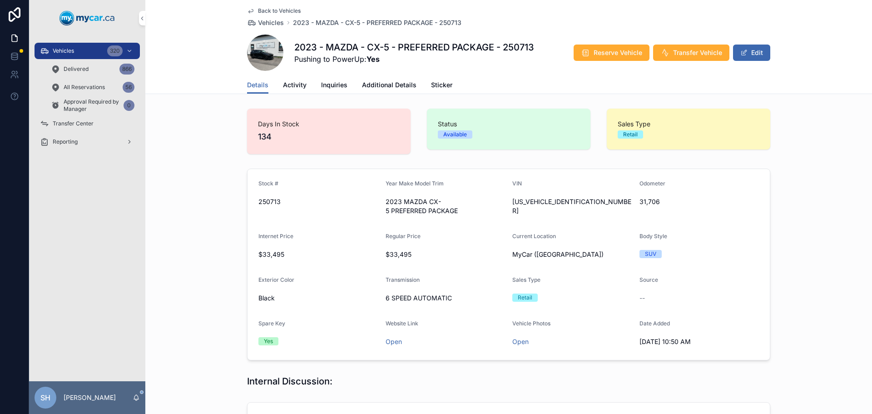
click at [295, 83] on span "Activity" at bounding box center [295, 84] width 24 height 9
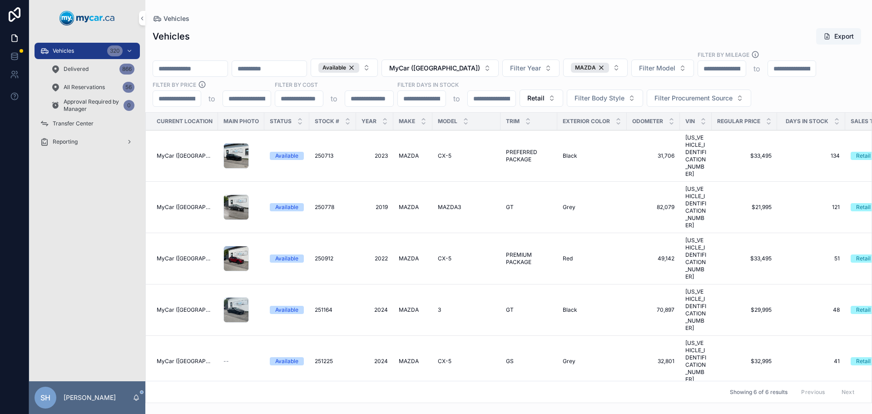
click at [413, 255] on span "MAZDA" at bounding box center [409, 258] width 20 height 7
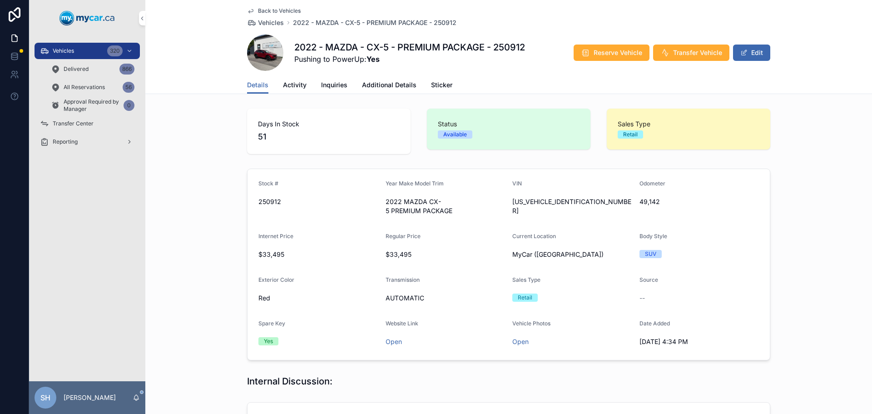
click at [283, 86] on span "Activity" at bounding box center [295, 84] width 24 height 9
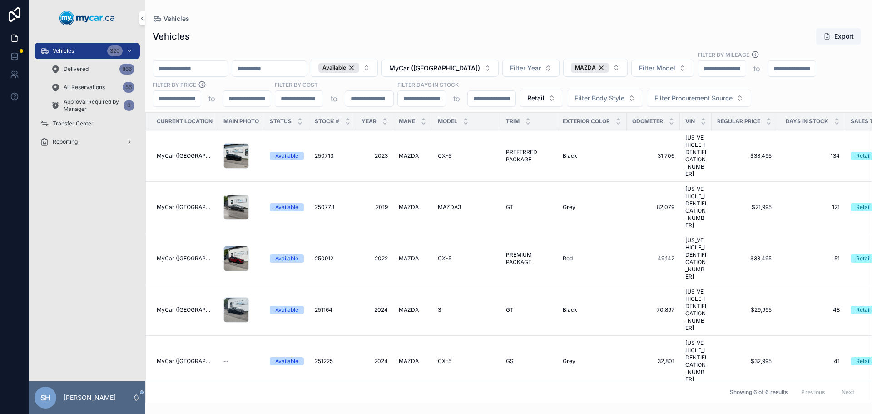
click at [441, 358] on span "CX-5" at bounding box center [445, 361] width 14 height 7
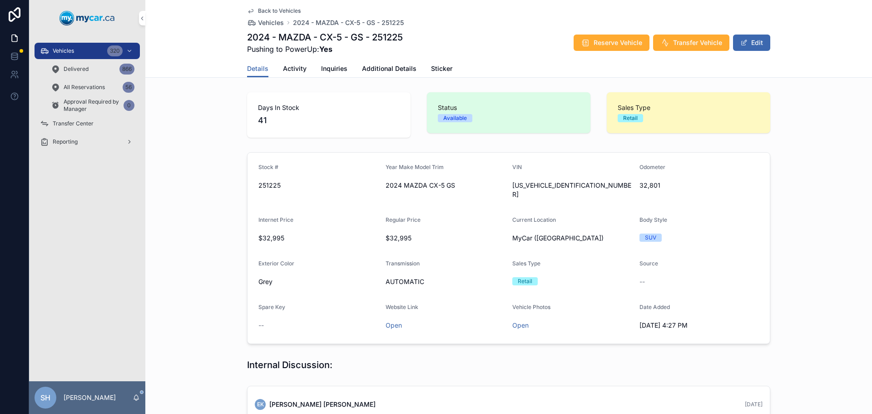
click at [292, 67] on span "Activity" at bounding box center [295, 68] width 24 height 9
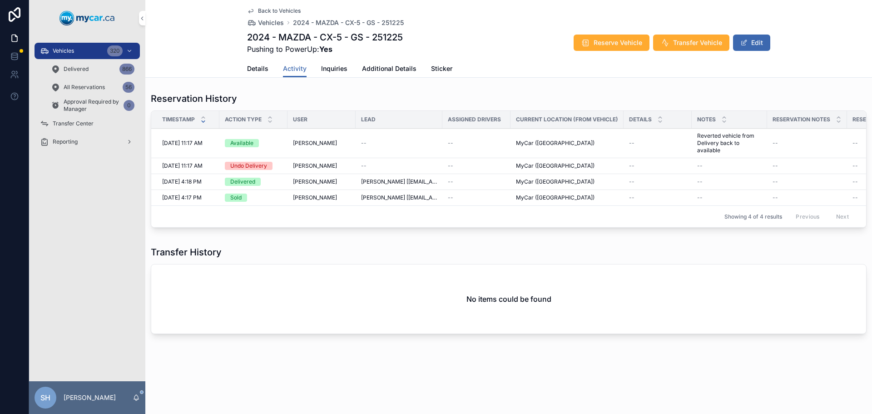
click at [258, 68] on span "Details" at bounding box center [257, 68] width 21 height 9
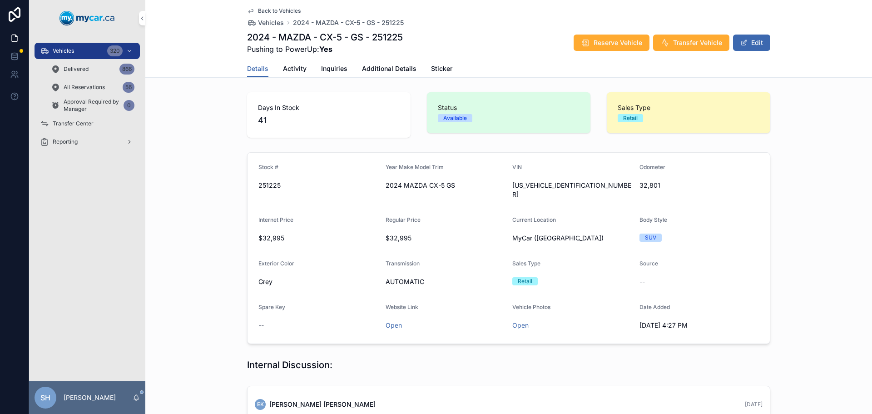
click at [63, 47] on div "Vehicles 320" at bounding box center [87, 51] width 94 height 15
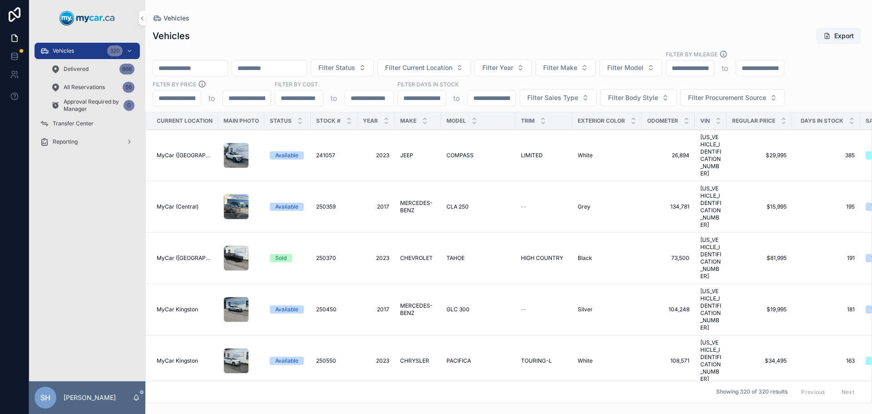
click at [228, 66] on input "scrollable content" at bounding box center [190, 68] width 75 height 13
type input "******"
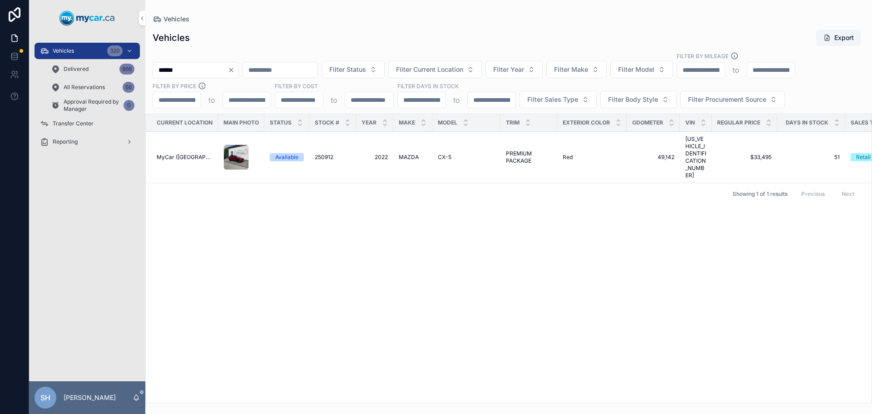
click at [402, 154] on span "MAZDA" at bounding box center [409, 157] width 20 height 7
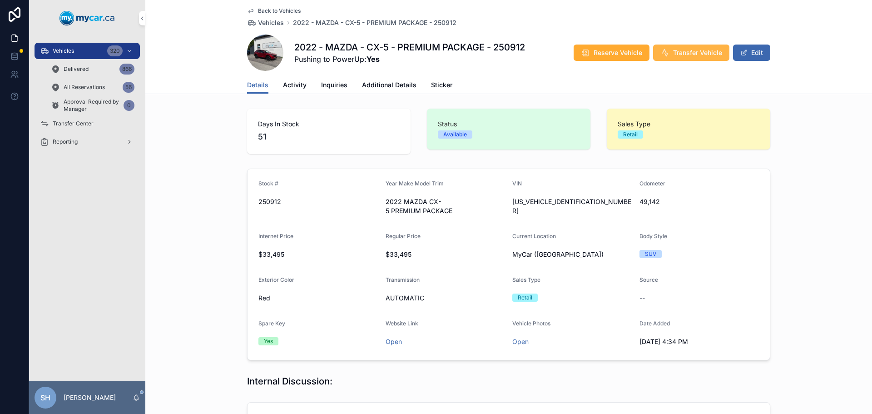
click at [683, 47] on button "Transfer Vehicle" at bounding box center [691, 53] width 76 height 16
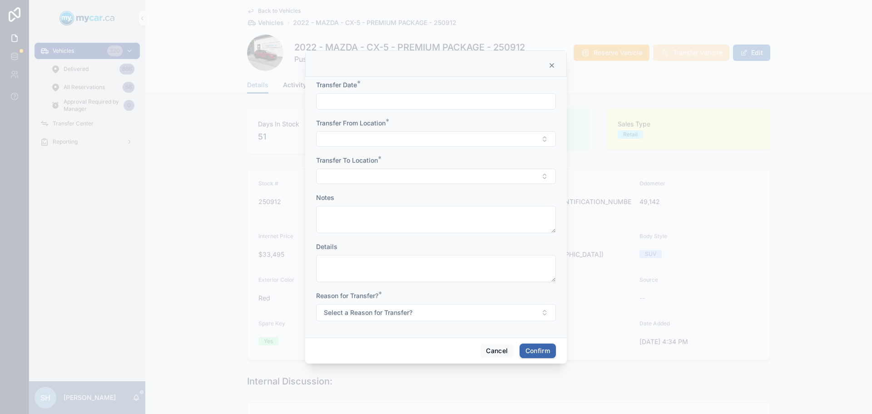
click at [343, 107] on input "text" at bounding box center [436, 101] width 239 height 13
click at [437, 123] on button "[DATE]" at bounding box center [436, 123] width 36 height 16
type input "*********"
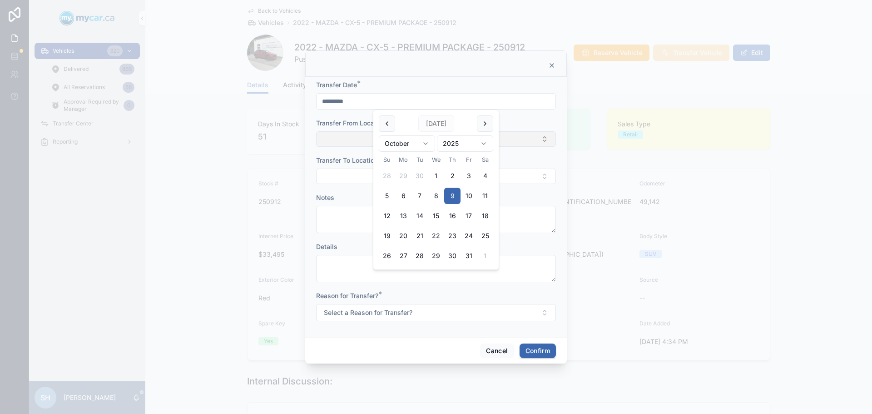
click at [360, 134] on button "Select Button" at bounding box center [436, 138] width 240 height 15
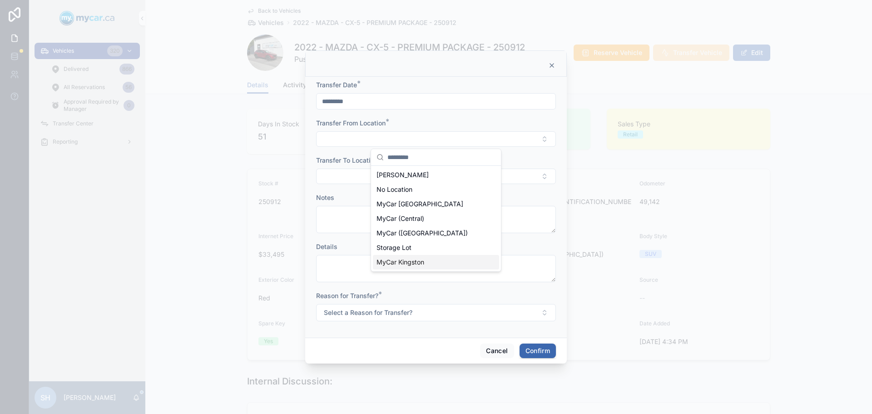
click at [422, 262] on span "MyCar Kingston" at bounding box center [401, 262] width 48 height 9
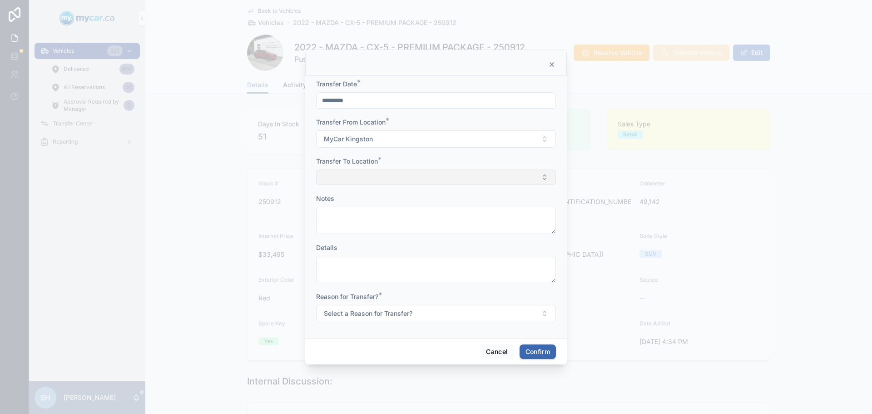
click at [344, 182] on button "Select Button" at bounding box center [436, 176] width 240 height 15
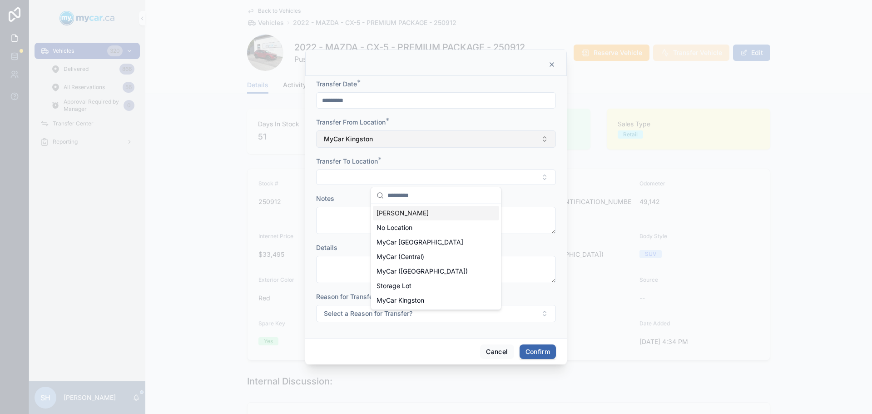
click at [355, 140] on span "MyCar Kingston" at bounding box center [348, 138] width 49 height 9
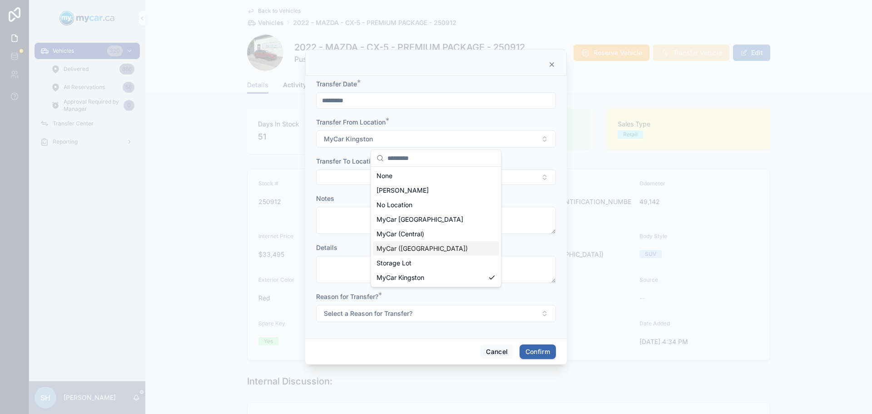
click at [401, 248] on span "MyCar ([GEOGRAPHIC_DATA])" at bounding box center [422, 248] width 91 height 9
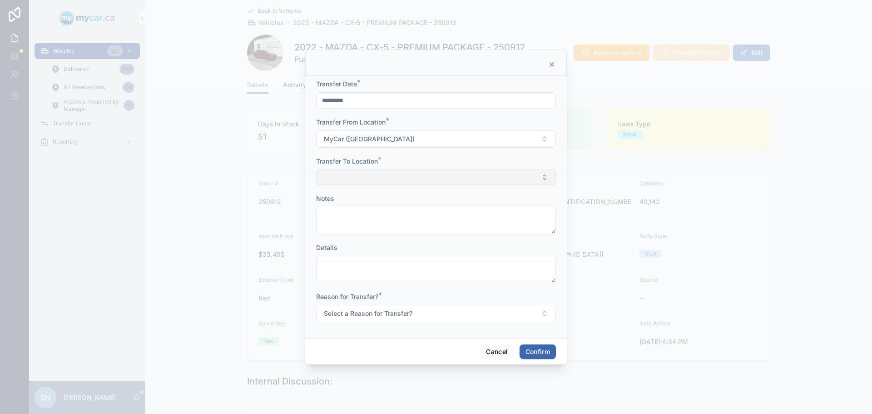
click at [345, 179] on button "Select Button" at bounding box center [436, 176] width 240 height 15
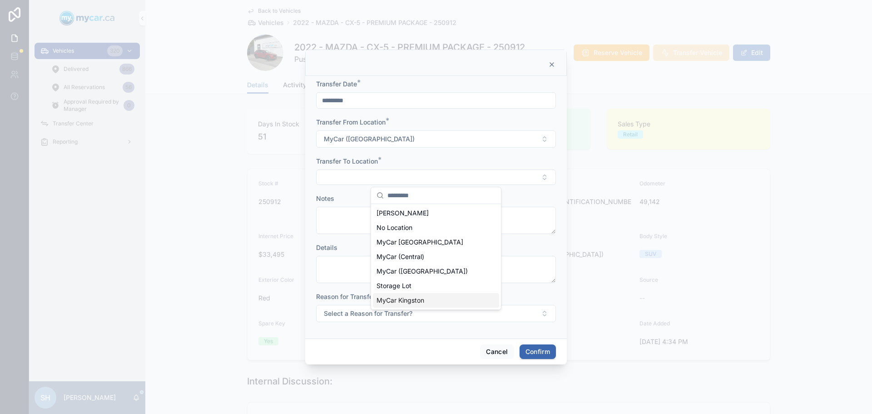
click at [413, 299] on span "MyCar Kingston" at bounding box center [401, 300] width 48 height 9
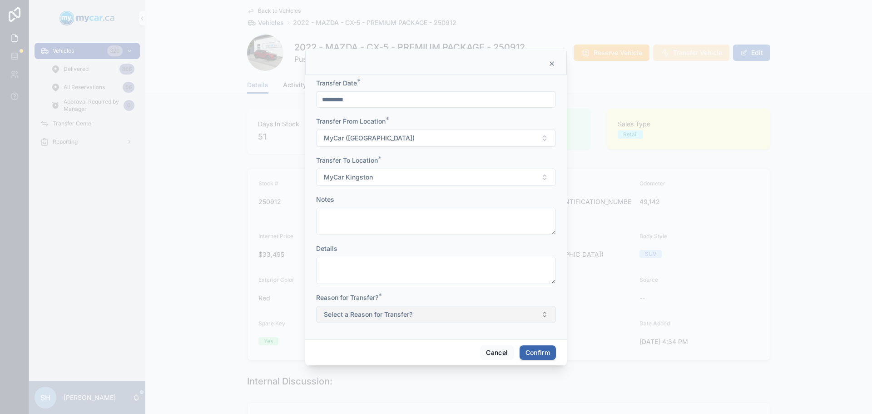
click at [365, 312] on span "Select a Reason for Transfer?" at bounding box center [368, 314] width 89 height 9
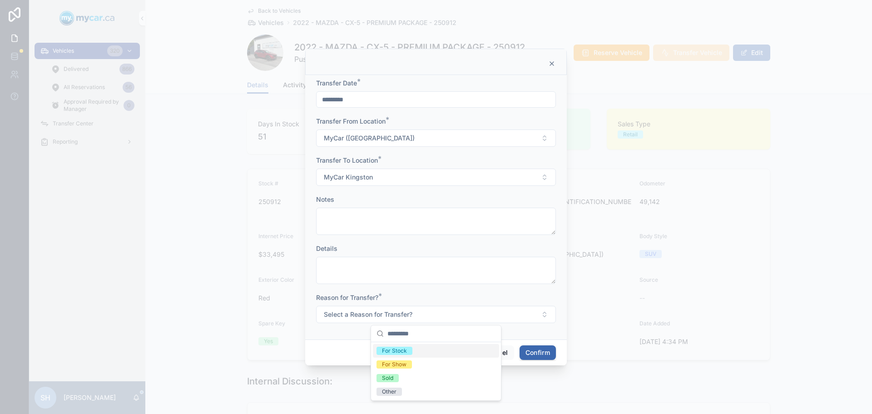
click at [407, 348] on span "For Stock" at bounding box center [395, 351] width 36 height 8
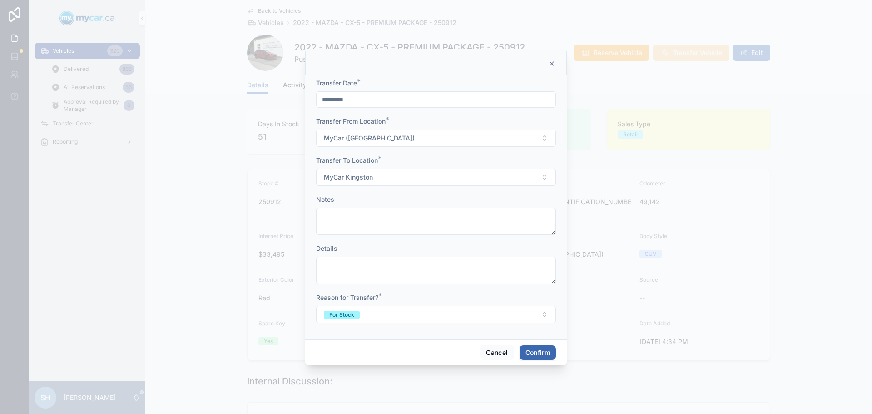
click at [549, 353] on button "Confirm" at bounding box center [538, 352] width 36 height 15
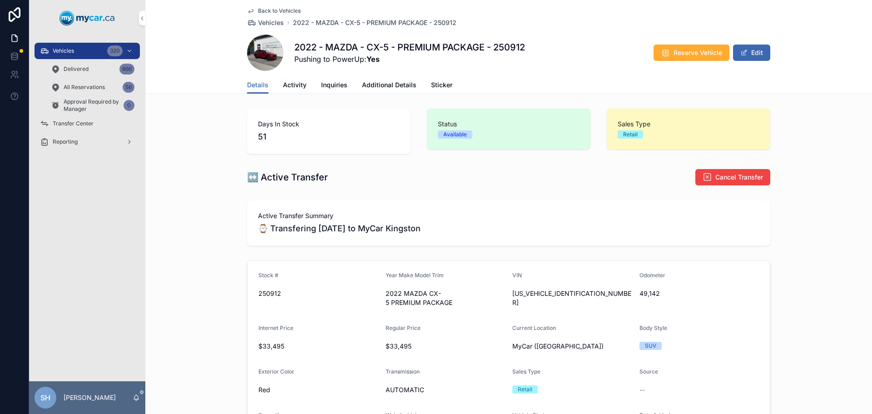
click at [78, 121] on span "Transfer Center" at bounding box center [73, 123] width 41 height 7
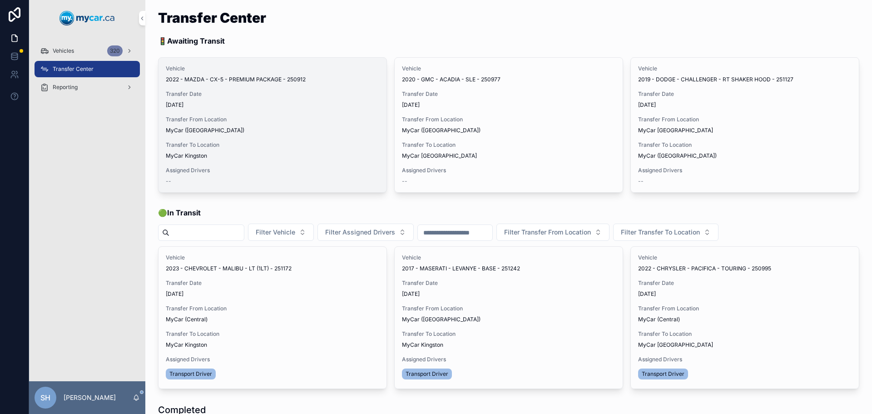
click at [0, 0] on span "Assign Driver" at bounding box center [0, 0] width 0 height 0
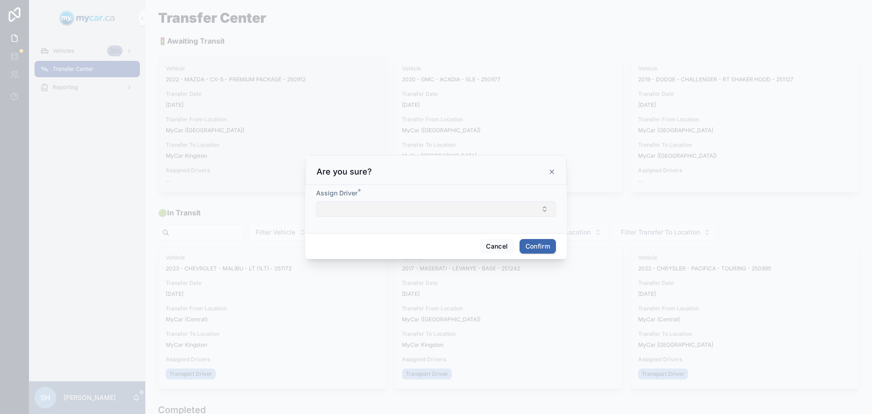
click at [355, 210] on button "Select Button" at bounding box center [436, 208] width 240 height 15
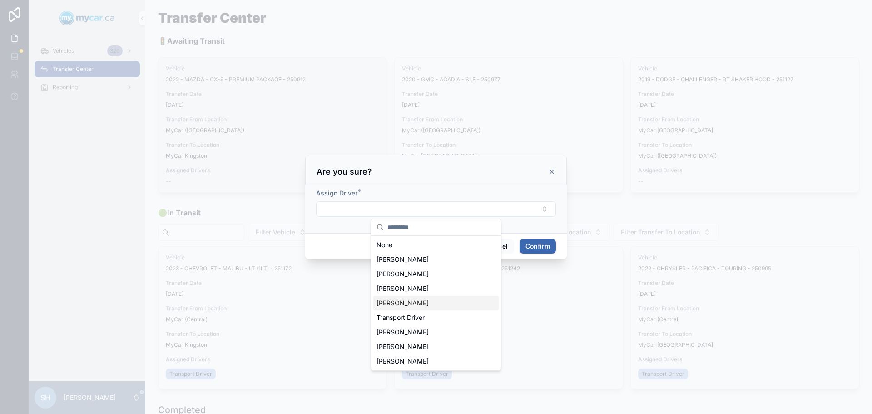
click at [410, 304] on span "Murray Johns" at bounding box center [403, 302] width 52 height 9
click at [541, 244] on button "Confirm" at bounding box center [538, 247] width 36 height 15
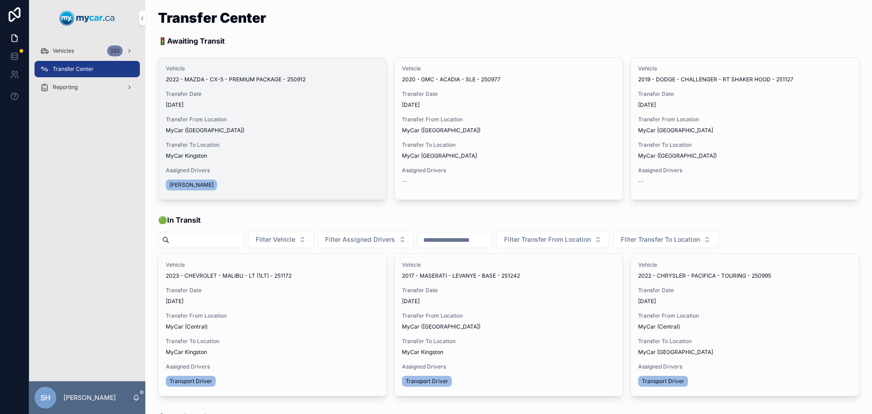
click at [0, 0] on span "Begin Trip" at bounding box center [0, 0] width 0 height 0
